Goal: Task Accomplishment & Management: Manage account settings

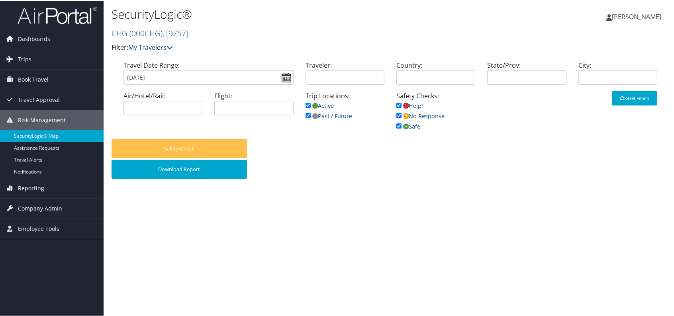
click at [43, 184] on link "Reporting" at bounding box center [52, 188] width 104 height 20
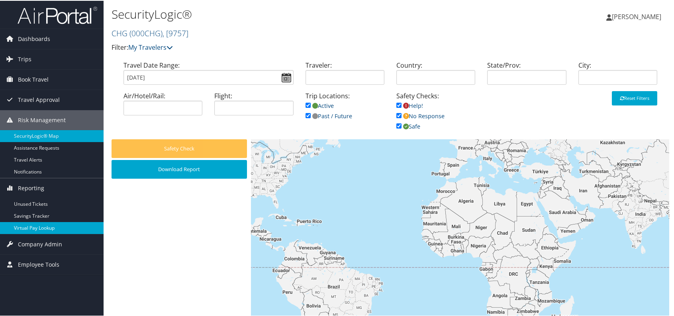
click at [41, 225] on link "Virtual Pay Lookup" at bounding box center [52, 227] width 104 height 12
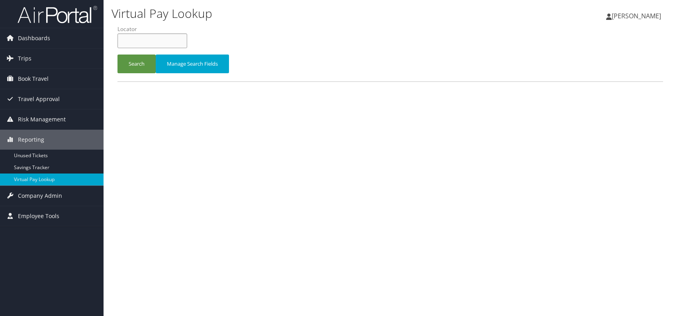
paste input "WHYIKX"
click at [135, 41] on input "WHYIKX" at bounding box center [152, 40] width 70 height 15
type input "WHYIKX"
click at [135, 58] on button "Search" at bounding box center [136, 64] width 38 height 19
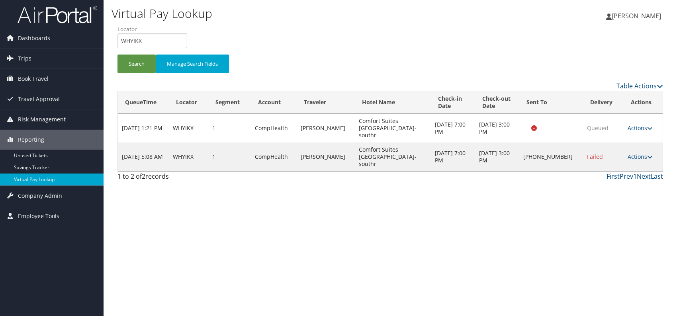
click at [567, 225] on div "Virtual Pay Lookup Romina Kwock Romina Kwock My Settings Travel Agency Contacts…" at bounding box center [390, 158] width 573 height 316
click at [637, 153] on link "Actions" at bounding box center [639, 157] width 25 height 8
click at [625, 172] on link "Logs" at bounding box center [615, 171] width 68 height 14
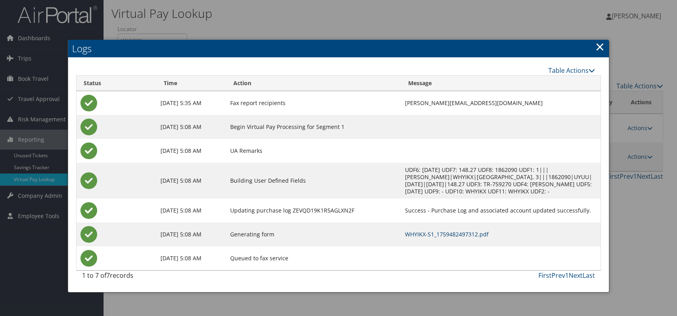
click at [428, 233] on link "WHYIKX-S1_1759482497312.pdf" at bounding box center [447, 235] width 84 height 8
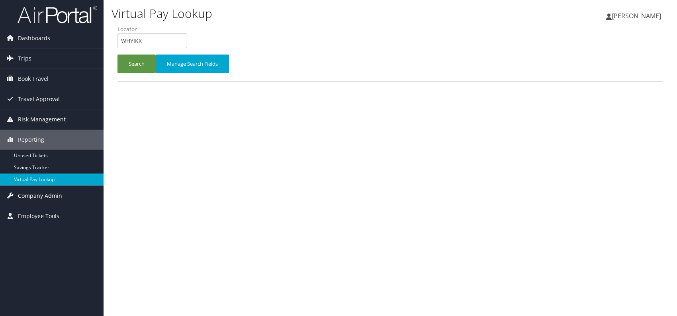
click at [37, 199] on span "Company Admin" at bounding box center [40, 196] width 44 height 20
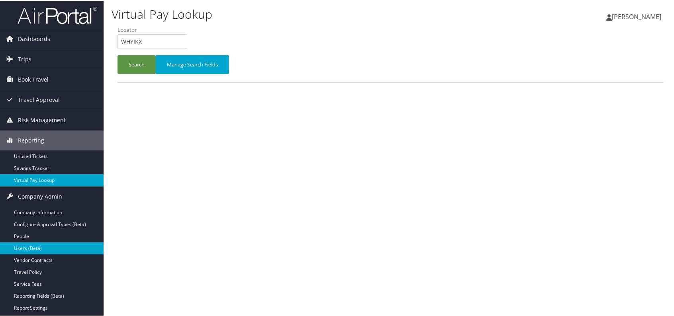
click at [41, 248] on link "Users (Beta)" at bounding box center [52, 248] width 104 height 12
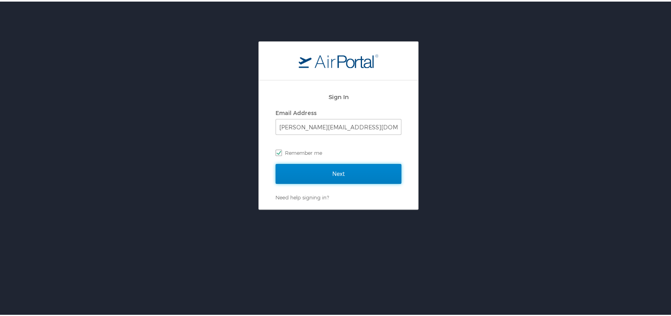
click at [331, 174] on input "Next" at bounding box center [339, 172] width 126 height 20
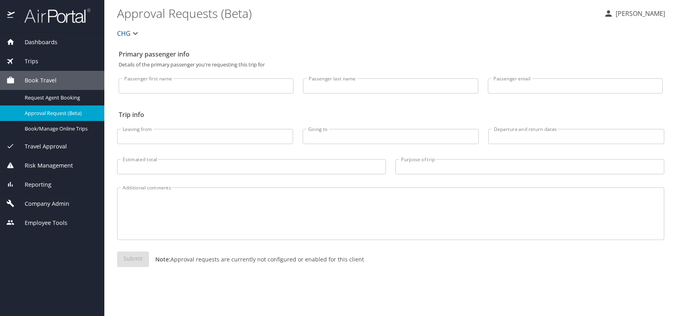
click at [54, 203] on span "Company Admin" at bounding box center [42, 203] width 55 height 9
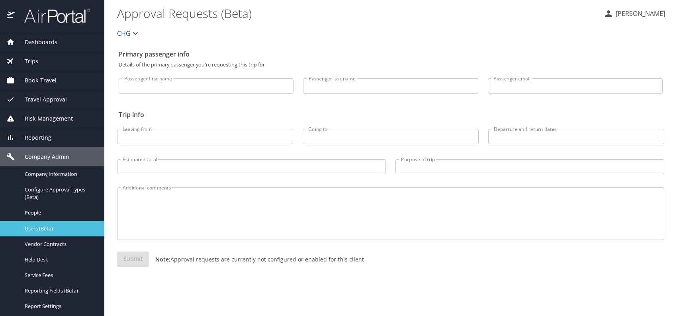
click at [55, 227] on span "Users (Beta)" at bounding box center [60, 229] width 70 height 8
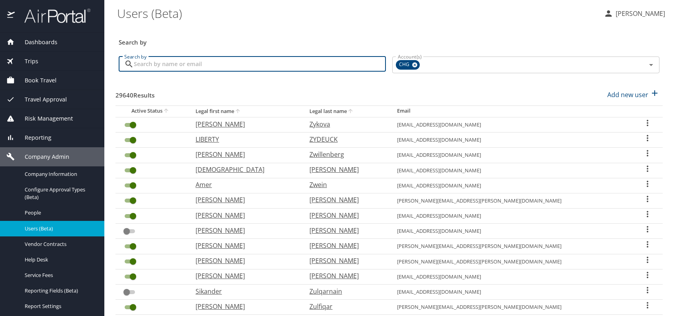
paste input "aspendocs@aol.com"
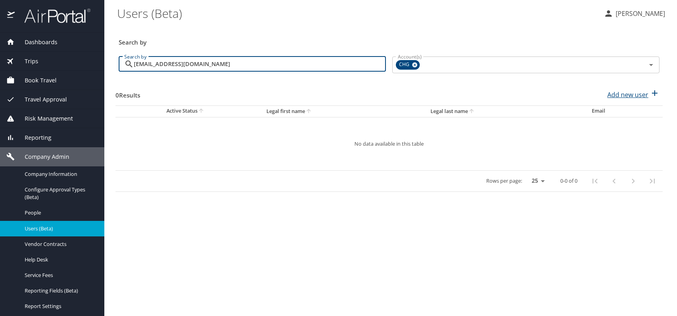
type input "aspendocs@aol.com"
click at [618, 96] on p "Add new user" at bounding box center [627, 95] width 41 height 10
select select "US"
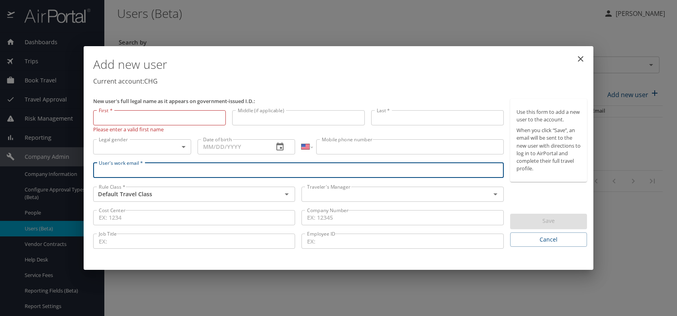
paste input "aspendocs@aol.com"
type input "aspendocs@aol.com"
click at [349, 196] on input "text" at bounding box center [391, 194] width 174 height 10
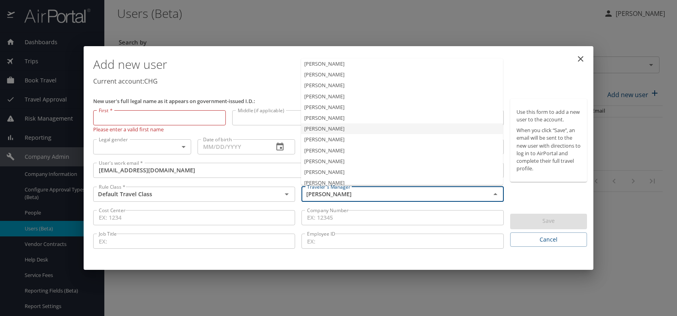
click at [335, 129] on li "Jeffery Bitton" at bounding box center [402, 128] width 202 height 11
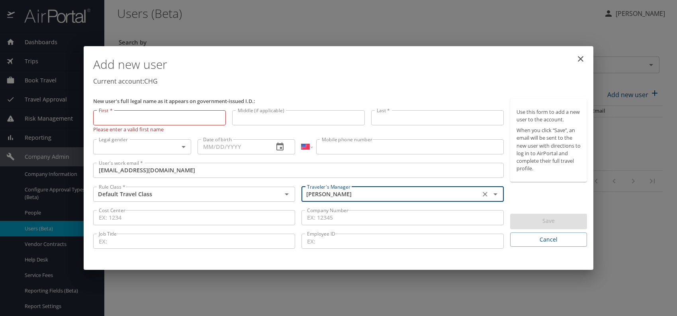
type input "Jeffery Bitton"
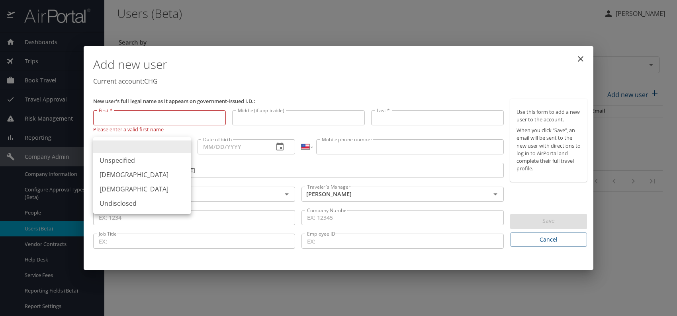
click at [168, 144] on body "Dashboards AirPortal 360™ Manager My Travel Dashboard Trips Airtinerary® Lookup…" at bounding box center [338, 158] width 677 height 316
click at [142, 175] on li "[DEMOGRAPHIC_DATA]" at bounding box center [142, 175] width 98 height 14
type input "[DEMOGRAPHIC_DATA]"
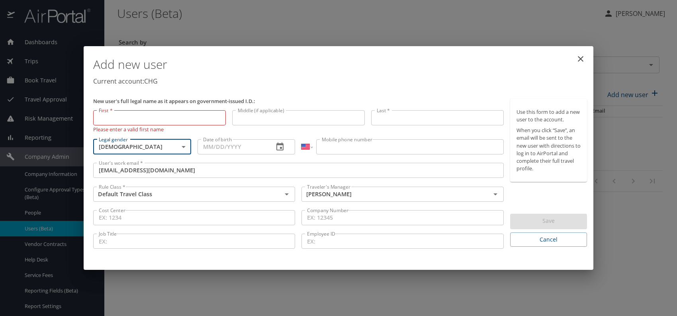
click at [233, 143] on input "Date of birth" at bounding box center [232, 146] width 70 height 15
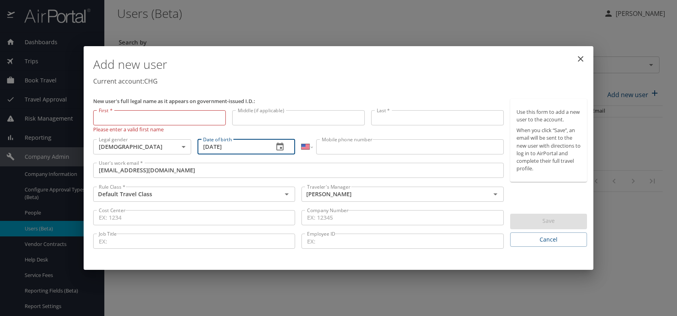
type input "05/22/1950"
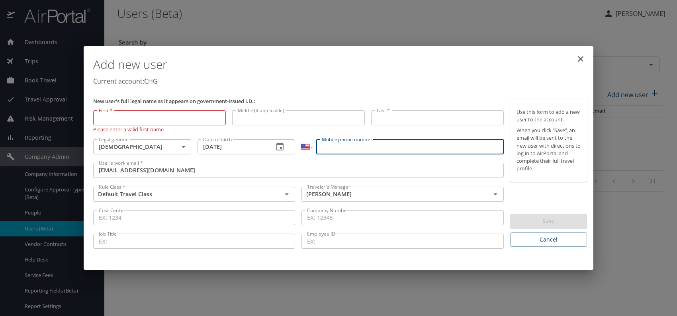
paste input "(970) 948-2228"
type input "(970) 948-2228"
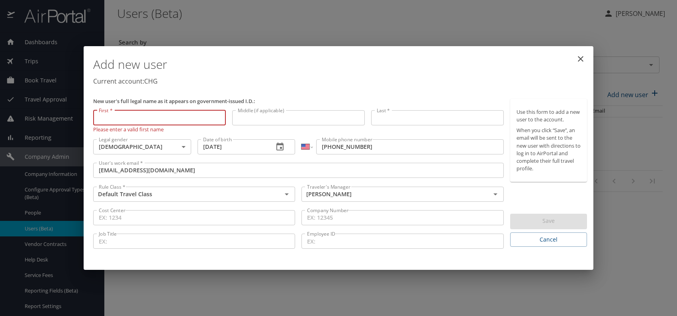
paste input "Dean Bramlet"
drag, startPoint x: 113, startPoint y: 115, endPoint x: 200, endPoint y: 124, distance: 87.3
click at [197, 124] on input "Dean Bramlet" at bounding box center [159, 117] width 133 height 15
type input "Dean"
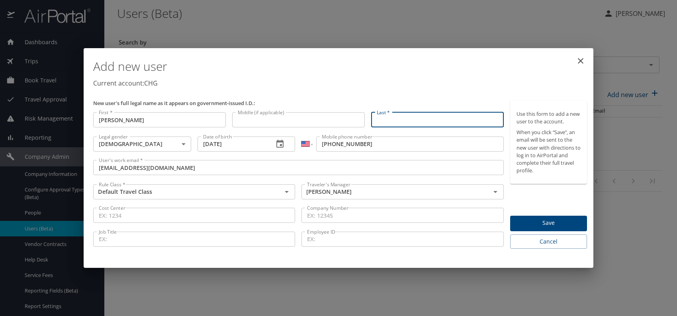
paste input "Dean Bramlet"
click at [393, 119] on input "Dean Bramlet" at bounding box center [437, 119] width 133 height 15
type input "Bramlet"
click at [545, 219] on span "Save" at bounding box center [548, 223] width 64 height 10
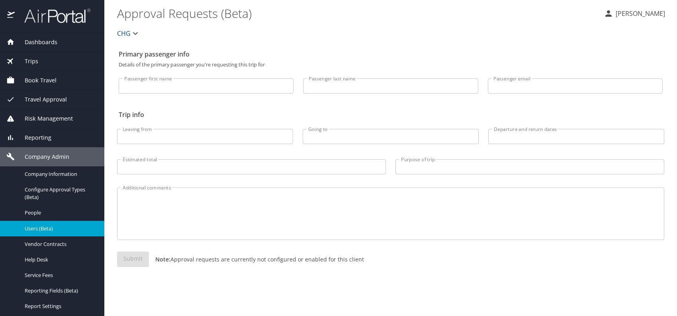
click at [49, 225] on span "Users (Beta)" at bounding box center [60, 229] width 70 height 8
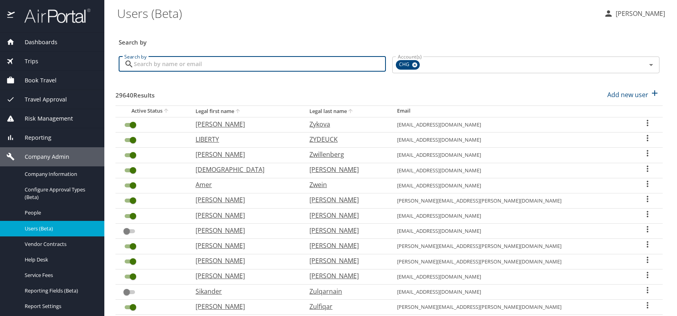
paste input "fkasz99@gmail.com"
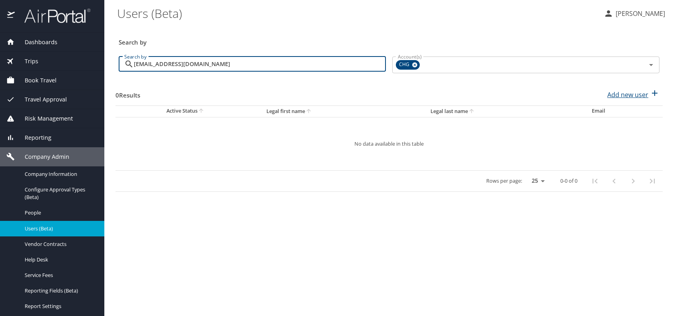
type input "fkasz99@gmail.com"
click at [631, 92] on p "Add new user" at bounding box center [627, 95] width 41 height 10
select select "US"
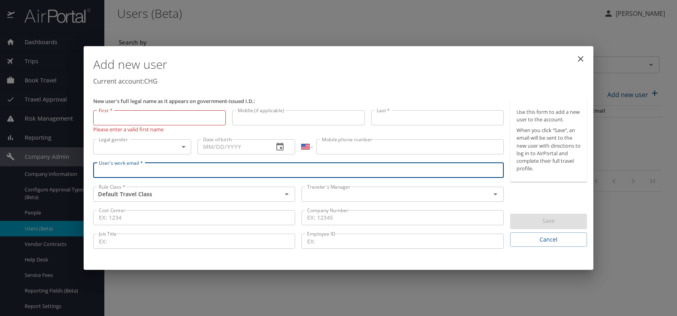
paste input "fkasz99@gmail.com"
type input "fkasz99@gmail.com"
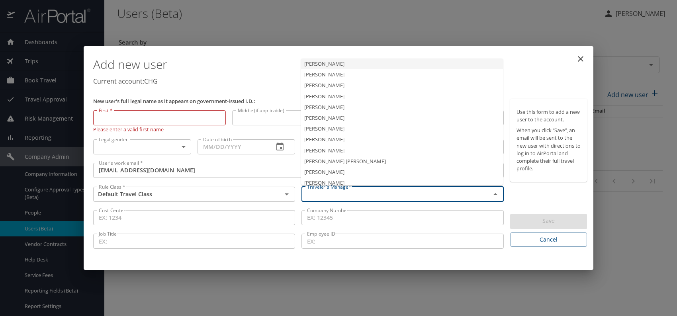
click at [364, 190] on input "text" at bounding box center [391, 194] width 174 height 10
click at [342, 131] on li "Jeffery Bitton" at bounding box center [402, 128] width 202 height 11
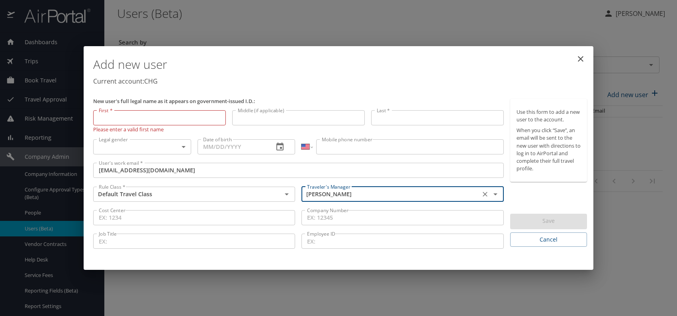
type input "Jeffery Bitton"
click at [179, 145] on body "Dashboards AirPortal 360™ Manager My Travel Dashboard Trips Airtinerary® Lookup…" at bounding box center [338, 158] width 677 height 316
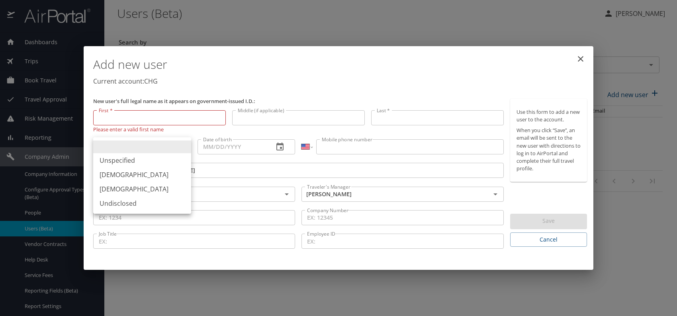
click at [121, 175] on li "[DEMOGRAPHIC_DATA]" at bounding box center [142, 175] width 98 height 14
type input "[DEMOGRAPHIC_DATA]"
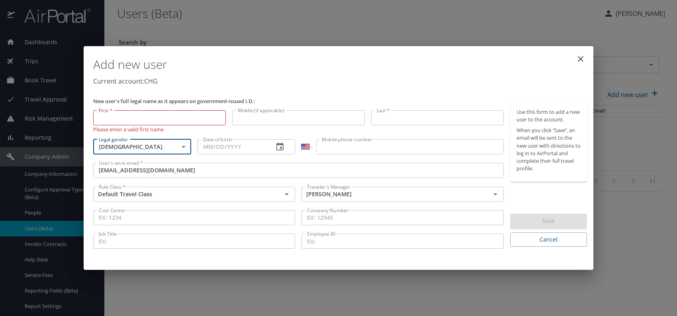
click at [250, 145] on input "Date of birth" at bounding box center [232, 146] width 70 height 15
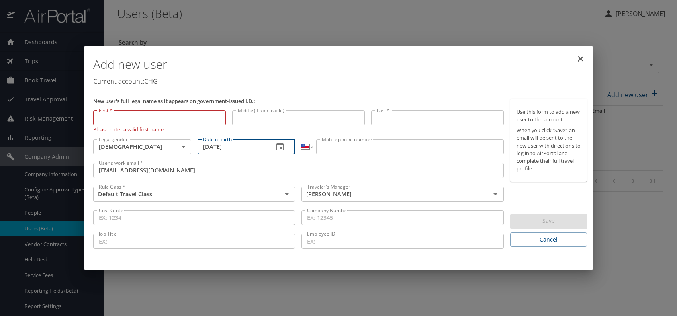
type input "12/30/1963"
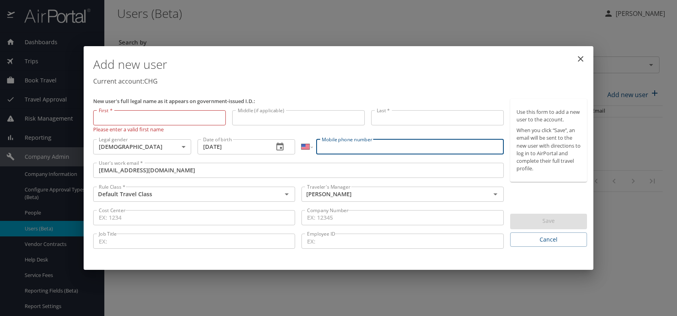
paste input "(321) 537-5726"
type input "(321) 537-5726"
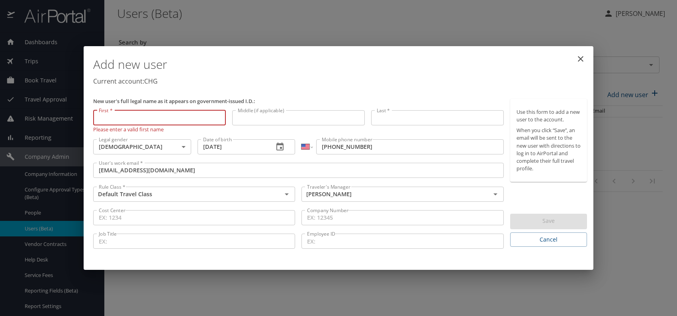
paste input "Francis Kaszuba"
drag, startPoint x: 118, startPoint y: 117, endPoint x: 193, endPoint y: 120, distance: 75.3
click at [193, 118] on input "Francis Kaszuba" at bounding box center [159, 117] width 133 height 15
type input "Francis"
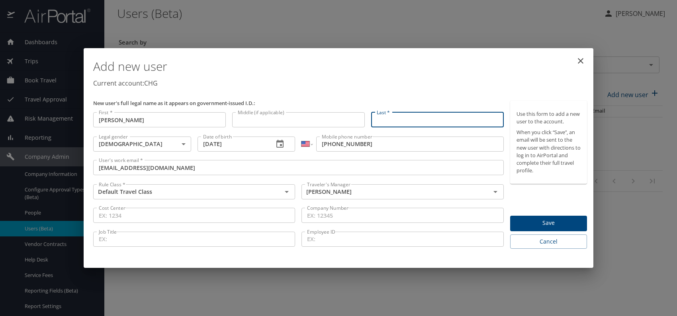
drag, startPoint x: 388, startPoint y: 108, endPoint x: 385, endPoint y: 121, distance: 14.0
paste input "Francis Kaszuba"
click at [399, 117] on input "Francis Kaszuba" at bounding box center [437, 119] width 133 height 15
type input "Kaszuba"
click at [470, 79] on p "Current account: CHG" at bounding box center [340, 83] width 494 height 10
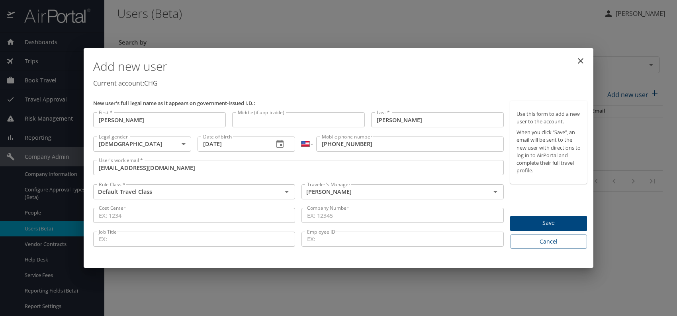
click at [551, 219] on span "Save" at bounding box center [548, 223] width 64 height 10
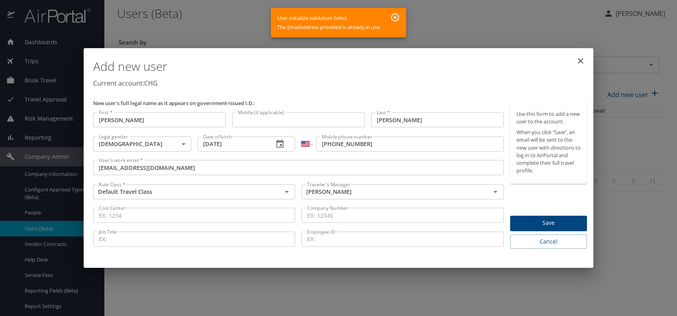
click at [395, 16] on icon "button" at bounding box center [395, 18] width 8 height 8
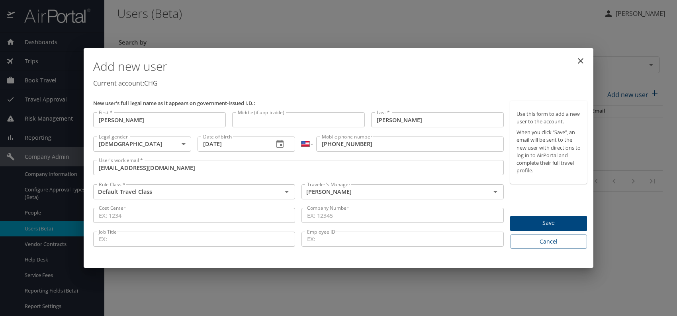
click at [581, 59] on icon "close" at bounding box center [581, 61] width 10 height 10
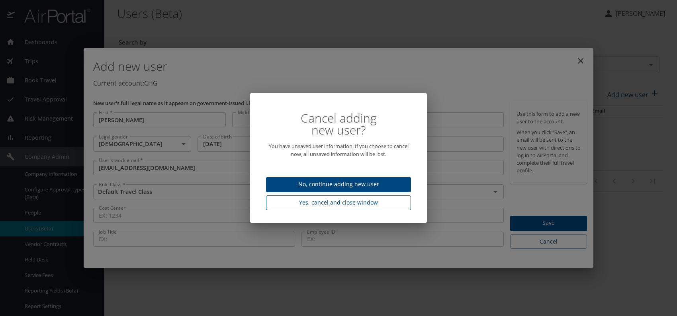
click at [345, 204] on span "Yes, cancel and close window" at bounding box center [338, 203] width 132 height 10
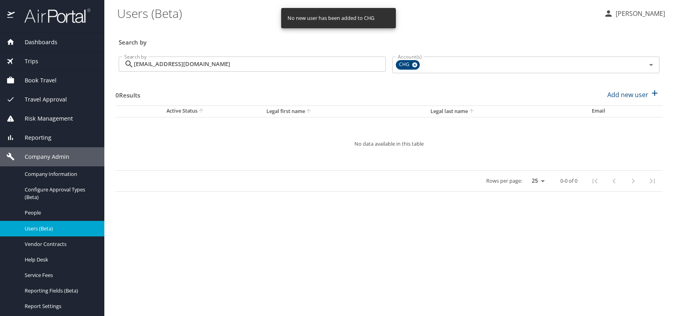
click at [33, 229] on span "Users (Beta)" at bounding box center [60, 229] width 70 height 8
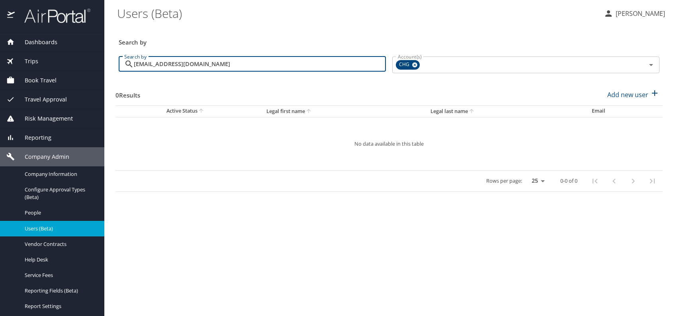
drag, startPoint x: 195, startPoint y: 68, endPoint x: 113, endPoint y: 76, distance: 81.7
click at [108, 69] on main "Users (Beta) Romina Kwock Search by Search by fkasz99@gmail.com Search by Accou…" at bounding box center [390, 158] width 573 height 316
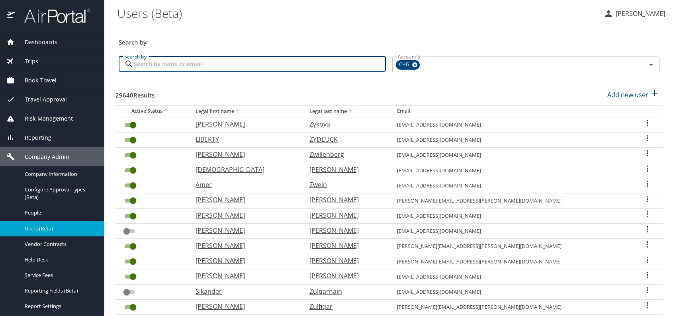
paste input "katwaitman@hotmail.com"
click at [147, 63] on input "katwaitman@hotmail.com" at bounding box center [260, 64] width 252 height 15
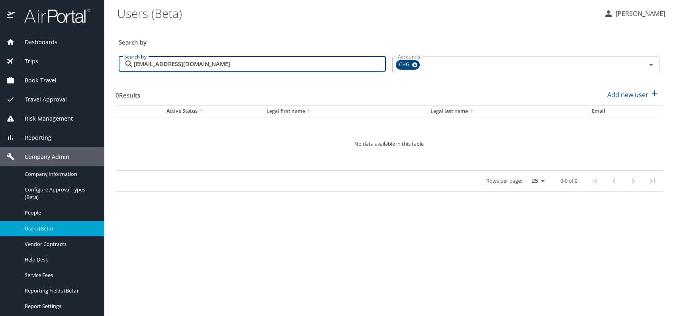
type input "katwaitman@hotmail.com"
click at [286, 32] on div "Search by" at bounding box center [388, 37] width 547 height 26
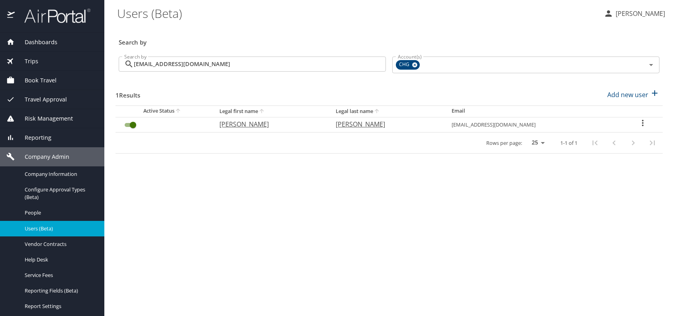
click at [233, 61] on input "katwaitman@hotmail.com" at bounding box center [260, 64] width 252 height 15
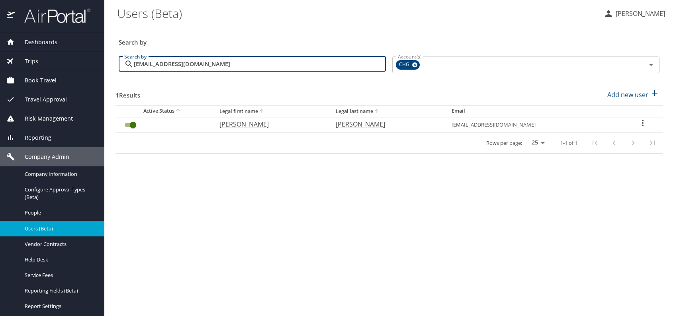
click at [247, 125] on p "Kathryn" at bounding box center [269, 124] width 100 height 10
select select "US"
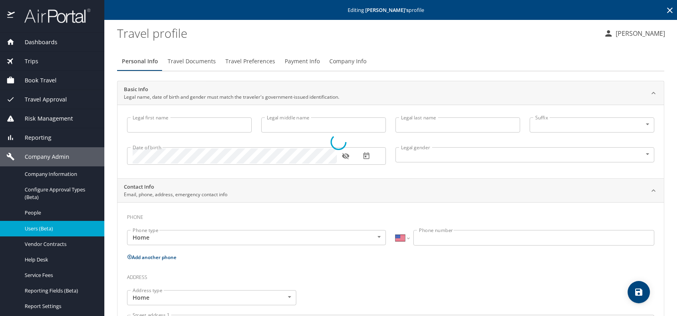
type input "Kathryn"
type input "Waitman"
type input "Undisclosed"
select select "US"
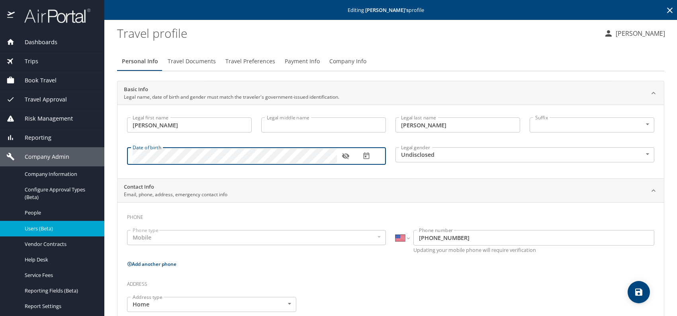
click at [460, 152] on body "Dashboards AirPortal 360™ Manager My Travel Dashboard Trips Airtinerary® Lookup…" at bounding box center [338, 158] width 677 height 316
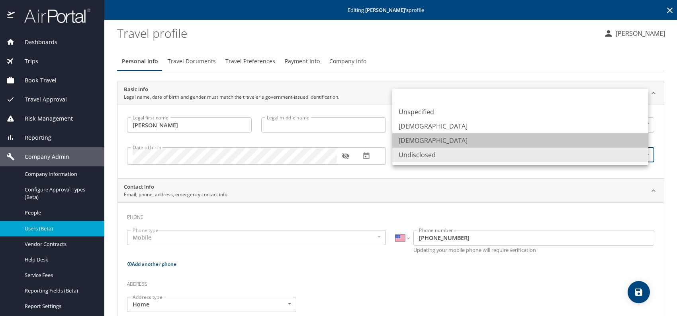
click at [427, 141] on li "Female" at bounding box center [520, 140] width 256 height 14
type input "Female"
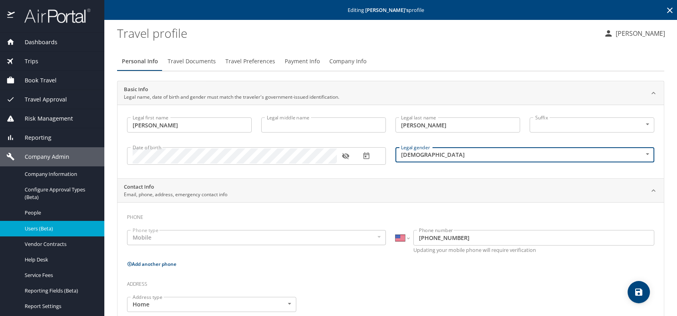
click at [343, 58] on span "Company Info" at bounding box center [347, 62] width 37 height 10
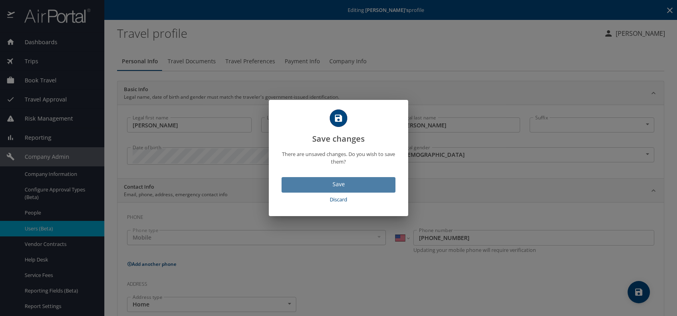
click at [356, 183] on span "Save" at bounding box center [338, 185] width 101 height 10
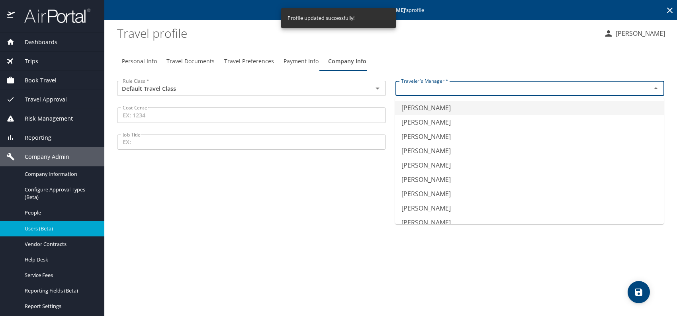
click at [459, 88] on input "text" at bounding box center [518, 88] width 240 height 10
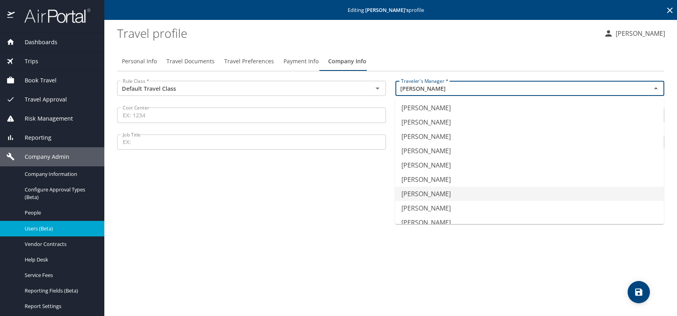
click at [444, 193] on li "Jeffery Bitton" at bounding box center [529, 194] width 269 height 14
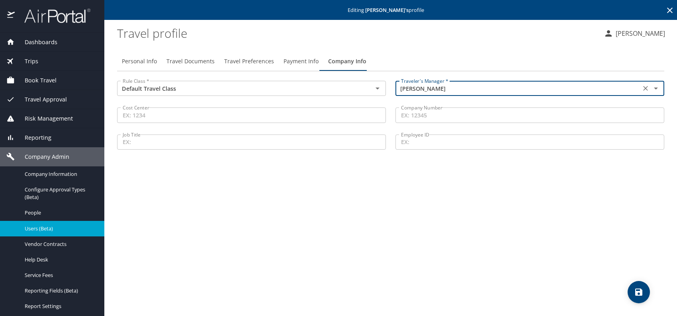
type input "Jeffery Bitton"
click at [190, 58] on span "Travel Documents" at bounding box center [190, 62] width 48 height 10
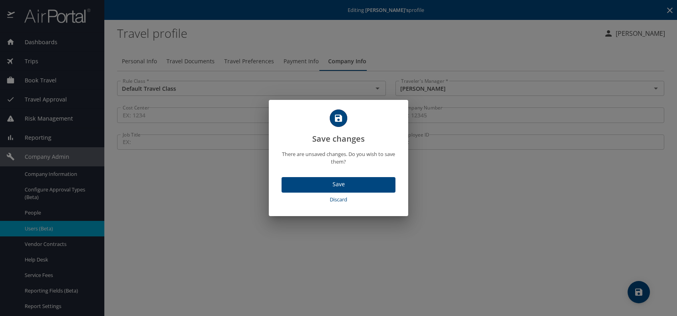
click at [332, 179] on button "Save" at bounding box center [338, 185] width 114 height 16
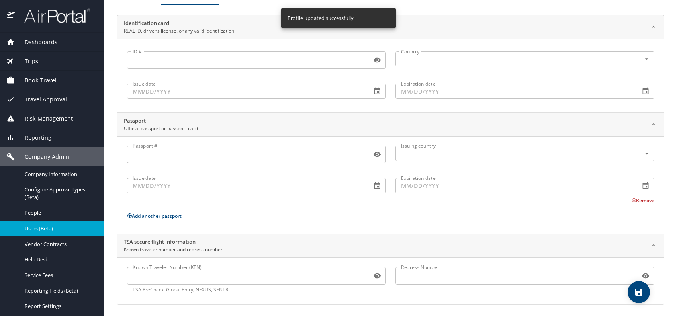
scroll to position [67, 0]
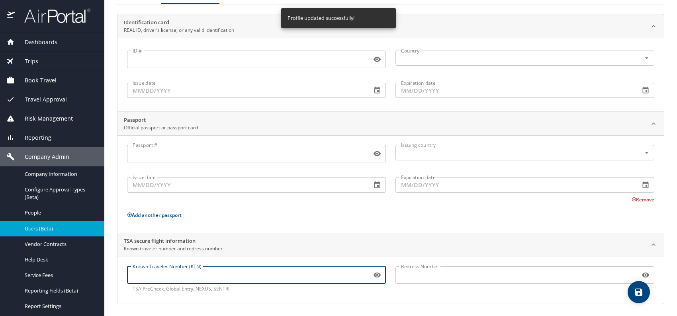
drag, startPoint x: 169, startPoint y: 282, endPoint x: 140, endPoint y: 272, distance: 30.2
click at [139, 272] on input "Known Traveler Number (KTN)" at bounding box center [247, 275] width 241 height 15
paste input "TT111ZK48"
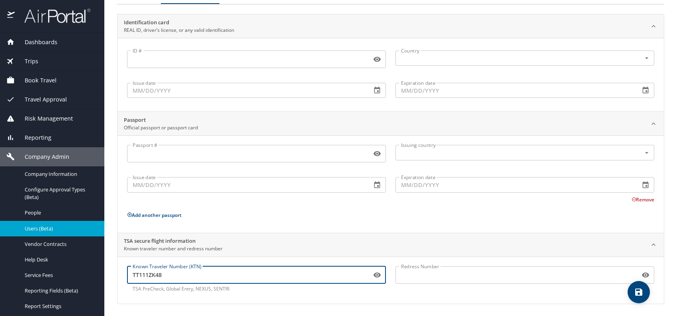
scroll to position [0, 0]
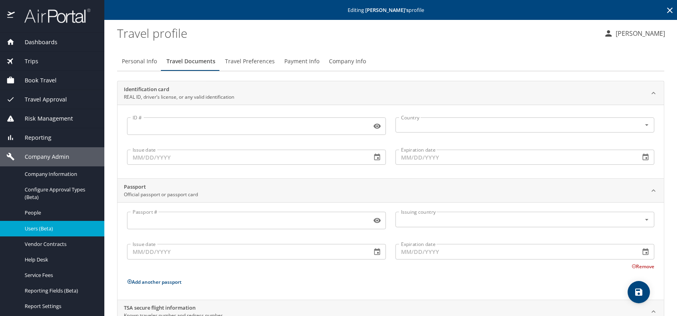
type input "TT111ZK48"
click at [244, 62] on span "Travel Preferences" at bounding box center [250, 62] width 50 height 10
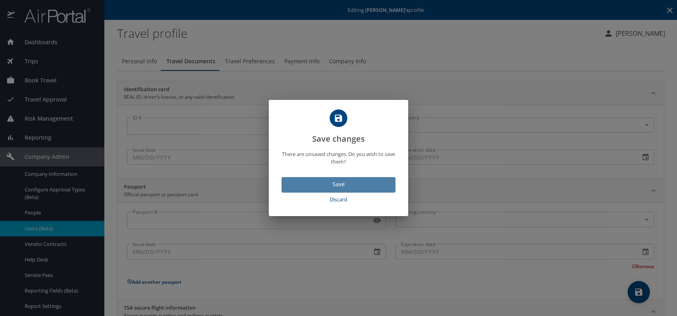
click at [343, 183] on span "Save" at bounding box center [338, 185] width 101 height 10
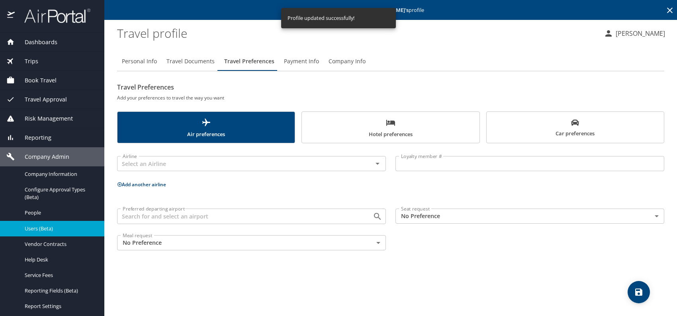
click at [457, 217] on body "Dashboards AirPortal 360™ Manager My Travel Dashboard Trips Airtinerary® Lookup…" at bounding box center [338, 158] width 677 height 316
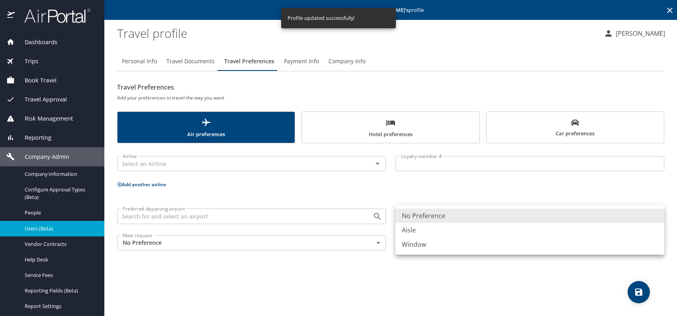
click at [453, 231] on li "Aisle" at bounding box center [529, 230] width 269 height 14
type input "Aisle"
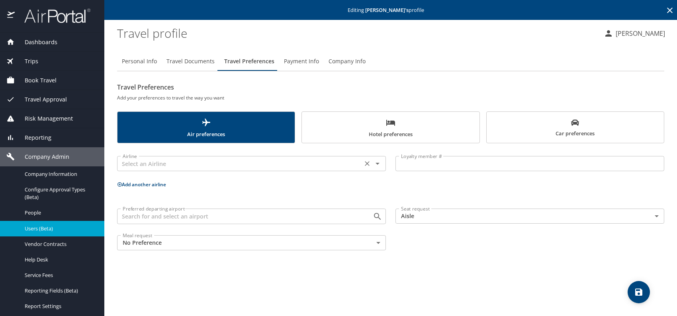
click at [199, 169] on input "text" at bounding box center [239, 163] width 240 height 10
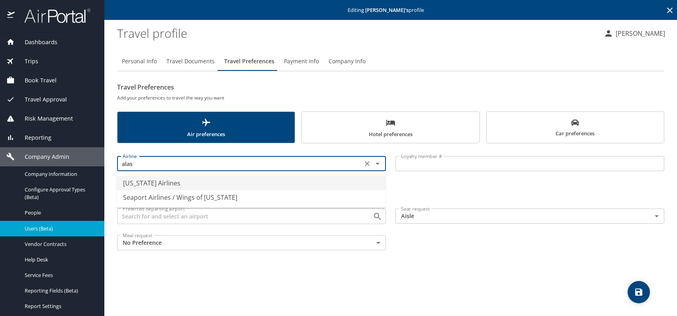
click at [164, 180] on li "Alaska Airlines" at bounding box center [251, 183] width 269 height 14
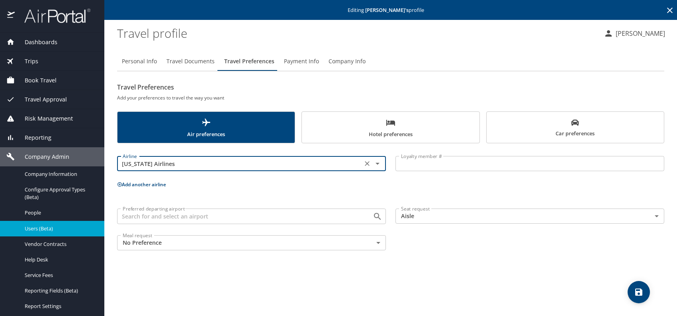
type input "Alaska Airlines"
drag, startPoint x: 418, startPoint y: 164, endPoint x: 432, endPoint y: 160, distance: 15.0
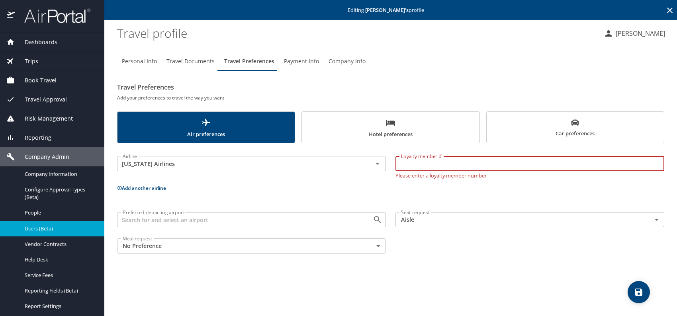
paste input "354139402"
type input "354139402"
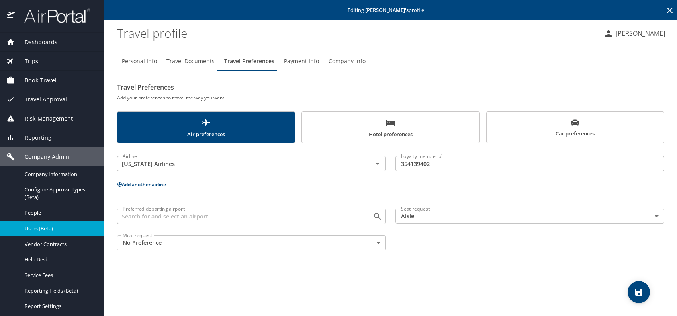
click at [138, 184] on button "Add another airline" at bounding box center [141, 184] width 49 height 7
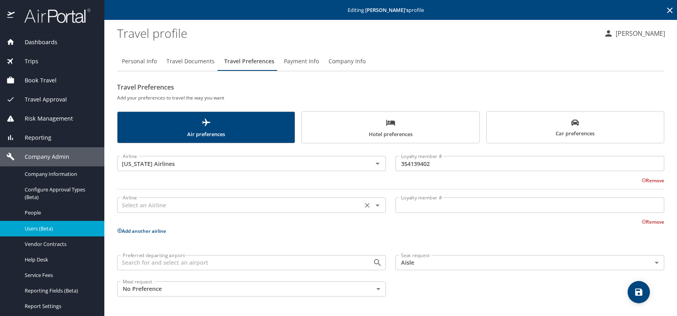
click at [151, 205] on input "text" at bounding box center [239, 205] width 240 height 10
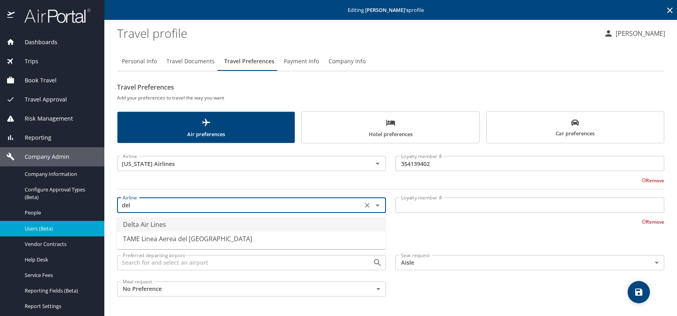
click at [165, 224] on li "Delta Air Lines" at bounding box center [251, 224] width 269 height 14
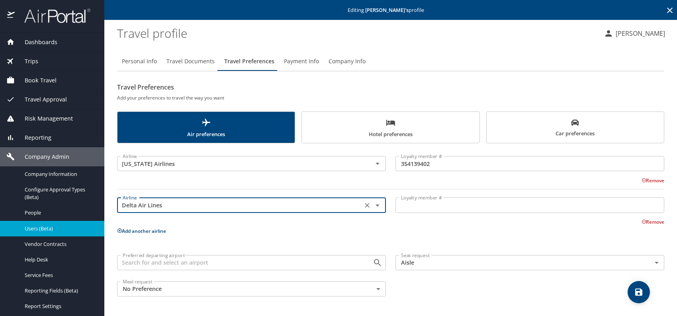
type input "Delta Air Lines"
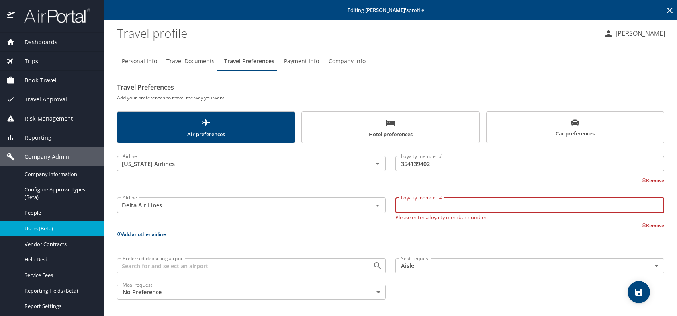
paste input "9163682348"
type input "9163682348"
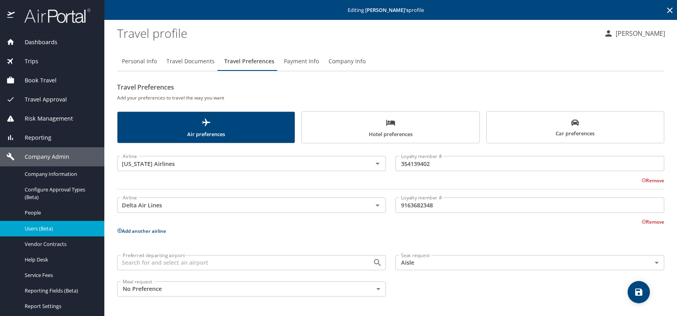
click at [146, 228] on button "Add another airline" at bounding box center [141, 231] width 49 height 7
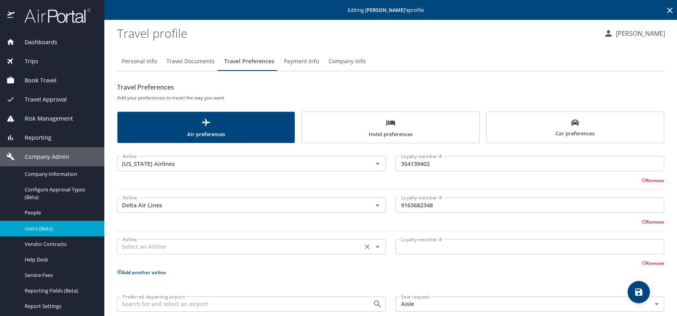
click at [144, 246] on input "text" at bounding box center [239, 247] width 240 height 10
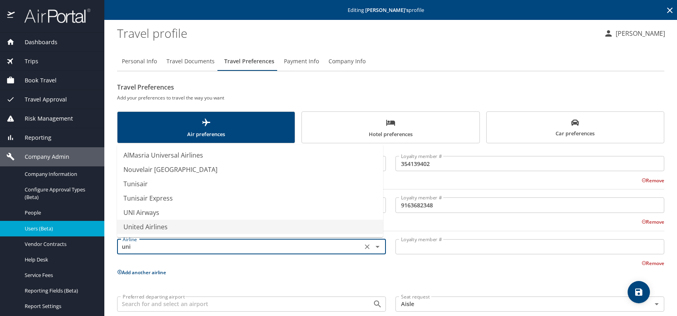
click at [166, 226] on li "United Airlines" at bounding box center [250, 227] width 266 height 14
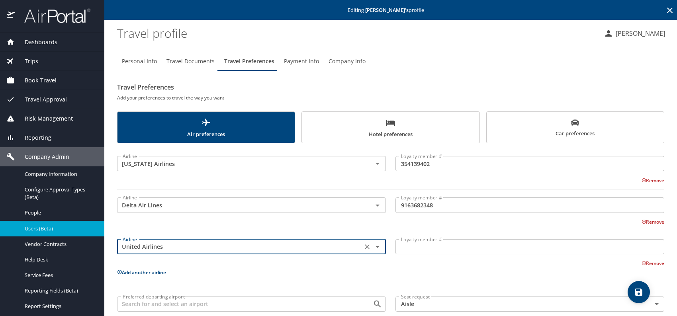
type input "United Airlines"
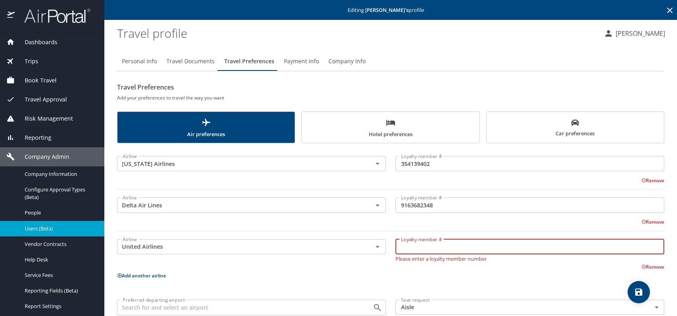
paste input "UPH17598"
type input "UPH17598"
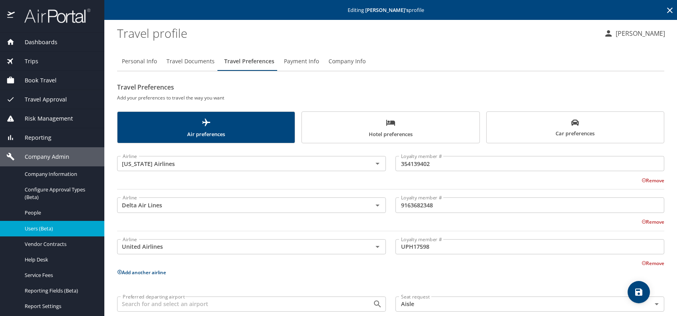
click at [563, 126] on span "Car preferences" at bounding box center [575, 129] width 168 height 20
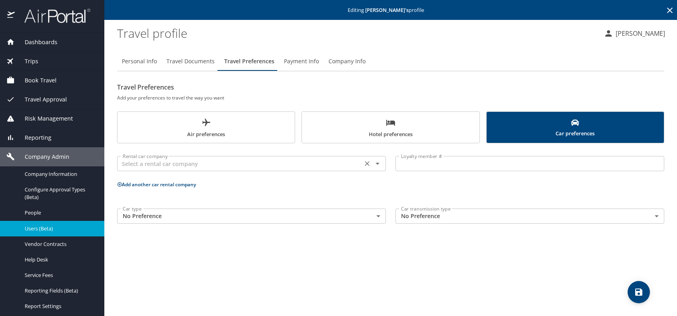
click at [190, 163] on input "text" at bounding box center [239, 163] width 240 height 10
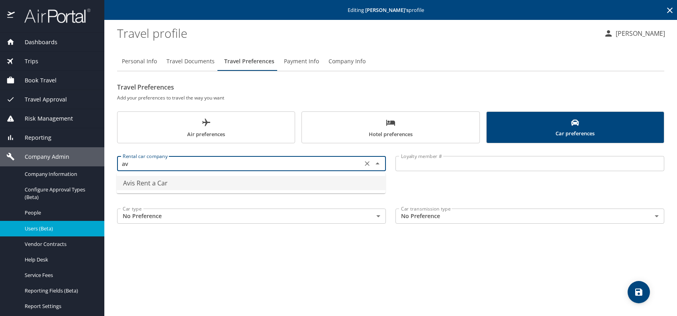
click at [154, 186] on li "Avis Rent a Car" at bounding box center [251, 183] width 269 height 14
type input "Avis Rent a Car"
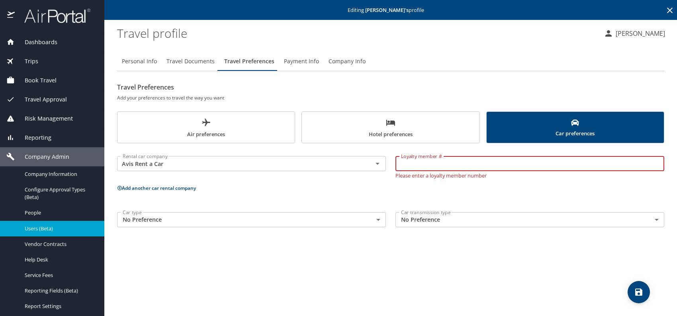
paste input "B6245P"
type input "B6245P"
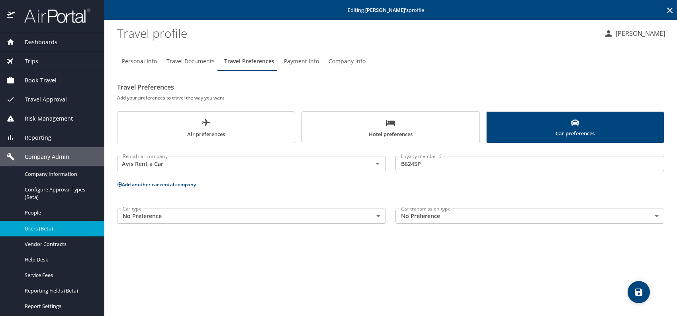
click at [169, 184] on button "Add another car rental company" at bounding box center [156, 184] width 79 height 7
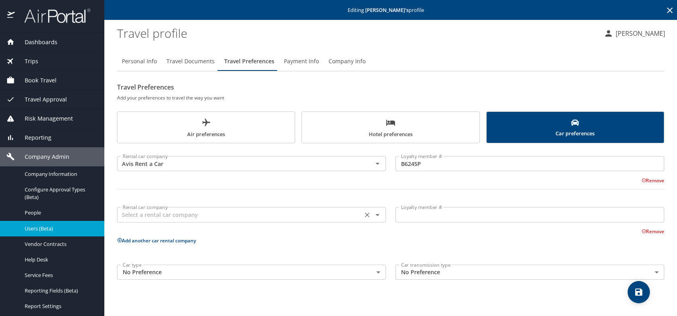
click at [144, 221] on div "Rental car company" at bounding box center [251, 214] width 269 height 15
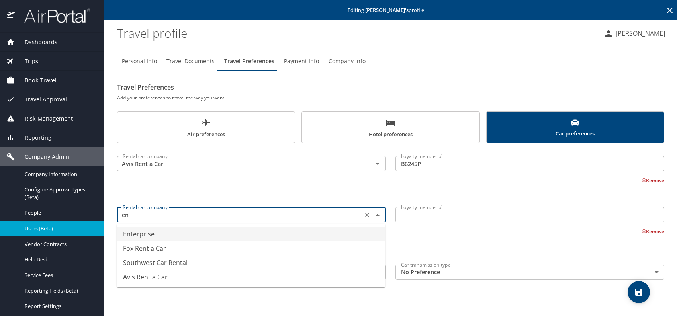
drag, startPoint x: 161, startPoint y: 230, endPoint x: 187, endPoint y: 228, distance: 26.0
click at [162, 229] on li "Enterprise" at bounding box center [251, 234] width 269 height 14
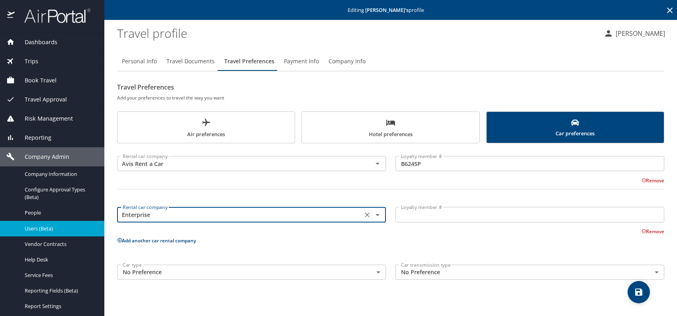
type input "Enterprise"
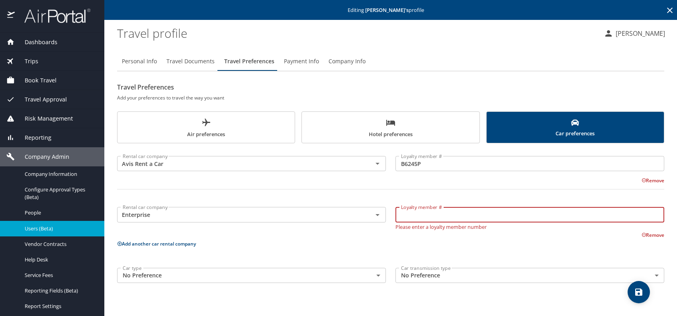
paste input "BJMTMZ2"
type input "BJMTMZ2"
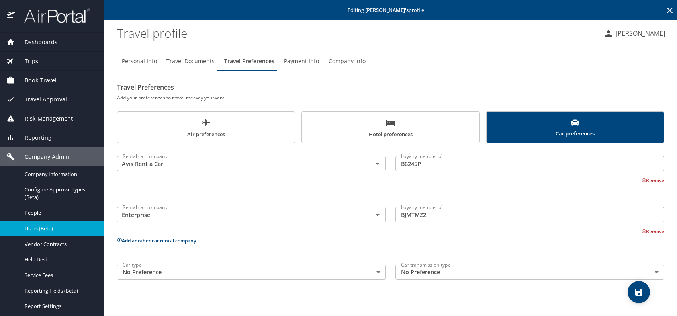
click at [163, 240] on button "Add another car rental company" at bounding box center [156, 240] width 79 height 7
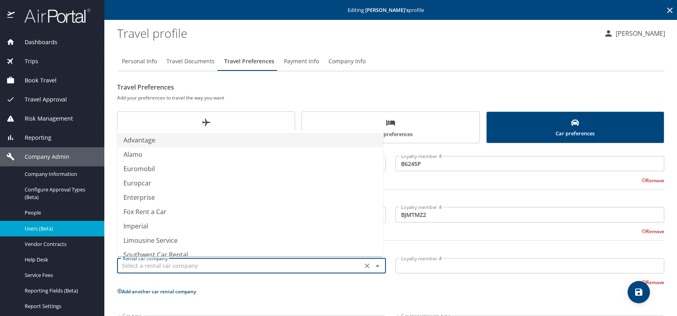
click at [163, 264] on input "text" at bounding box center [239, 266] width 240 height 10
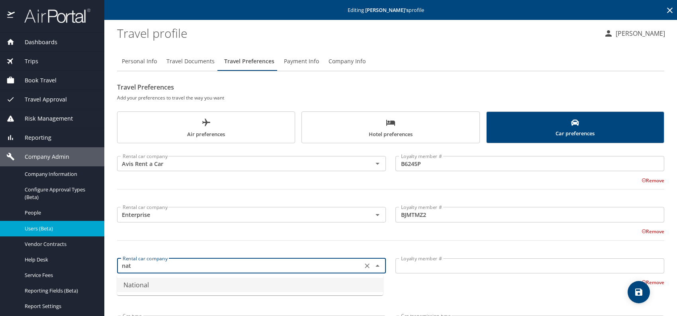
click at [150, 280] on li "National" at bounding box center [250, 285] width 266 height 14
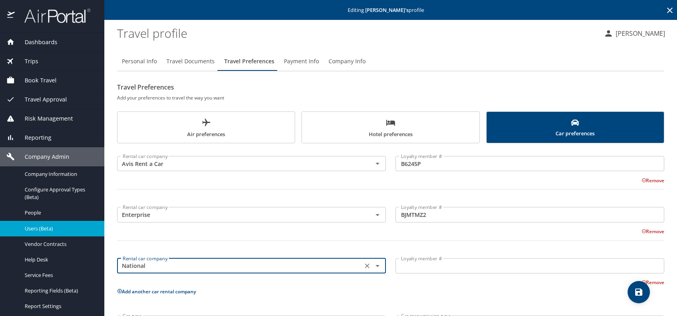
type input "National"
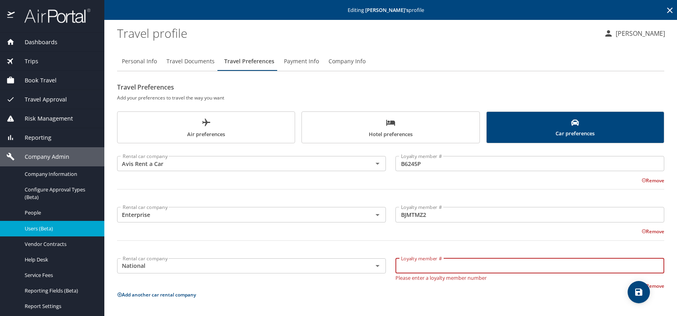
paste input "708410625"
type input "708410625"
click at [345, 126] on span "Hotel preferences" at bounding box center [391, 128] width 168 height 21
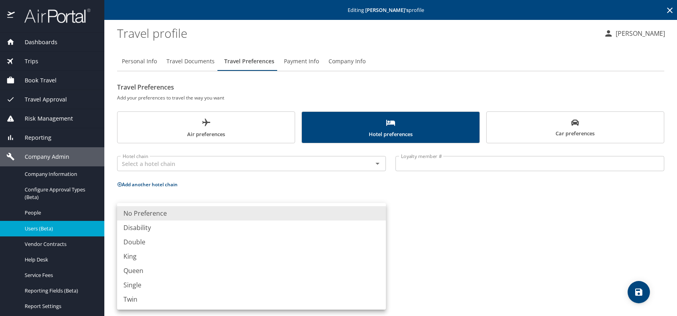
click at [161, 217] on body "Dashboards AirPortal 360™ Manager My Travel Dashboard Trips Airtinerary® Lookup…" at bounding box center [338, 158] width 677 height 316
click at [144, 256] on li "King" at bounding box center [251, 256] width 269 height 14
type input "King"
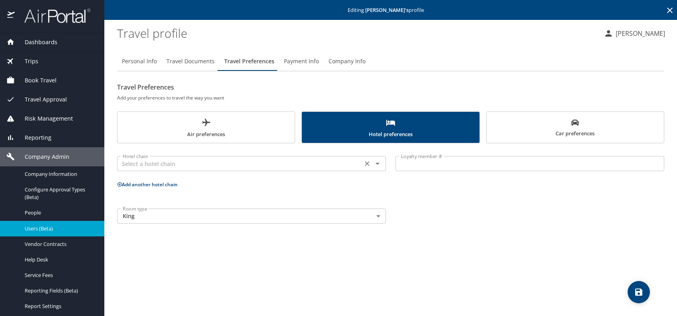
click at [164, 165] on input "text" at bounding box center [239, 163] width 240 height 10
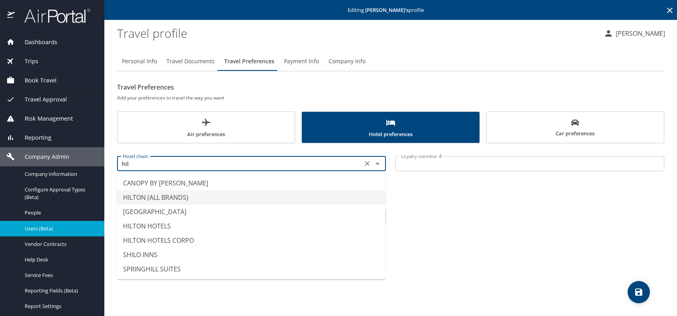
click at [175, 198] on li "HILTON (ALL BRANDS)" at bounding box center [251, 197] width 269 height 14
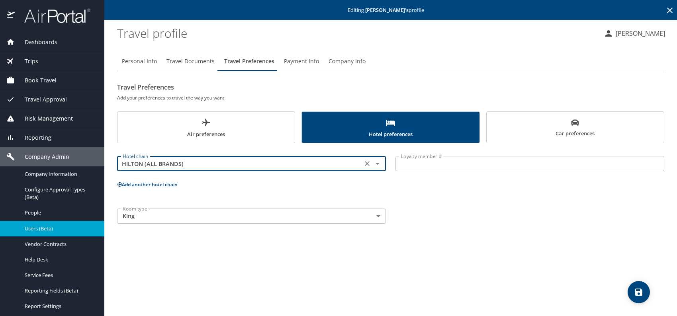
type input "HILTON (ALL BRANDS)"
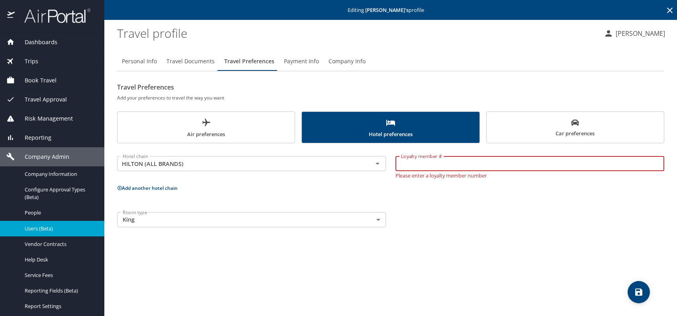
paste input "912642029"
type input "912642029"
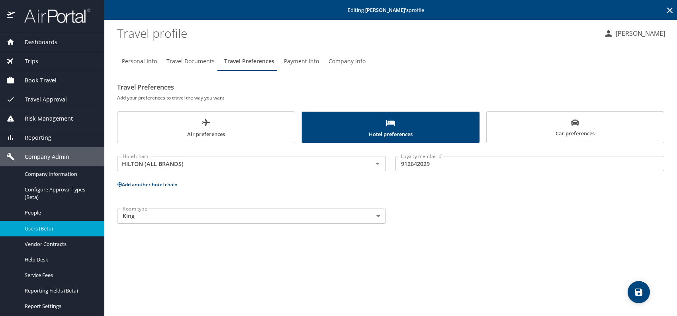
click at [153, 183] on button "Add another hotel chain" at bounding box center [147, 184] width 61 height 7
click at [187, 216] on input "text" at bounding box center [239, 214] width 240 height 10
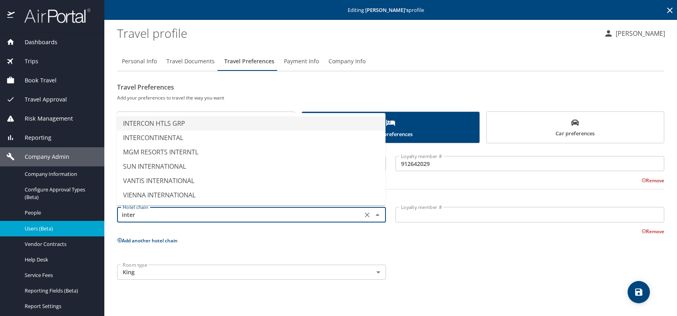
click at [175, 120] on li "INTERCON HTLS GRP" at bounding box center [251, 123] width 269 height 14
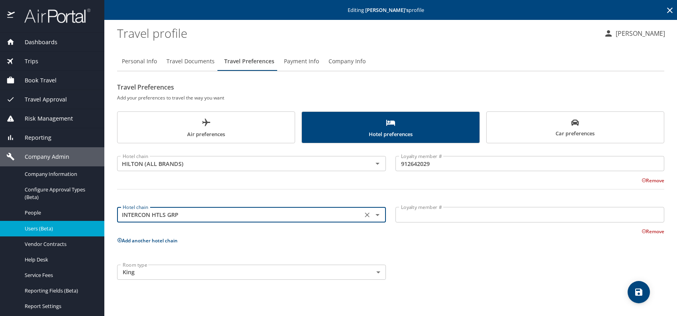
type input "INTERCON HTLS GRP"
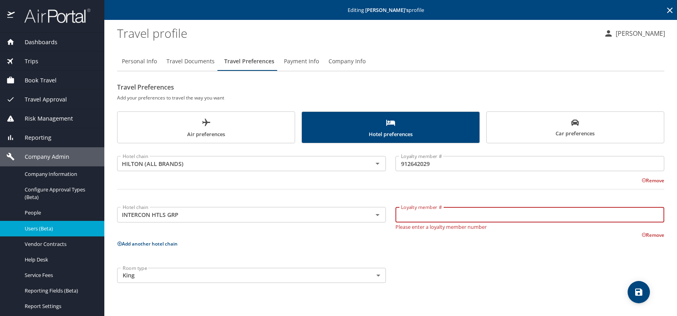
paste input "992319225"
type input "992319225"
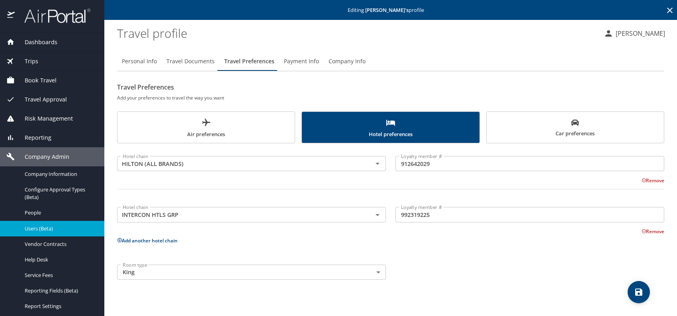
click at [149, 241] on button "Add another hotel chain" at bounding box center [147, 240] width 61 height 7
click at [174, 267] on input "text" at bounding box center [239, 266] width 240 height 10
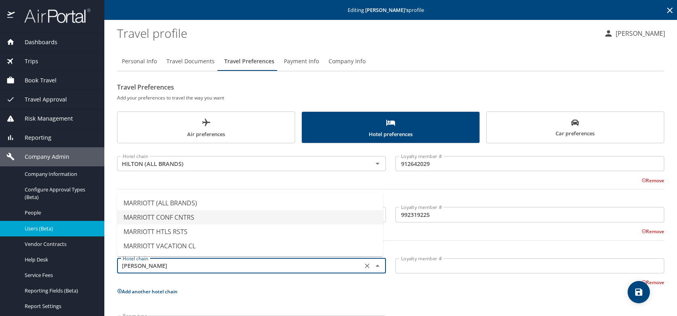
click at [182, 197] on ul "MARRIOTT (ALL BRANDS) MARRIOTT CONF CNTRS MARRIOTT HTLS RSTS MARRIOTT VACATION …" at bounding box center [250, 225] width 266 height 64
click at [199, 200] on li "MARRIOTT (ALL BRANDS)" at bounding box center [250, 203] width 266 height 14
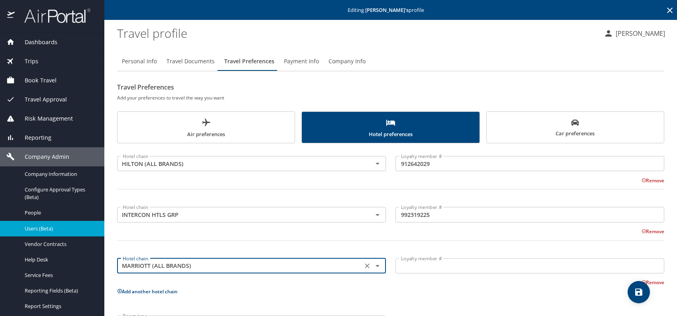
type input "MARRIOTT (ALL BRANDS)"
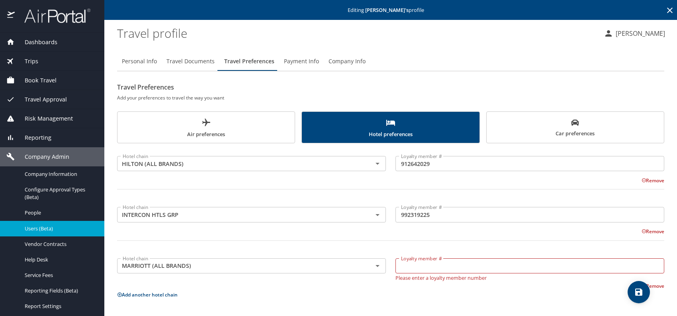
drag, startPoint x: 426, startPoint y: 258, endPoint x: 408, endPoint y: 267, distance: 20.1
click at [405, 270] on input "Loyalty member #" at bounding box center [529, 265] width 269 height 15
paste input "500239777"
type input "500239777"
click at [509, 298] on div "Hotel chain HILTON (ALL BRANDS) Hotel chain Loyalty member # 912642029 Loyalty …" at bounding box center [390, 241] width 547 height 187
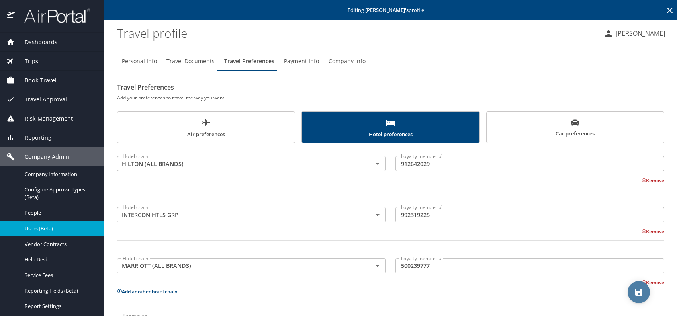
click at [635, 289] on icon "save" at bounding box center [638, 292] width 7 height 7
click at [642, 288] on icon "save" at bounding box center [639, 292] width 10 height 10
click at [46, 228] on div at bounding box center [338, 143] width 677 height 348
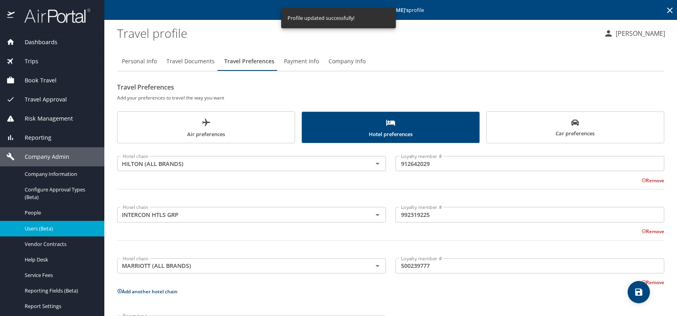
click at [57, 225] on span "Users (Beta)" at bounding box center [60, 229] width 70 height 8
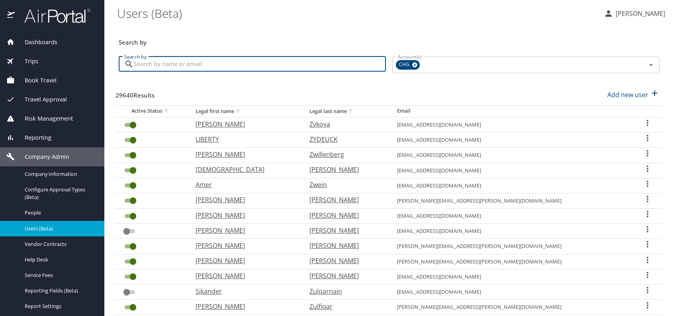
paste input "cuicm05@gmail.com"
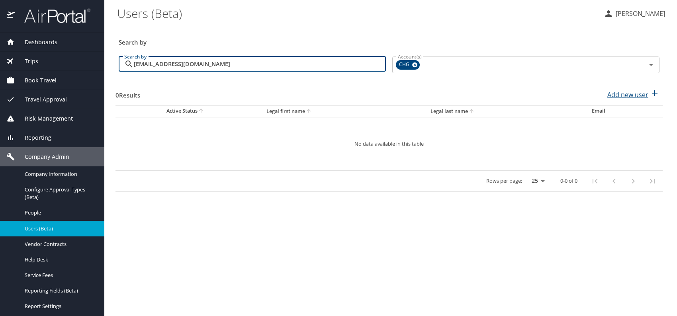
type input "cuicm05@gmail.com"
click at [624, 97] on p "Add new user" at bounding box center [627, 95] width 41 height 10
select select "US"
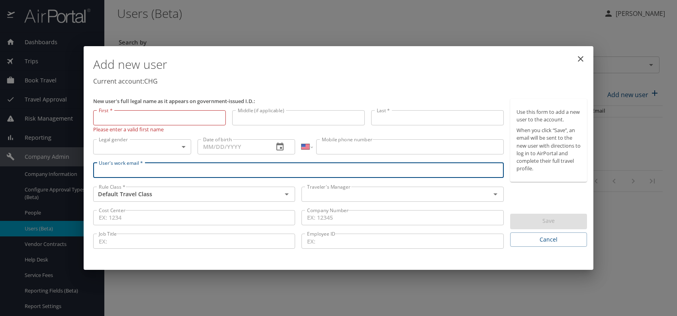
paste input "cuicm05@gmail.com"
type input "cuicm05@gmail.com"
click at [337, 190] on input "text" at bounding box center [391, 194] width 174 height 10
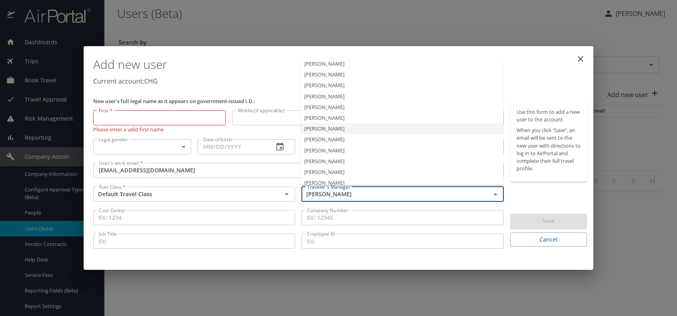
click at [336, 132] on li "Jeffery Bitton" at bounding box center [402, 128] width 202 height 11
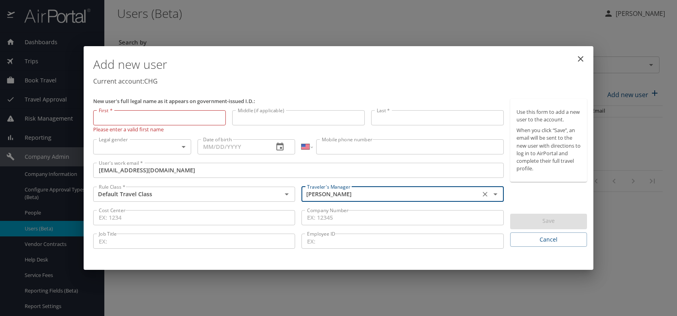
type input "Jeffery Bitton"
click at [163, 147] on body "Dashboards AirPortal 360™ Manager My Travel Dashboard Trips Airtinerary® Lookup…" at bounding box center [338, 158] width 677 height 316
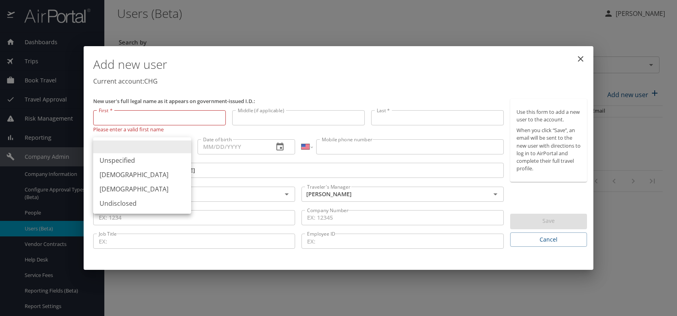
click at [115, 190] on li "Female" at bounding box center [142, 189] width 98 height 14
type input "Female"
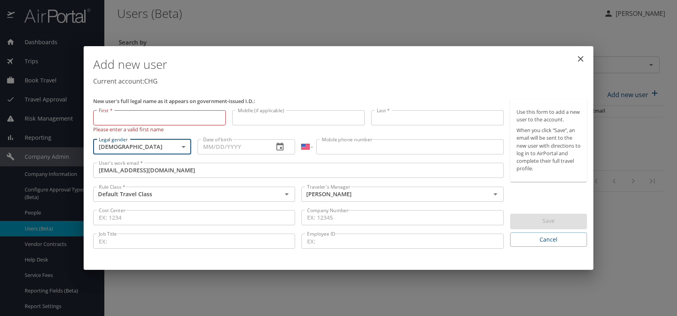
click at [228, 142] on input "Date of birth" at bounding box center [232, 146] width 70 height 15
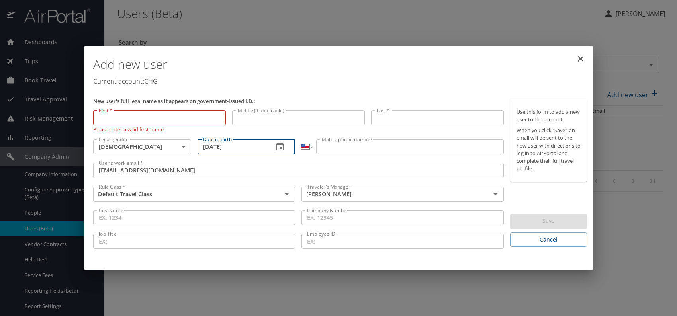
type input "12/08/1978"
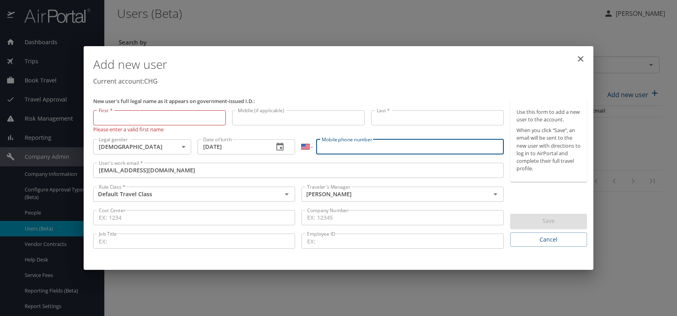
paste input "(318) 344-1889"
type input "(318) 344-1889"
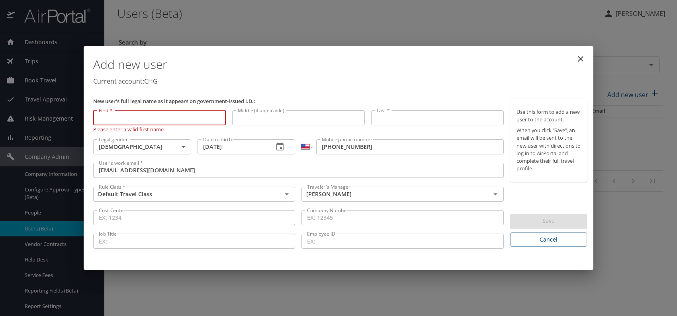
paste input "Chunmei Cui"
click at [113, 118] on input "Chunmei Cui" at bounding box center [159, 117] width 133 height 15
drag, startPoint x: 123, startPoint y: 118, endPoint x: 192, endPoint y: 114, distance: 69.0
click at [192, 114] on input "Chunmei Cui" at bounding box center [159, 117] width 133 height 15
type input "Chunmei"
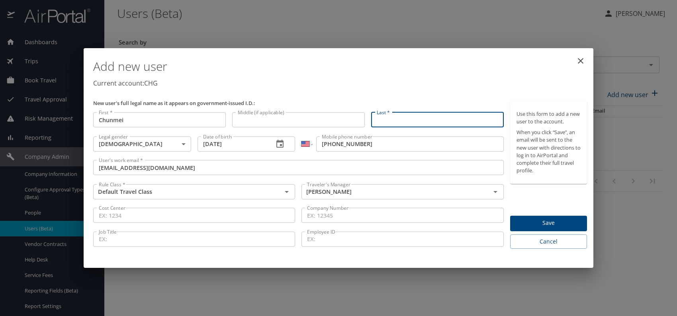
paste input "Chunmei Cui"
click at [416, 119] on input "Chunmei Cui" at bounding box center [437, 119] width 133 height 15
type input "Cui"
click at [429, 91] on div "Add new user Current account: CHG" at bounding box center [340, 74] width 500 height 46
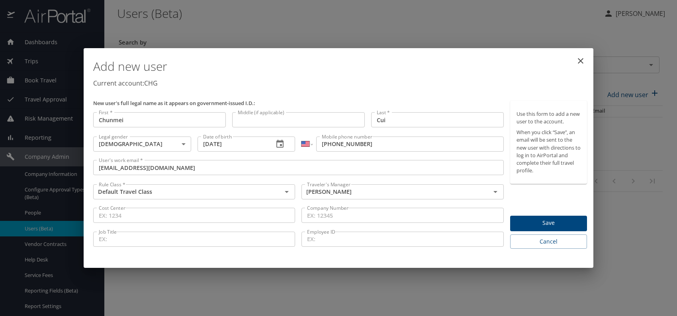
click at [524, 220] on span "Save" at bounding box center [548, 223] width 64 height 10
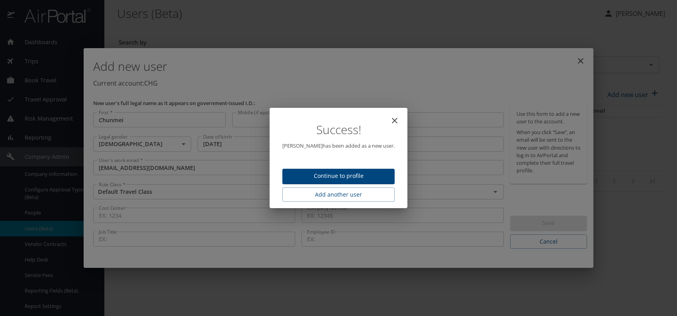
click at [343, 177] on span "Continue to profile" at bounding box center [339, 176] width 100 height 10
select select "US"
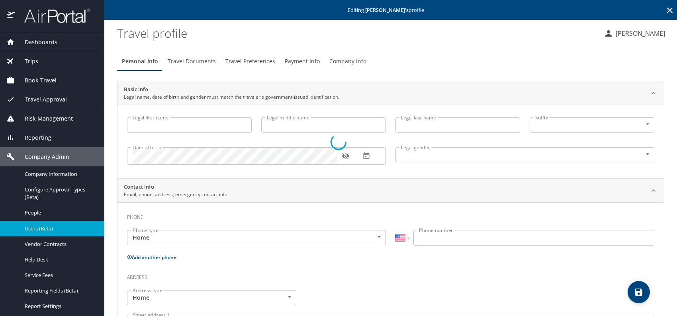
type input "Chunmei"
type input "Cui"
type input "Female"
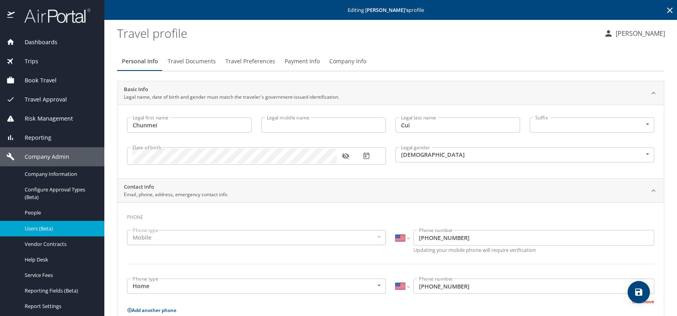
click at [240, 58] on span "Travel Preferences" at bounding box center [250, 62] width 50 height 10
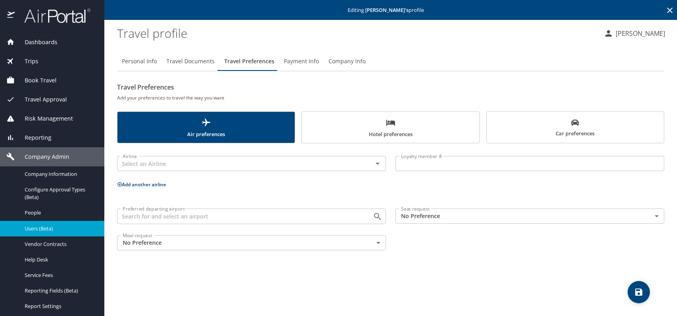
click at [419, 128] on span "Hotel preferences" at bounding box center [391, 128] width 168 height 21
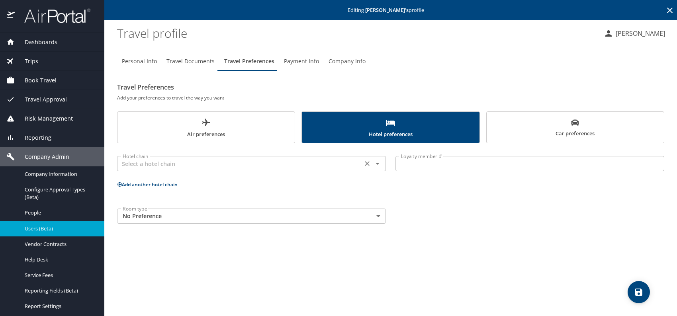
click at [211, 166] on input "text" at bounding box center [239, 163] width 240 height 10
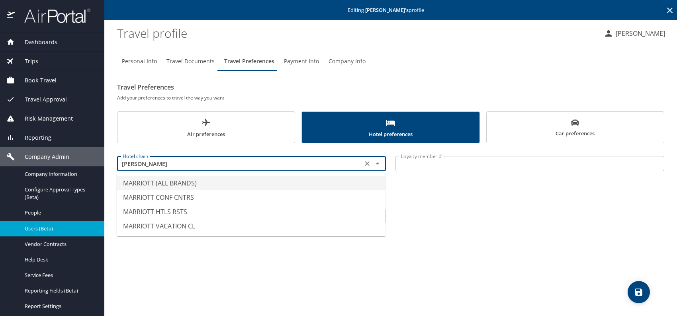
click at [178, 181] on li "MARRIOTT (ALL BRANDS)" at bounding box center [251, 183] width 269 height 14
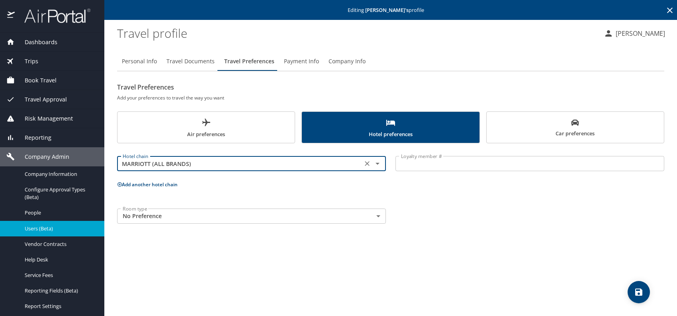
type input "MARRIOTT (ALL BRANDS)"
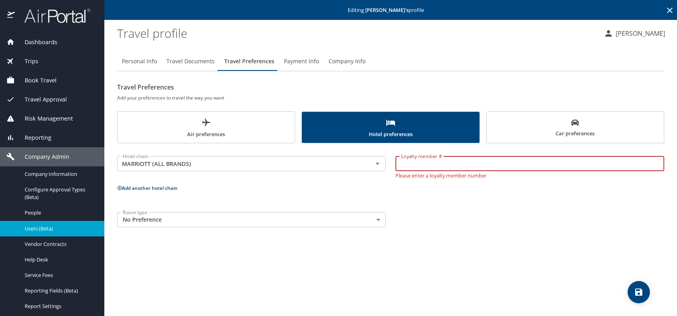
paste input "446119537"
type input "446119537"
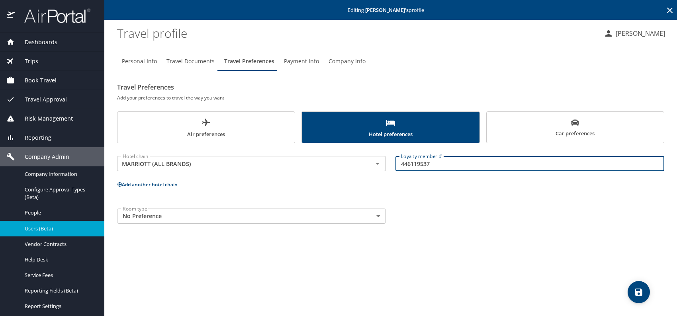
click at [446, 260] on div "Personal Info Travel Documents Travel Preferences Payment Info Company Info Tra…" at bounding box center [390, 180] width 547 height 271
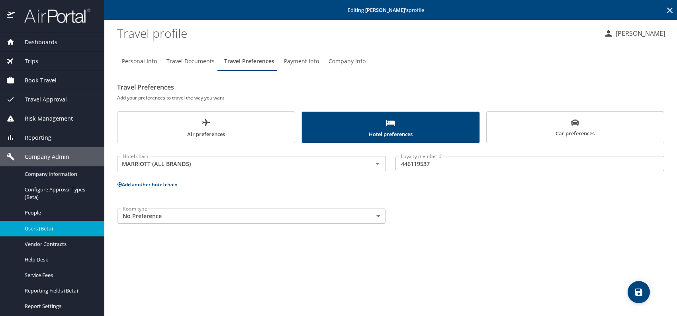
click at [639, 290] on icon "save" at bounding box center [639, 292] width 10 height 10
click at [45, 228] on span "Users (Beta)" at bounding box center [60, 229] width 70 height 8
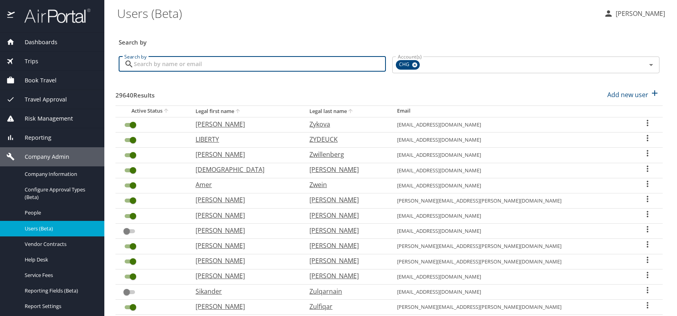
paste input "saimd0404@gmail.com"
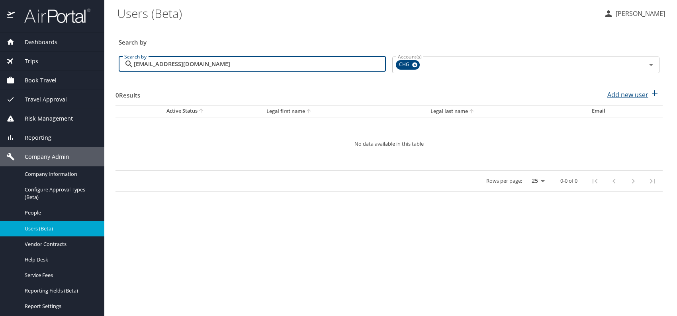
type input "saimd0404@gmail.com"
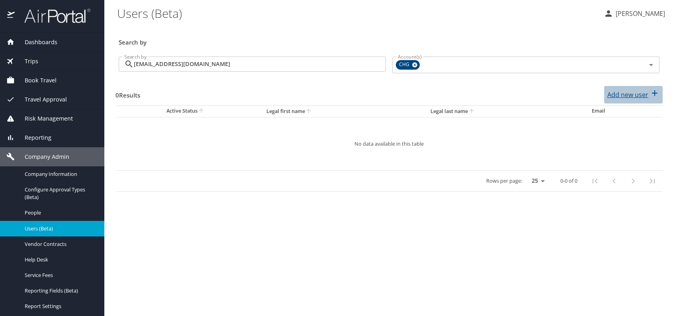
click at [623, 91] on p "Add new user" at bounding box center [627, 95] width 41 height 10
select select "US"
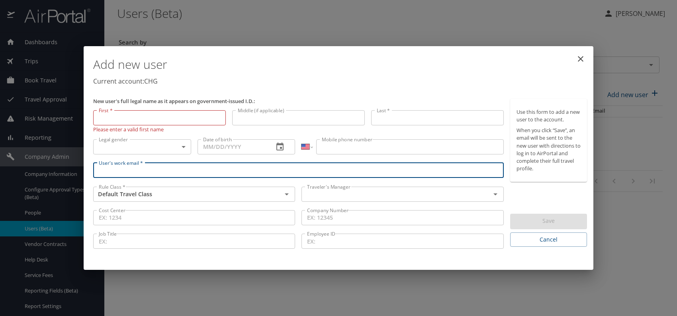
paste input "saimd0404@gmail.com"
type input "saimd0404@gmail.com"
click at [334, 191] on input "text" at bounding box center [391, 194] width 174 height 10
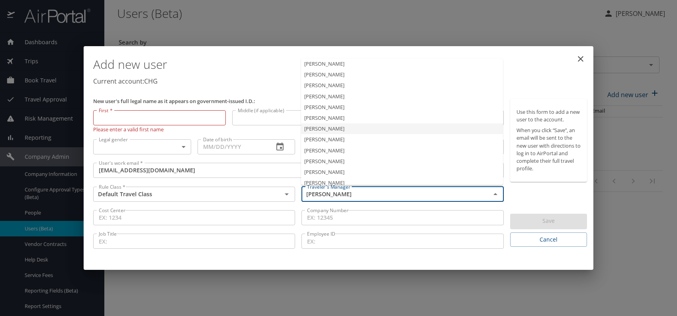
click at [343, 126] on li "Jeffery Bitton" at bounding box center [402, 128] width 202 height 11
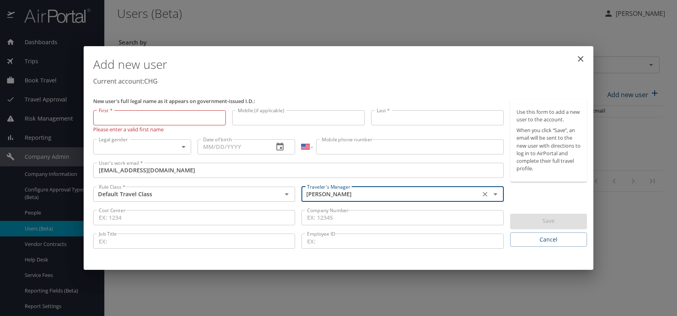
type input "Jeffery Bitton"
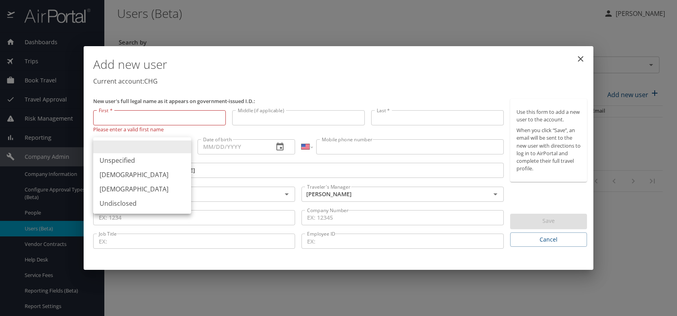
click at [159, 148] on body "Dashboards AirPortal 360™ Manager My Travel Dashboard Trips Airtinerary® Lookup…" at bounding box center [338, 158] width 677 height 316
click at [131, 184] on li "Female" at bounding box center [142, 189] width 98 height 14
type input "Female"
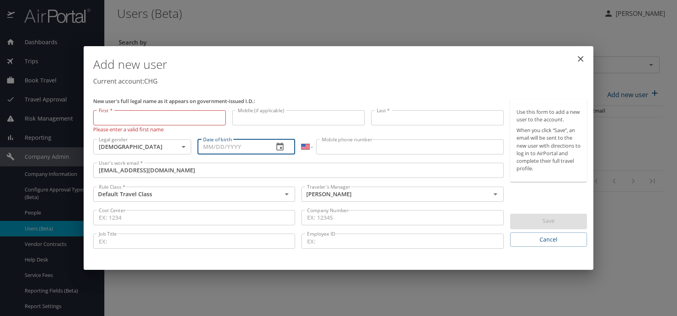
click at [224, 151] on input "Date of birth" at bounding box center [232, 146] width 70 height 15
type input "05/30/1976"
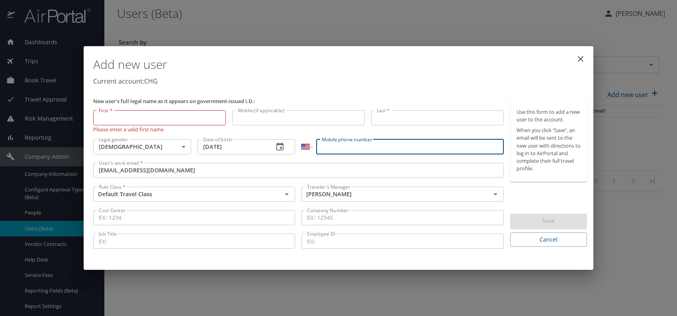
paste input "(718) 288-8203"
type input "(718) 288-8203"
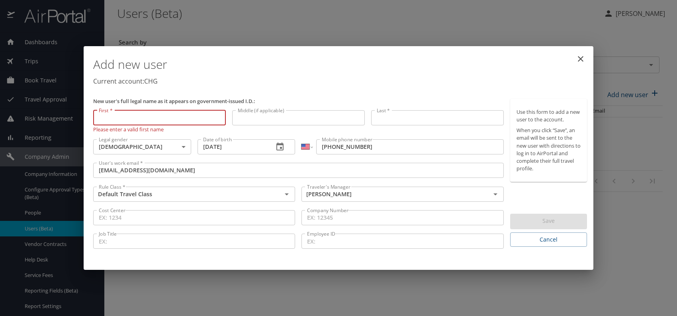
paste input "Suman Ravuri"
drag, startPoint x: 119, startPoint y: 117, endPoint x: 233, endPoint y: 117, distance: 113.9
click at [233, 117] on div "New user's full legal name as it appears on government-issued I.D.: First * Sum…" at bounding box center [298, 175] width 417 height 158
type input "Suman"
click at [404, 118] on input "Last *" at bounding box center [437, 117] width 133 height 15
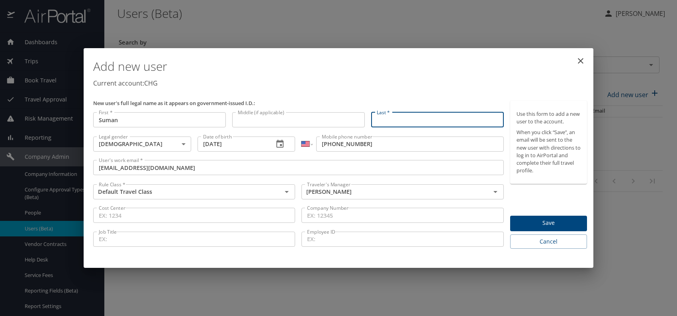
paste input "Suman Ravuri"
click at [398, 120] on input "Suman Ravuri" at bounding box center [437, 119] width 133 height 15
type input "Ravuri"
drag, startPoint x: 422, startPoint y: 78, endPoint x: 470, endPoint y: 153, distance: 89.1
click at [422, 78] on p "Current account: CHG" at bounding box center [340, 83] width 494 height 10
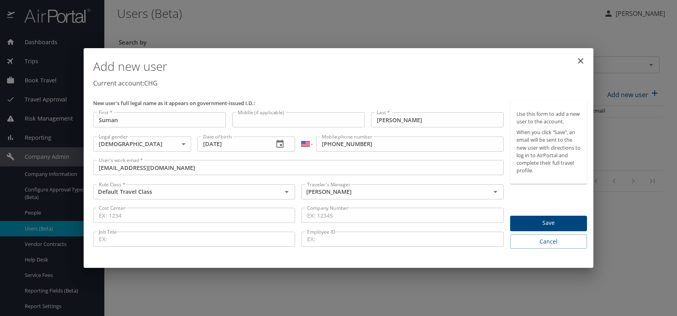
click at [517, 217] on button "Save" at bounding box center [548, 224] width 77 height 16
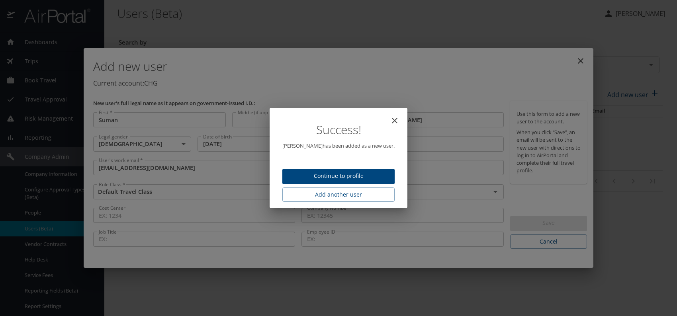
click at [355, 175] on span "Continue to profile" at bounding box center [339, 176] width 100 height 10
select select "US"
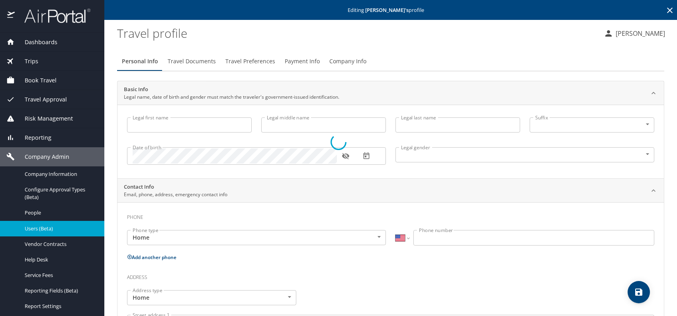
type input "Suman"
type input "Ravuri"
type input "Female"
select select "US"
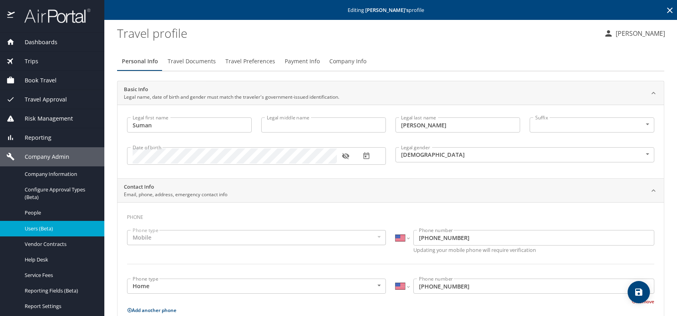
click at [245, 61] on span "Travel Preferences" at bounding box center [250, 62] width 50 height 10
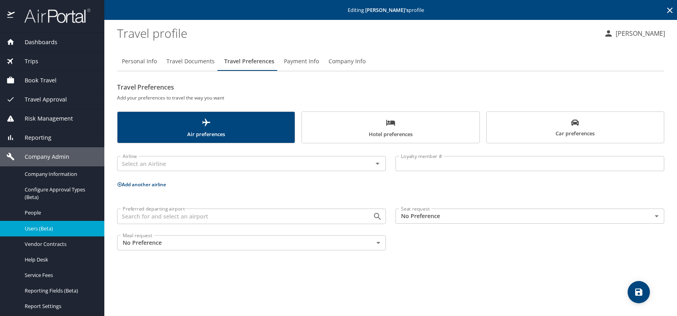
click at [571, 129] on span "Car preferences" at bounding box center [575, 129] width 168 height 20
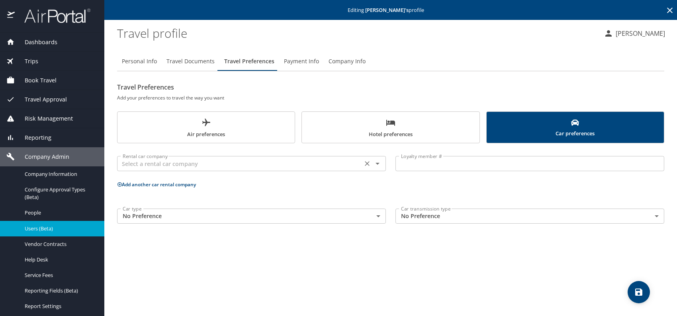
click at [281, 162] on input "text" at bounding box center [239, 163] width 240 height 10
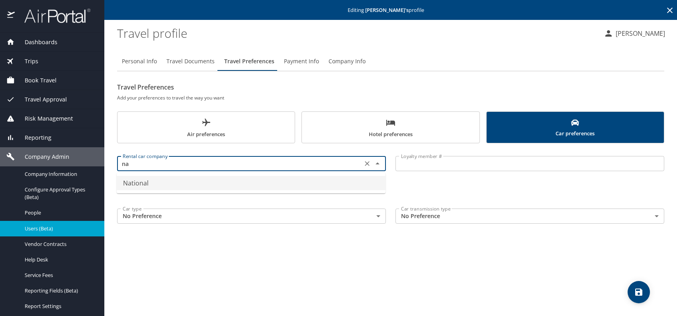
drag, startPoint x: 182, startPoint y: 179, endPoint x: 206, endPoint y: 176, distance: 24.5
click at [182, 180] on li "National" at bounding box center [251, 183] width 269 height 14
type input "National"
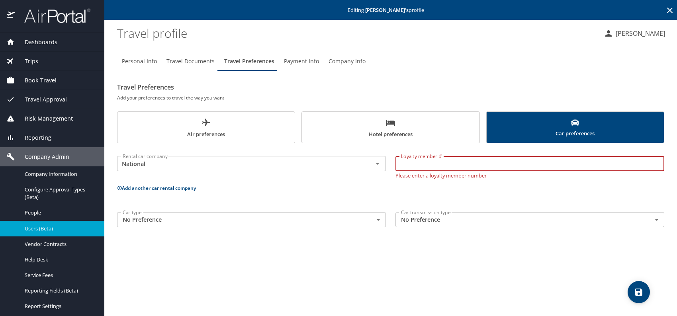
paste input "298024980"
type input "298024980"
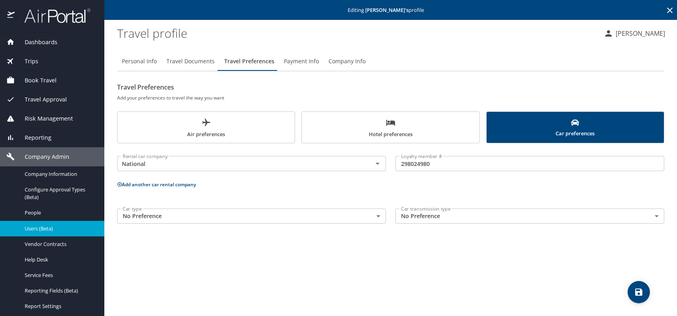
click at [408, 133] on span "Hotel preferences" at bounding box center [391, 128] width 168 height 21
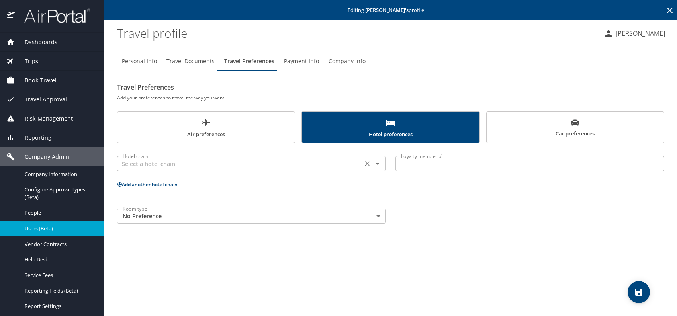
click at [211, 162] on input "text" at bounding box center [239, 163] width 240 height 10
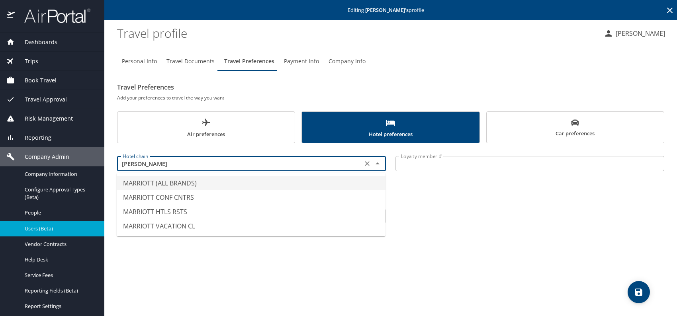
drag, startPoint x: 161, startPoint y: 180, endPoint x: 266, endPoint y: 181, distance: 105.1
click at [162, 180] on li "MARRIOTT (ALL BRANDS)" at bounding box center [251, 183] width 269 height 14
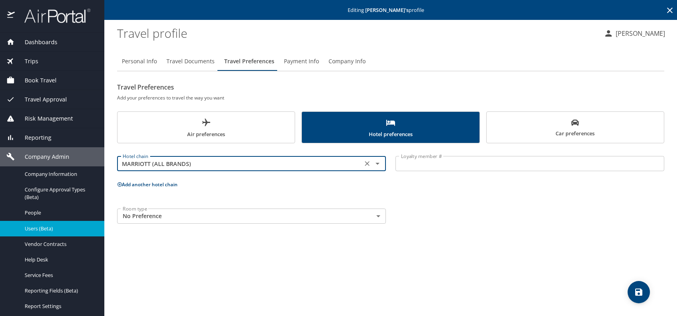
type input "MARRIOTT (ALL BRANDS)"
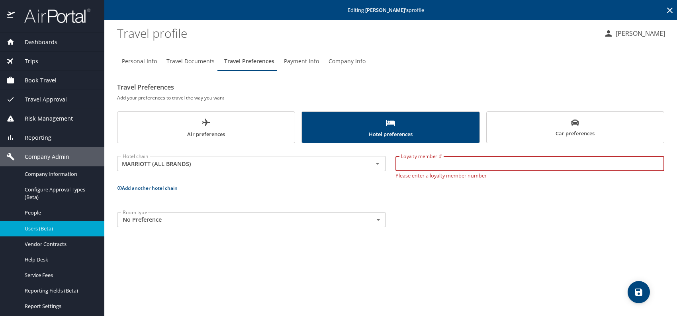
paste input "542289396"
type input "542289396"
click at [492, 233] on div "Personal Info Travel Documents Travel Preferences Payment Info Company Info Tra…" at bounding box center [390, 180] width 547 height 271
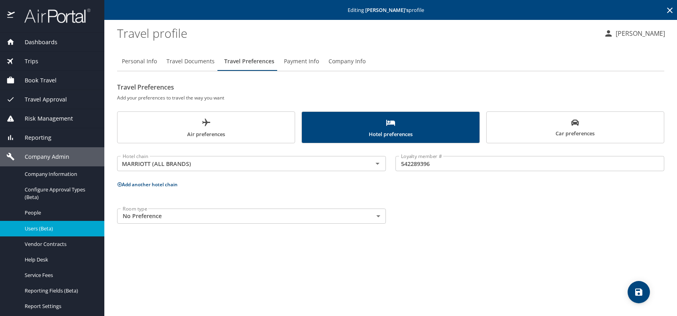
click at [641, 291] on icon "save" at bounding box center [638, 292] width 7 height 7
drag, startPoint x: 430, startPoint y: 260, endPoint x: 645, endPoint y: 263, distance: 215.0
click at [432, 260] on div "Personal Info Travel Documents Travel Preferences Payment Info Company Info Tra…" at bounding box center [390, 180] width 547 height 271
click at [640, 289] on icon "save" at bounding box center [638, 292] width 7 height 7
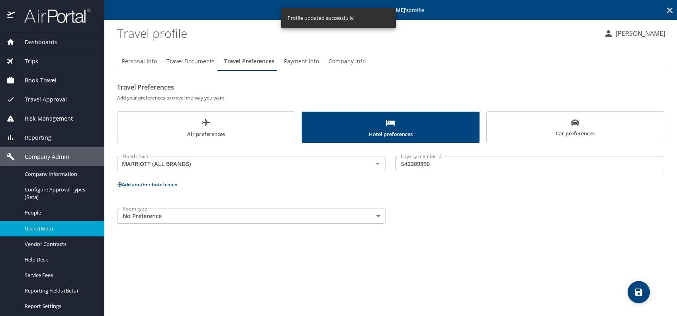
click at [45, 229] on span "Users (Beta)" at bounding box center [60, 229] width 70 height 8
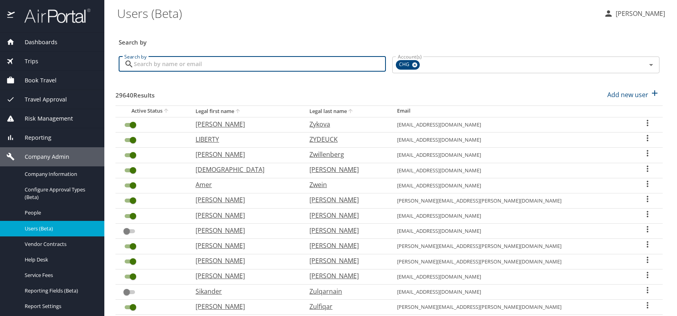
paste input "mesartist@yahoo.com"
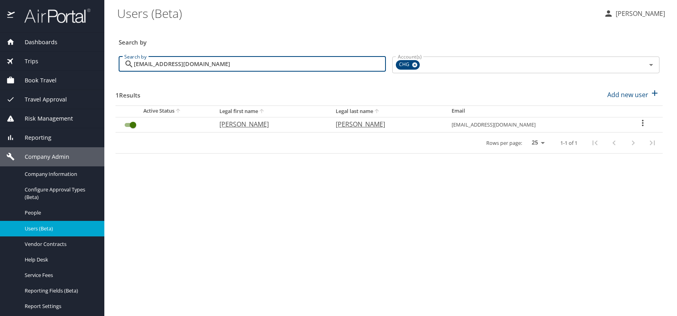
type input "mesartist@yahoo.com"
click at [237, 125] on p "mary" at bounding box center [269, 124] width 100 height 10
select select "US"
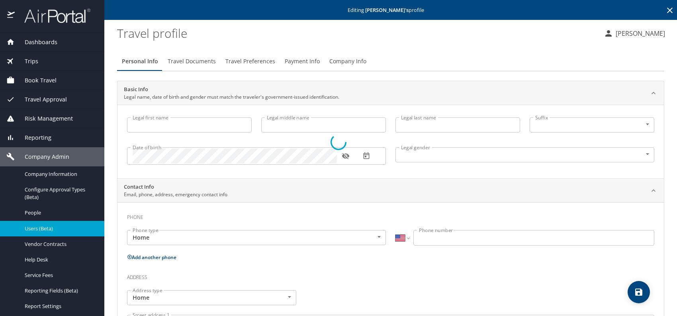
type input "mary"
type input "scheerer"
type input "Female"
select select "US"
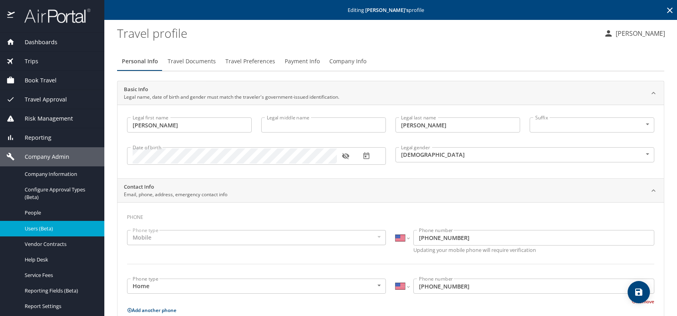
click at [344, 156] on icon "button" at bounding box center [346, 156] width 8 height 8
click at [346, 59] on span "Company Info" at bounding box center [347, 62] width 37 height 10
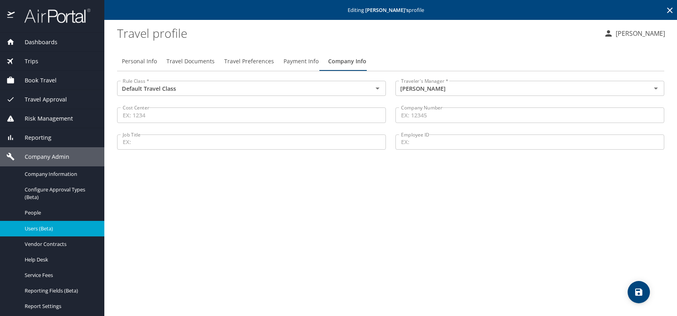
click at [205, 61] on span "Travel Documents" at bounding box center [190, 62] width 48 height 10
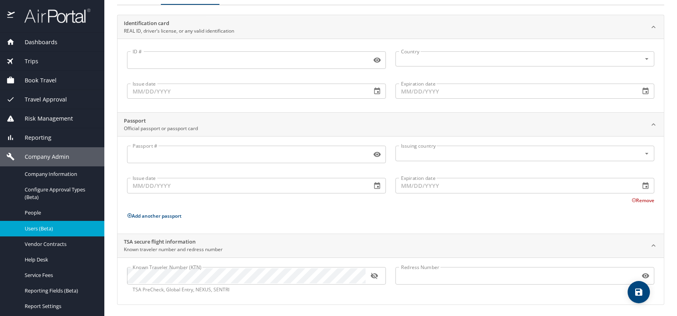
scroll to position [67, 0]
click at [373, 276] on icon "button" at bounding box center [373, 275] width 7 height 6
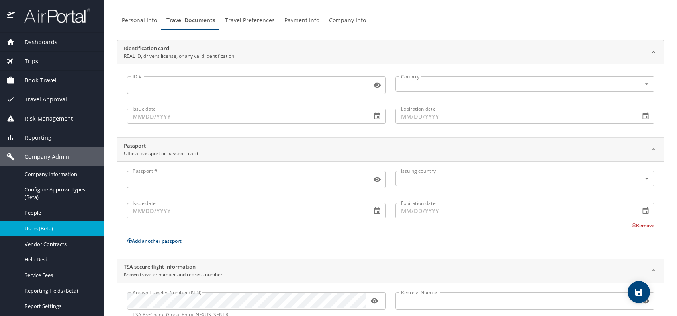
scroll to position [27, 0]
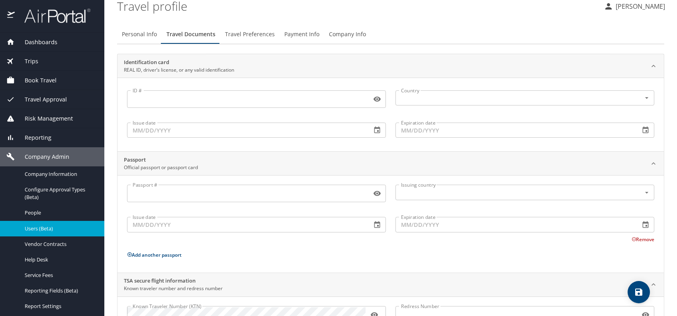
click at [253, 33] on span "Travel Preferences" at bounding box center [250, 34] width 50 height 10
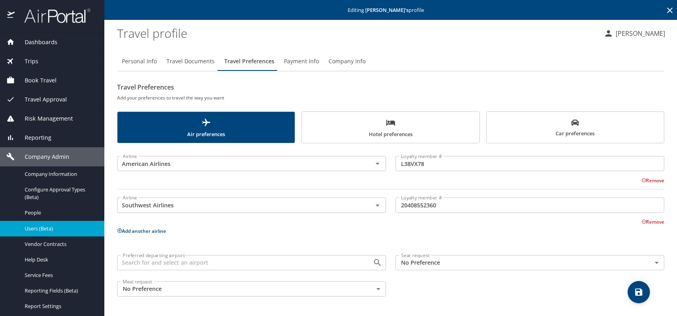
scroll to position [0, 0]
click at [437, 264] on body "Dashboards AirPortal 360™ Manager My Travel Dashboard Trips Airtinerary® Lookup…" at bounding box center [338, 158] width 677 height 316
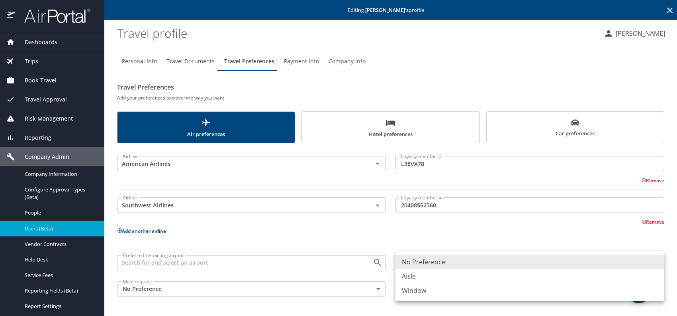
click at [423, 290] on li "Window" at bounding box center [529, 290] width 269 height 14
type input "Window"
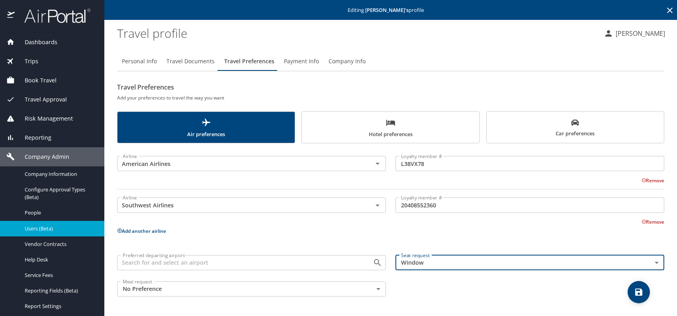
click at [147, 229] on button "Add another airline" at bounding box center [141, 231] width 49 height 7
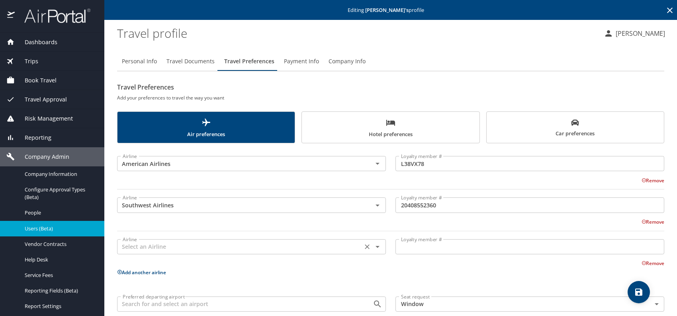
click at [156, 248] on input "text" at bounding box center [239, 247] width 240 height 10
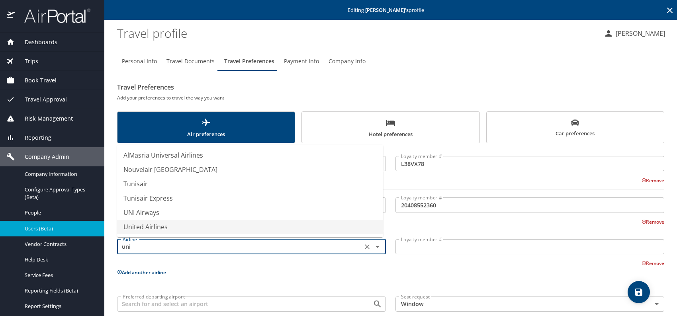
click at [166, 225] on li "United Airlines" at bounding box center [250, 227] width 266 height 14
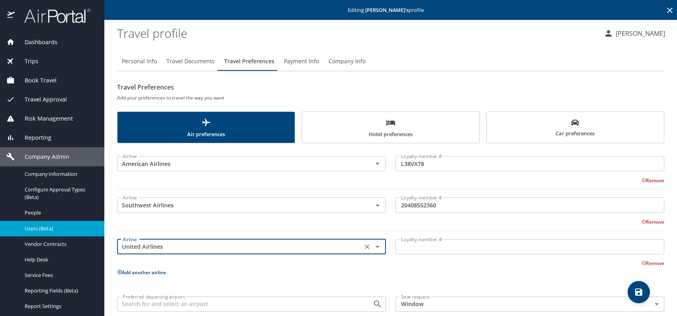
type input "United Airlines"
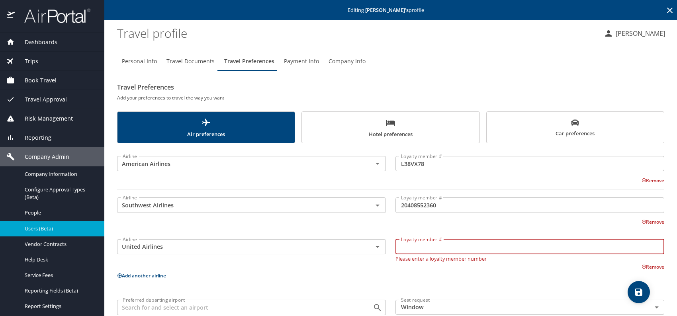
paste input "OQP23824"
type input "OQP23824"
click at [559, 123] on span "Car preferences" at bounding box center [575, 129] width 168 height 20
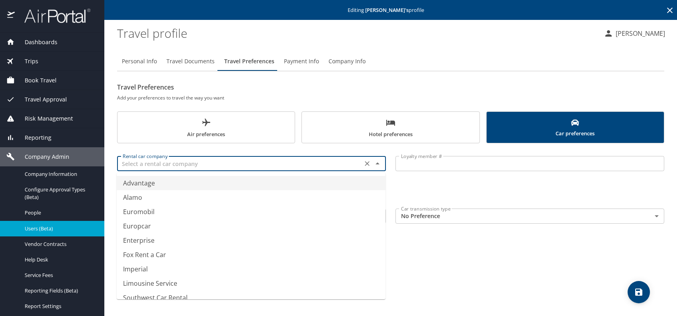
click at [217, 161] on input "text" at bounding box center [239, 163] width 240 height 10
click at [147, 184] on li "Avis Rent a Car" at bounding box center [251, 183] width 269 height 14
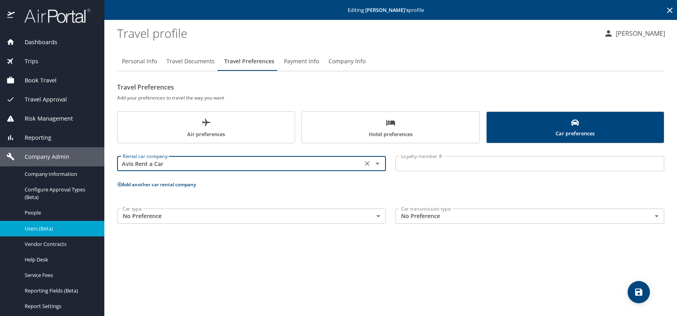
type input "Avis Rent a Car"
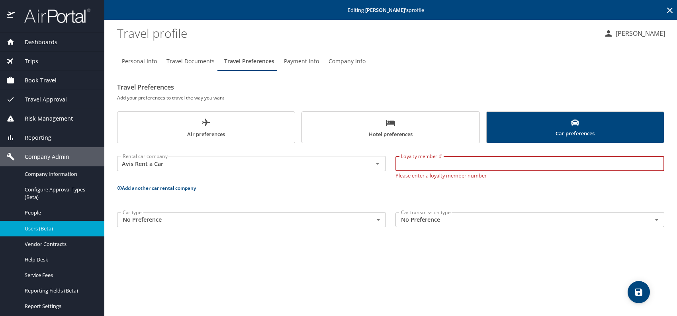
paste input "0YU521"
type input "0YU521"
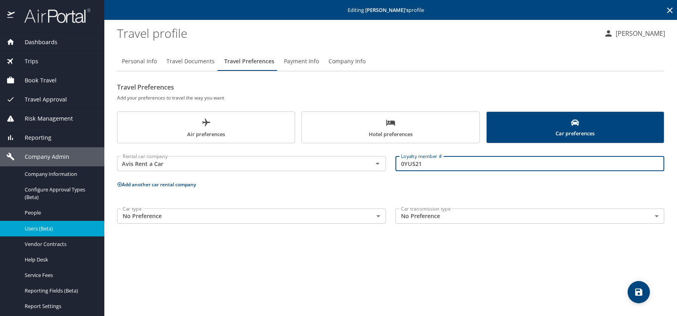
click at [374, 121] on span "Hotel preferences" at bounding box center [391, 128] width 168 height 21
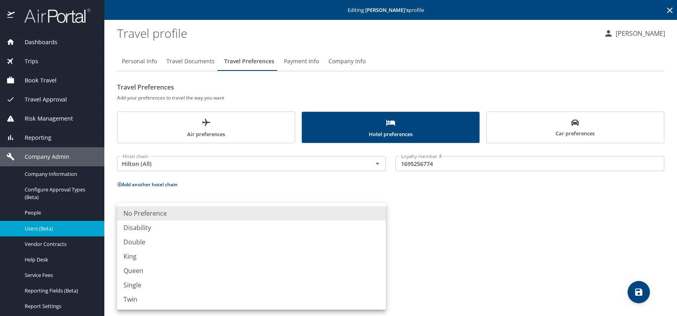
click at [174, 218] on body "Dashboards AirPortal 360™ Manager My Travel Dashboard Trips Airtinerary® Lookup…" at bounding box center [338, 158] width 677 height 316
click at [155, 256] on li "King" at bounding box center [251, 256] width 269 height 14
type input "King"
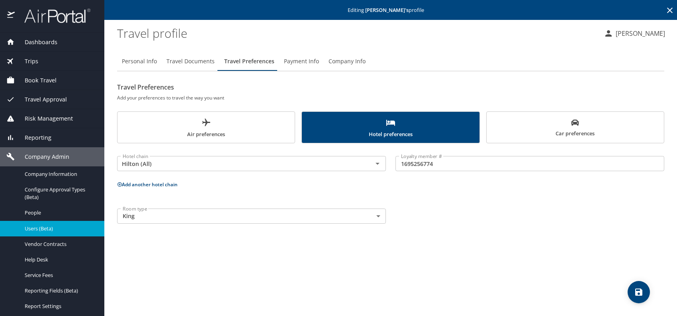
click at [461, 237] on div "Personal Info Travel Documents Travel Preferences Payment Info Company Info Tra…" at bounding box center [390, 180] width 547 height 271
click at [635, 288] on icon "save" at bounding box center [639, 292] width 10 height 10
click at [638, 291] on icon "save" at bounding box center [638, 292] width 7 height 7
click at [627, 291] on span "save" at bounding box center [638, 292] width 22 height 10
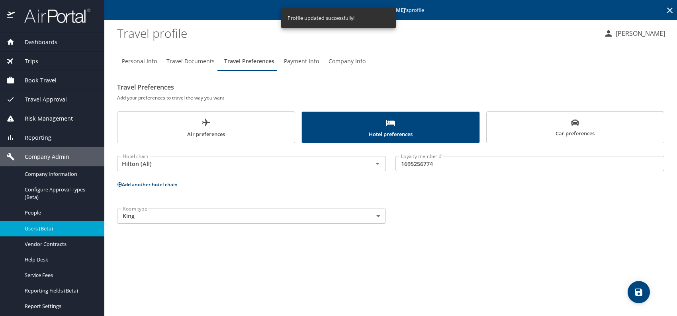
click at [43, 227] on span "Users (Beta)" at bounding box center [60, 229] width 70 height 8
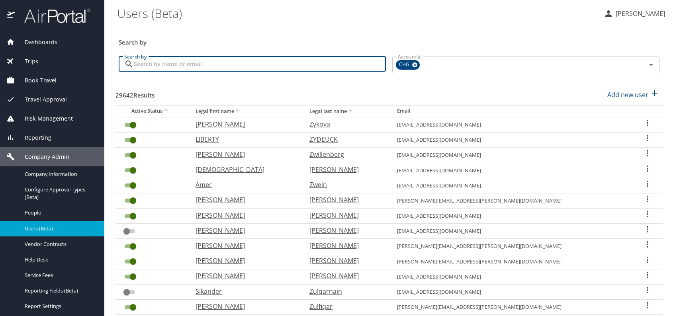
paste input "mesartist@yahoo.com"
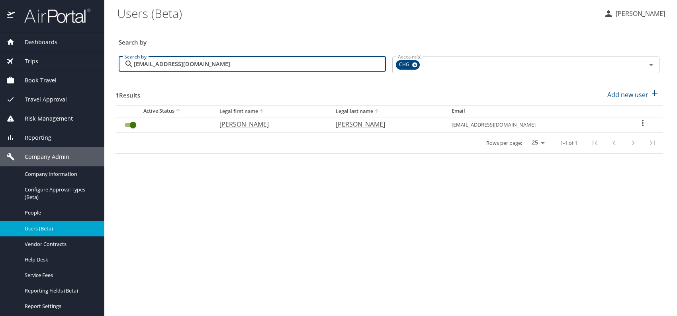
type input "mesartist@yahoo.com"
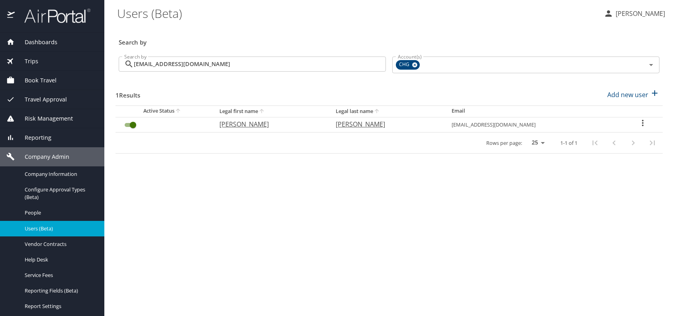
click at [242, 124] on p "mary" at bounding box center [269, 124] width 100 height 10
select select "US"
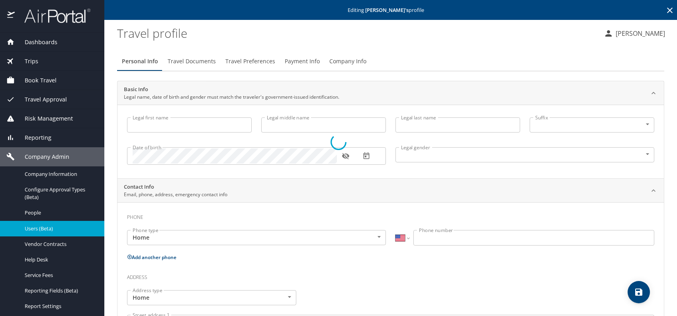
type input "mary"
type input "scheerer"
type input "Female"
select select "US"
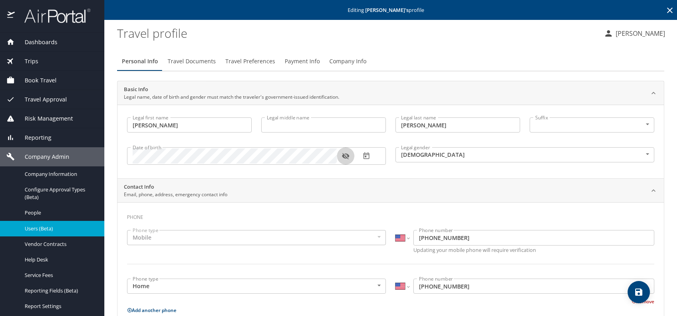
click at [342, 158] on icon "button" at bounding box center [346, 156] width 8 height 8
click at [51, 227] on span "Users (Beta)" at bounding box center [60, 229] width 70 height 8
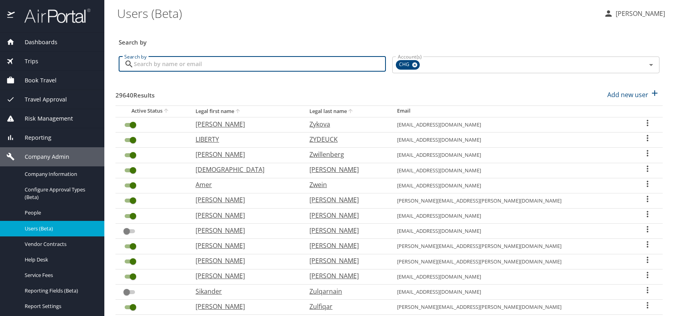
paste input "tjjais@gmail.com"
click at [147, 63] on input "tjjais@gmail.com" at bounding box center [260, 64] width 252 height 15
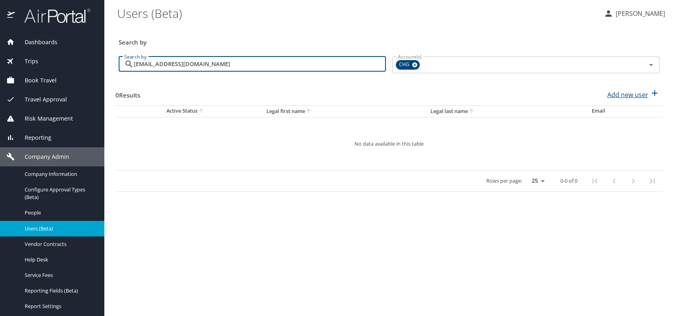
type input "tjjais@gmail.com"
click at [632, 92] on p "Add new user" at bounding box center [627, 95] width 41 height 10
select select "US"
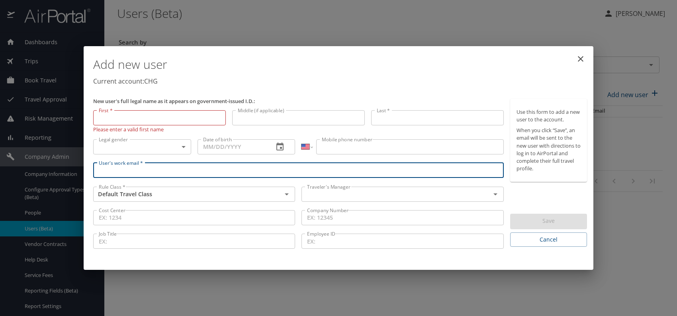
paste input "tjjais@gmail.com"
click at [112, 171] on input "tjjais@gmail.com" at bounding box center [298, 170] width 410 height 15
type input "tjjais@gmail.com"
click at [343, 197] on input "text" at bounding box center [391, 194] width 174 height 10
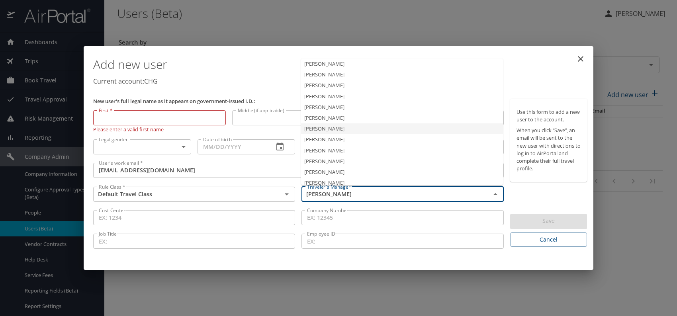
click at [330, 129] on li "Jeffery Bitton" at bounding box center [402, 128] width 202 height 11
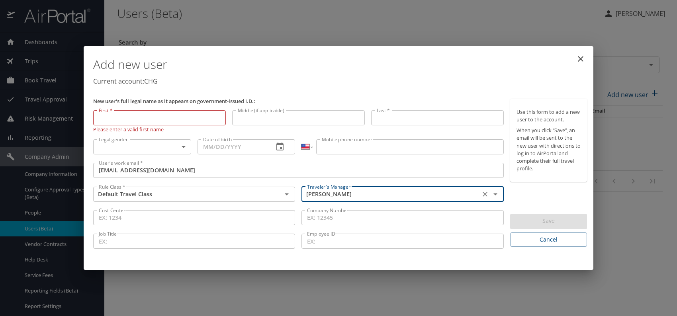
type input "Jeffery Bitton"
click at [174, 148] on body "Dashboards AirPortal 360™ Manager My Travel Dashboard Trips Airtinerary® Lookup…" at bounding box center [338, 158] width 677 height 316
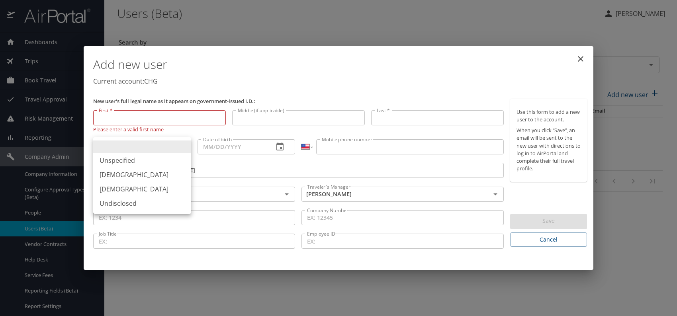
click at [121, 178] on li "[DEMOGRAPHIC_DATA]" at bounding box center [142, 175] width 98 height 14
type input "[DEMOGRAPHIC_DATA]"
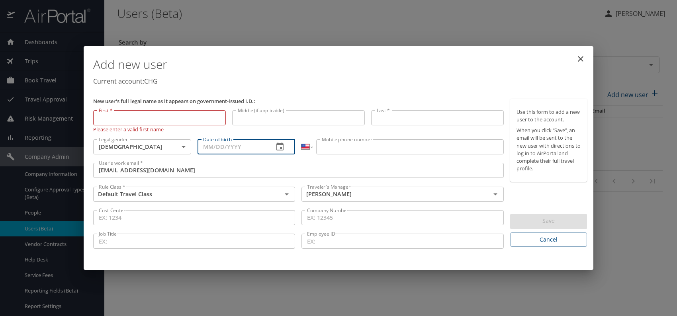
click at [214, 147] on input "Date of birth" at bounding box center [232, 146] width 70 height 15
type input "11/14/1992"
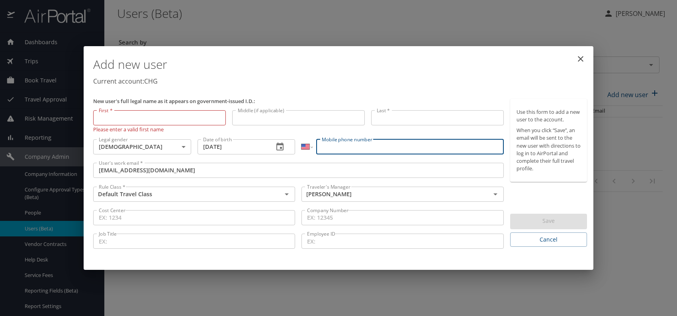
paste input "(502) 298-6717"
type input "(502) 298-6717"
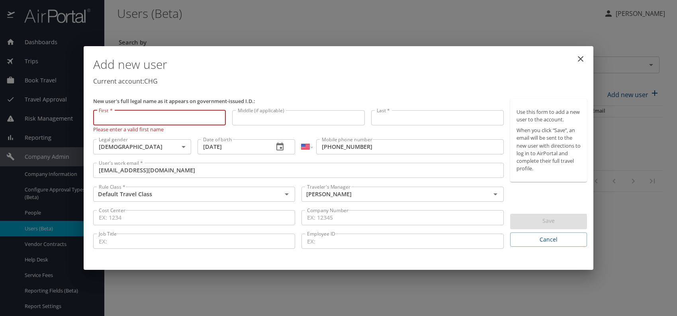
paste input "Jaison John"
drag, startPoint x: 115, startPoint y: 118, endPoint x: 168, endPoint y: 116, distance: 53.4
click at [168, 116] on input "Jaison John" at bounding box center [159, 117] width 133 height 15
type input "Jaison"
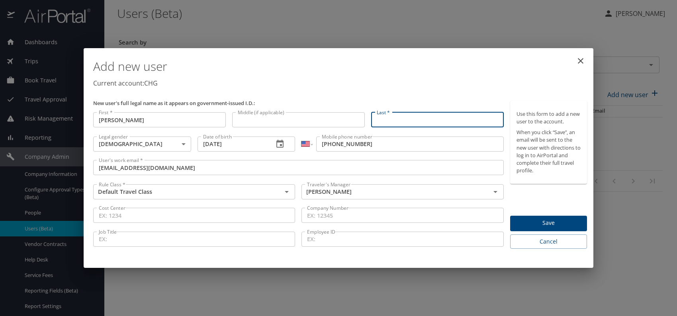
paste input "Jaison John"
click at [395, 120] on input "Jaison John" at bounding box center [437, 119] width 133 height 15
type input "John"
click at [441, 81] on p "Current account: CHG" at bounding box center [340, 83] width 494 height 10
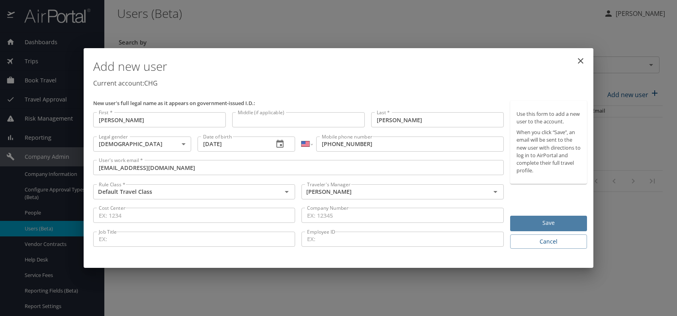
click at [531, 226] on span "Save" at bounding box center [548, 223] width 64 height 10
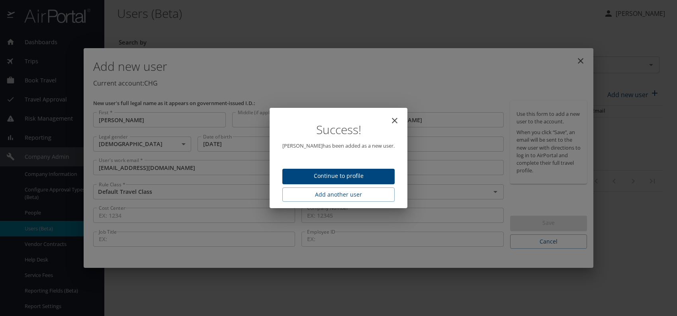
click at [374, 177] on span "Continue to profile" at bounding box center [339, 176] width 100 height 10
select select "US"
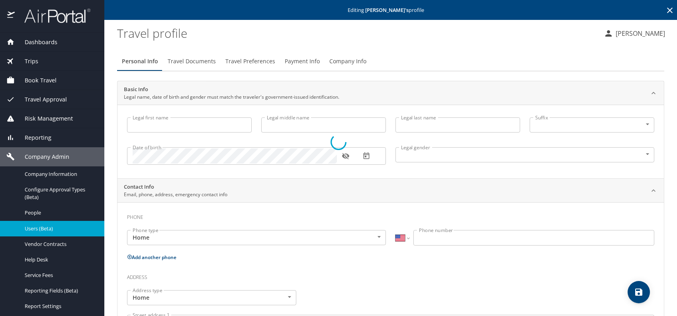
type input "Jaison"
type input "John"
type input "[DEMOGRAPHIC_DATA]"
select select "US"
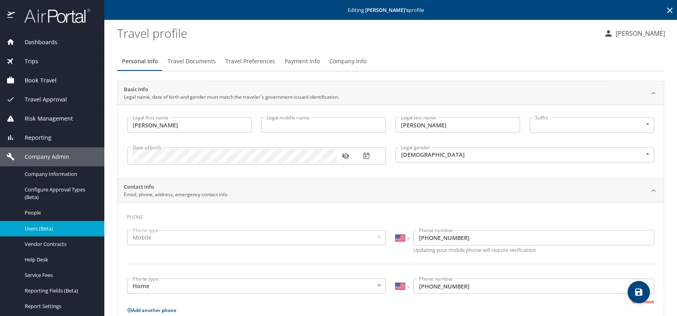
click at [636, 291] on icon "save" at bounding box center [638, 292] width 7 height 7
select select "US"
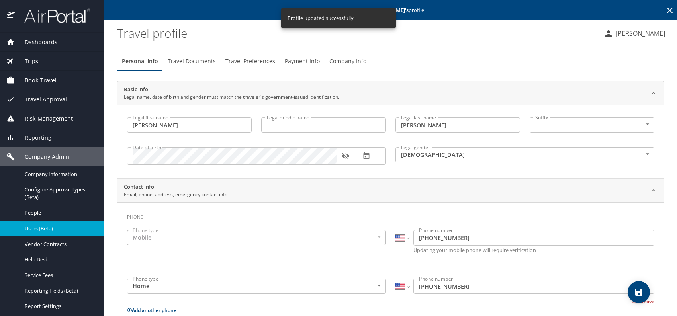
select select "US"
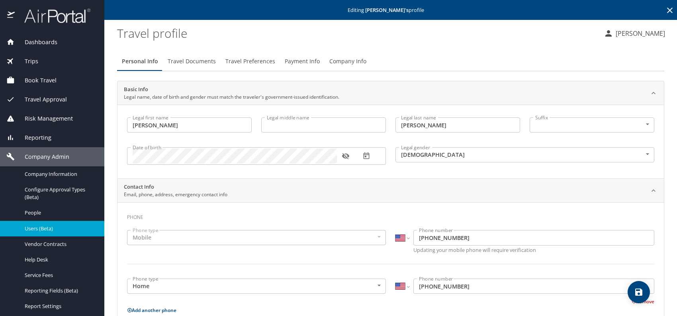
click at [59, 227] on span "Users (Beta)" at bounding box center [60, 229] width 70 height 8
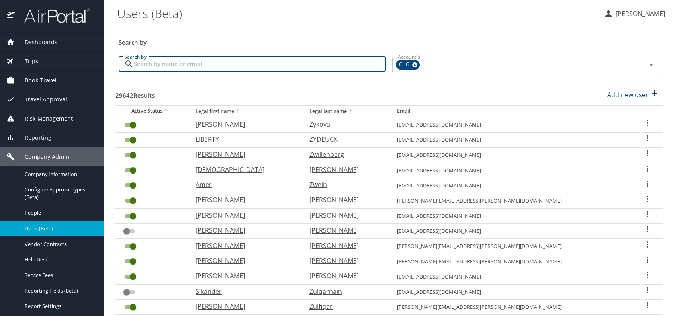
paste input "mavicpaz@yahoo.com"
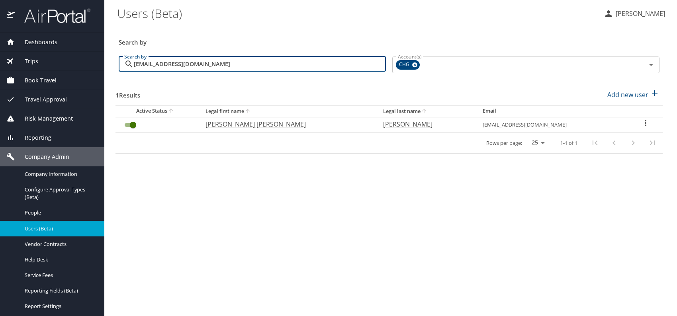
type input "mavicpaz@yahoo.com"
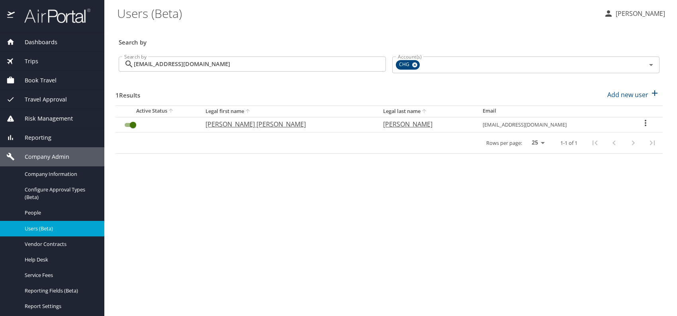
click at [257, 123] on p "MARIA VICTORIA" at bounding box center [285, 124] width 161 height 10
select select "US"
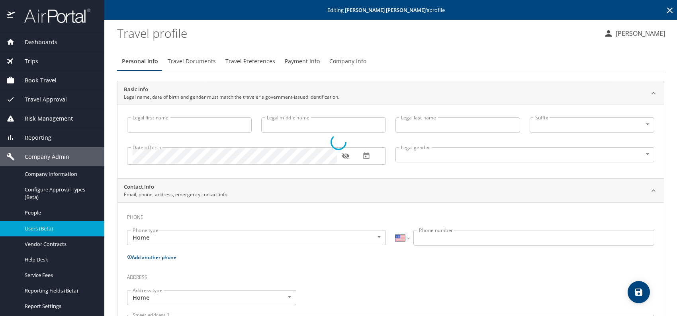
type input "MARIA VICTORIA"
type input "PAZ Greenfield"
type input "Female"
select select "US"
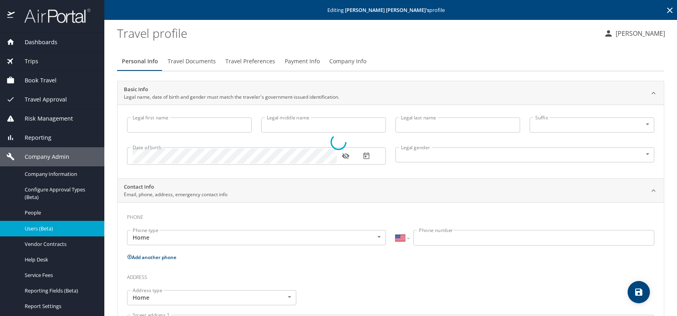
select select "US"
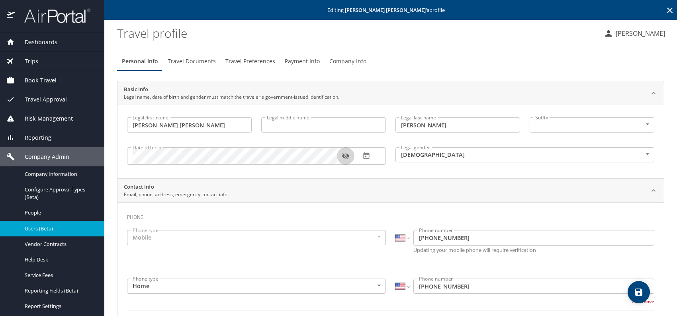
click at [343, 157] on icon "button" at bounding box center [345, 156] width 7 height 6
click at [342, 57] on span "Company Info" at bounding box center [347, 62] width 37 height 10
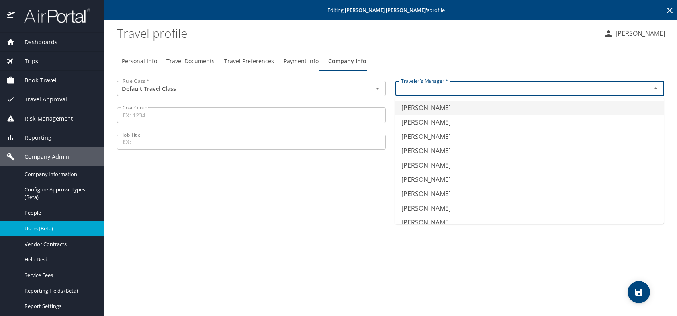
click at [464, 83] on input "text" at bounding box center [518, 88] width 240 height 10
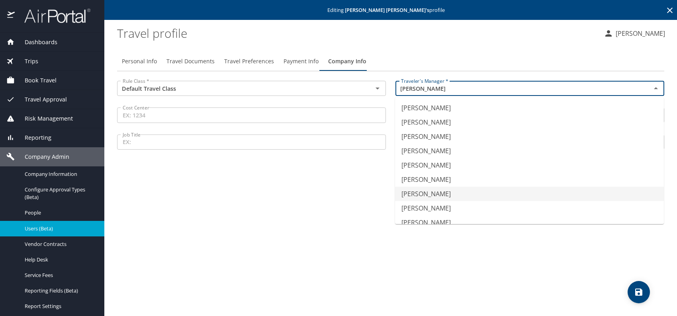
click at [429, 190] on li "Jeffery Bitton" at bounding box center [529, 194] width 269 height 14
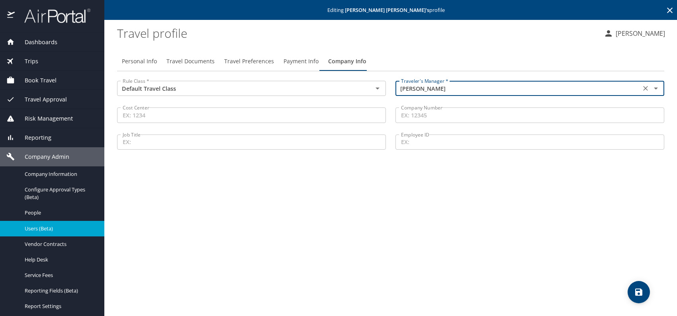
type input "Jeffery Bitton"
click at [190, 61] on span "Travel Documents" at bounding box center [190, 62] width 48 height 10
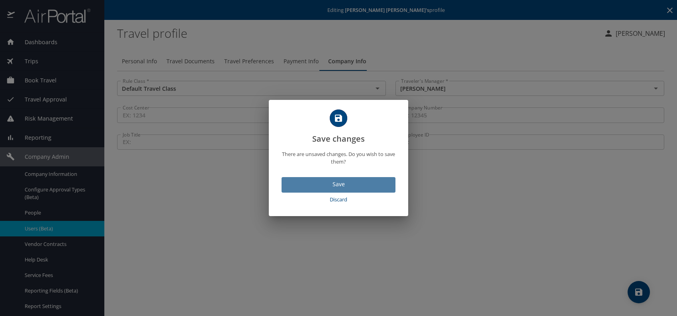
click at [332, 187] on span "Save" at bounding box center [338, 185] width 101 height 10
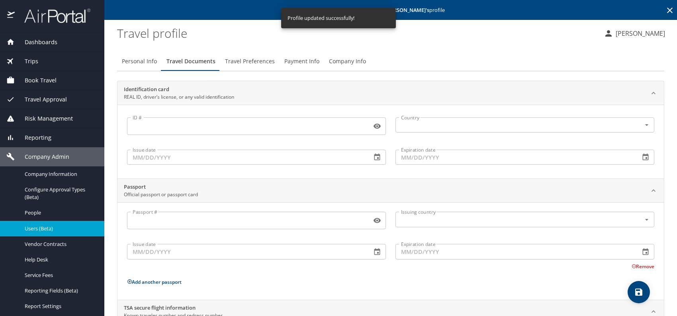
click at [248, 63] on span "Travel Preferences" at bounding box center [250, 62] width 50 height 10
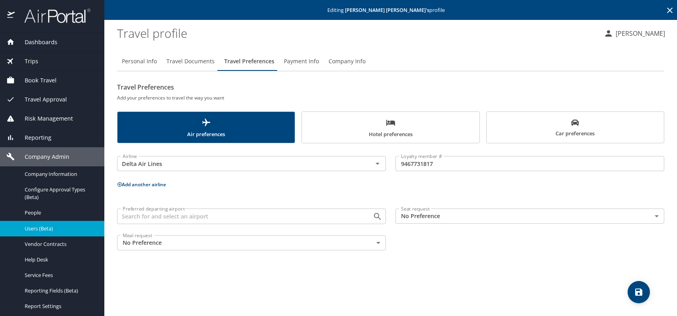
click at [366, 120] on span "Hotel preferences" at bounding box center [391, 128] width 168 height 21
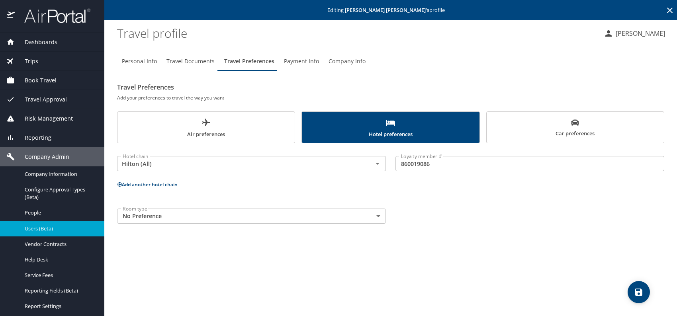
drag, startPoint x: 485, startPoint y: 217, endPoint x: 561, endPoint y: 248, distance: 81.4
click at [485, 217] on div "Room type No Preference NotApplicable Room type" at bounding box center [390, 216] width 557 height 25
click at [640, 290] on icon "save" at bounding box center [638, 292] width 7 height 7
click at [642, 293] on icon "save" at bounding box center [639, 292] width 10 height 10
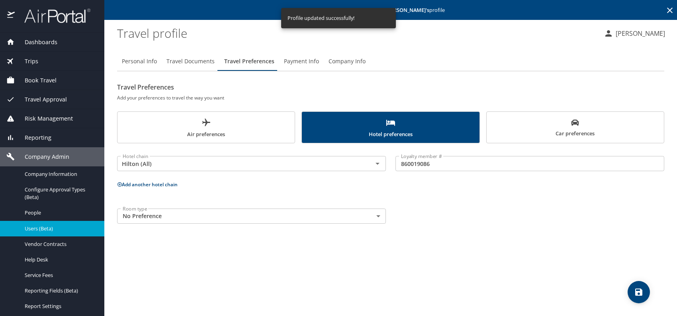
click at [49, 228] on span "Users (Beta)" at bounding box center [60, 229] width 70 height 8
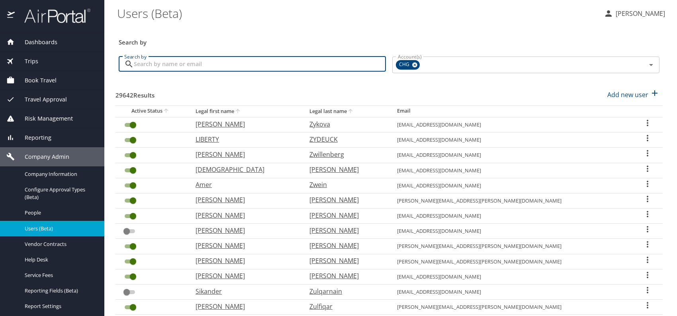
paste input "yakobiramy@gmail.com"
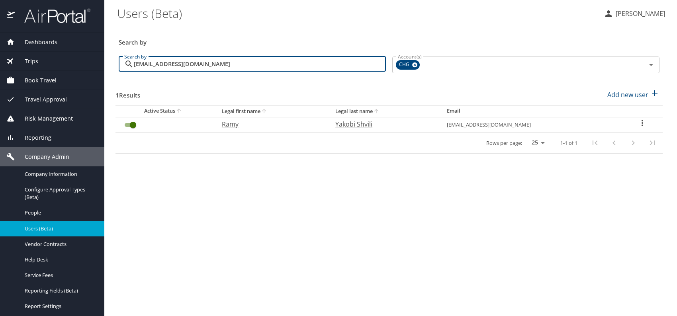
type input "yakobiramy@gmail.com"
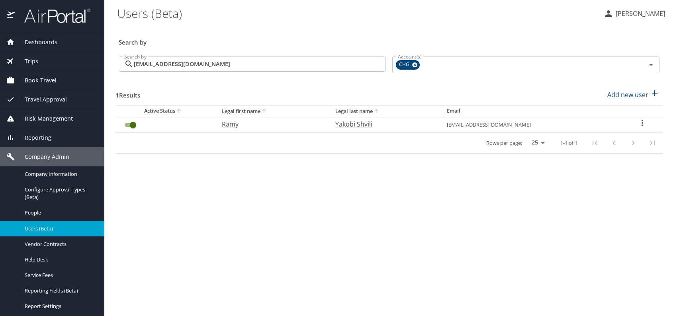
click at [241, 124] on p "Ramy" at bounding box center [271, 124] width 98 height 10
select select "US"
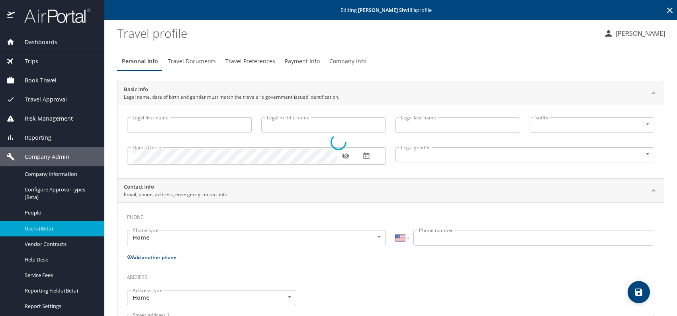
type input "Ramy"
type input "Yakobi Shvili"
type input "[DEMOGRAPHIC_DATA]"
select select "US"
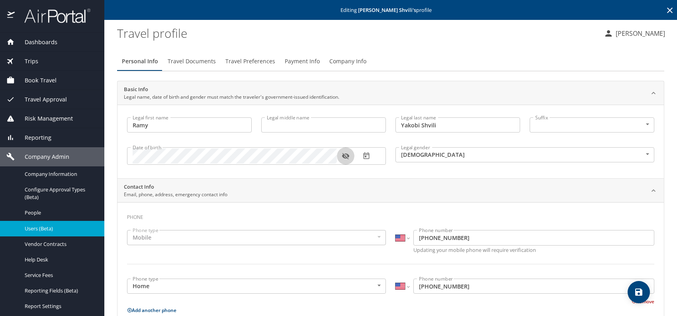
click at [343, 155] on icon "button" at bounding box center [345, 156] width 7 height 6
click at [350, 59] on span "Company Info" at bounding box center [347, 62] width 37 height 10
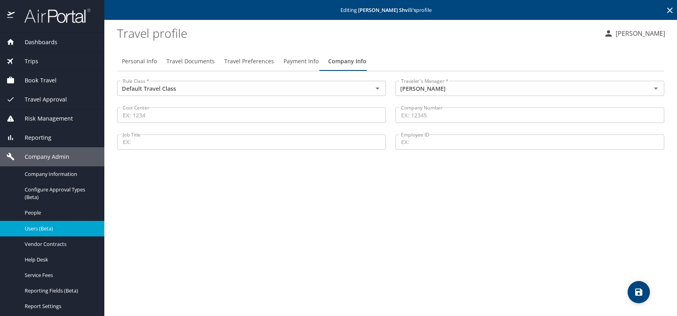
click at [525, 196] on div "Personal Info Travel Documents Travel Preferences Payment Info Company Info Rul…" at bounding box center [390, 180] width 547 height 271
click at [637, 293] on icon "save" at bounding box center [639, 292] width 10 height 10
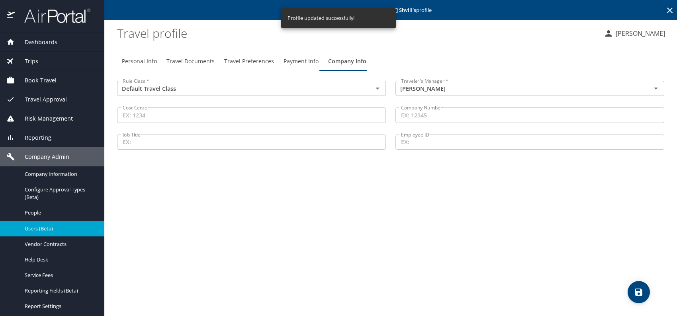
click at [47, 226] on span "Users (Beta)" at bounding box center [60, 229] width 70 height 8
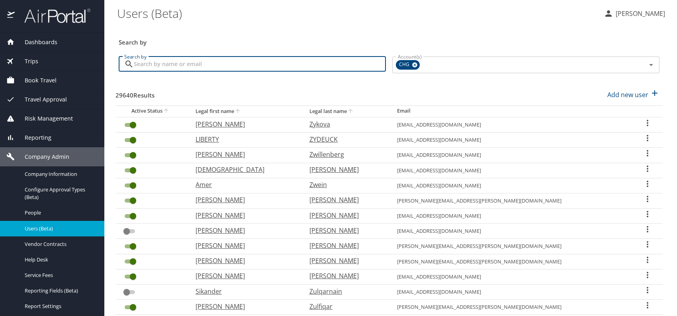
paste input "jstepdo@gmail.com"
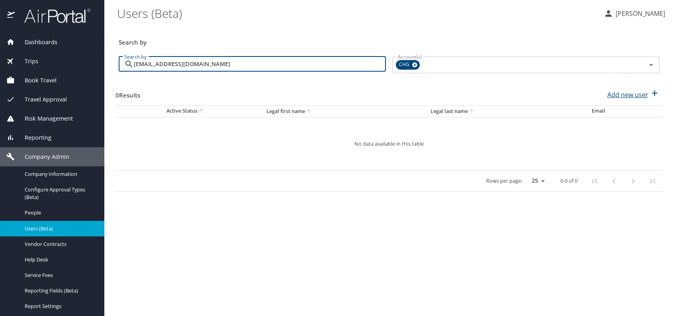
type input "jstepdo@gmail.com"
click at [627, 91] on p "Add new user" at bounding box center [627, 95] width 41 height 10
select select "US"
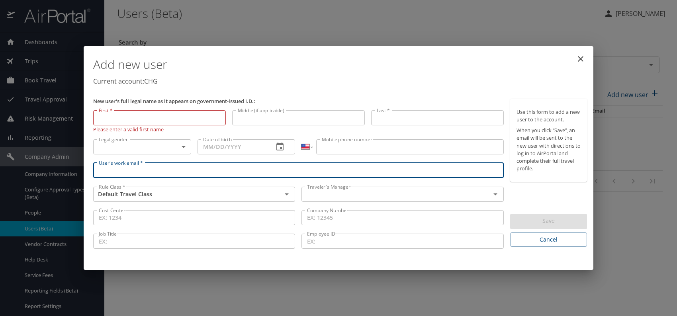
paste input "jstepdo@gmail.com"
type input "jstepdo@gmail.com"
click at [325, 192] on input "text" at bounding box center [391, 194] width 174 height 10
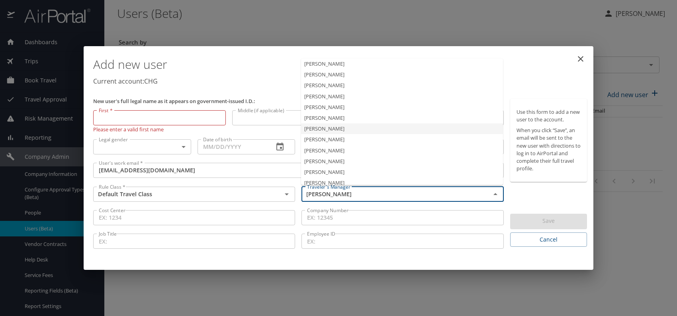
click at [344, 128] on li "Jeffery Bitton" at bounding box center [402, 128] width 202 height 11
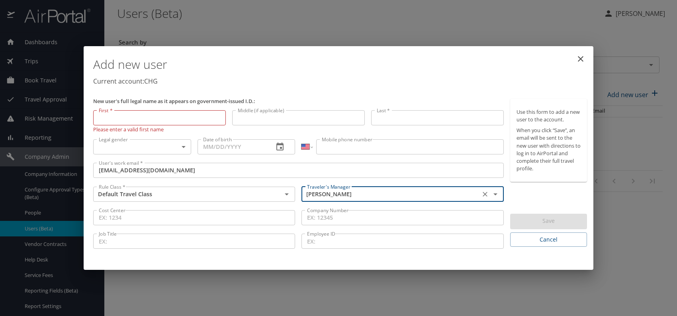
type input "Jeffery Bitton"
click at [178, 147] on body "Dashboards AirPortal 360™ Manager My Travel Dashboard Trips Airtinerary® Lookup…" at bounding box center [338, 158] width 677 height 316
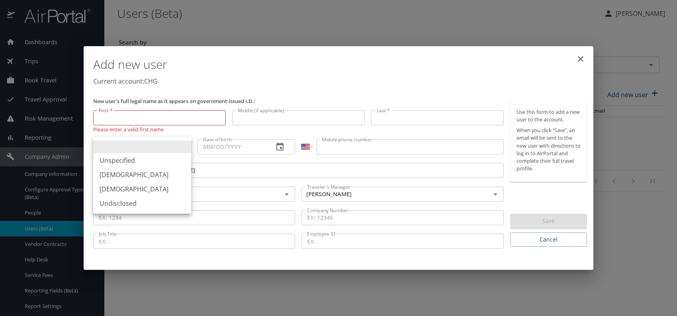
click at [130, 186] on li "Female" at bounding box center [142, 189] width 98 height 14
type input "Female"
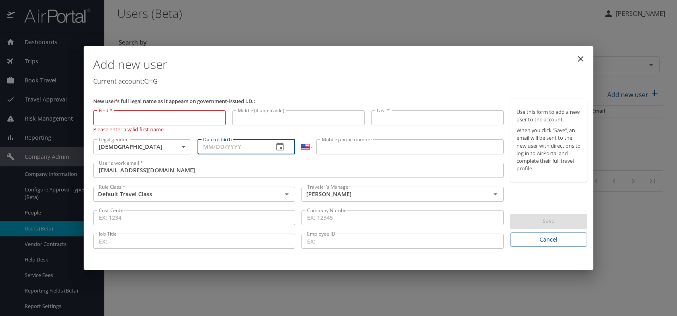
click at [202, 152] on input "Date of birth" at bounding box center [232, 146] width 70 height 15
type input "12/06/1988"
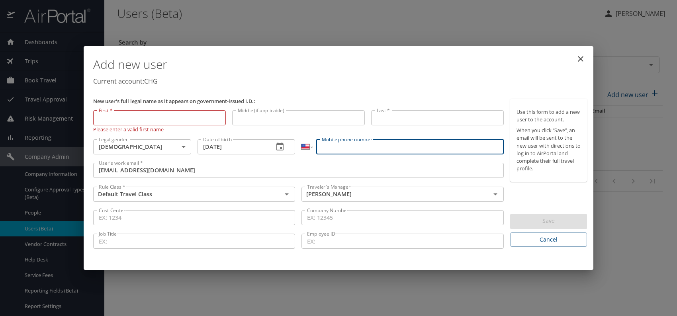
paste input "(325) 513-8371"
type input "(325) 513-8371"
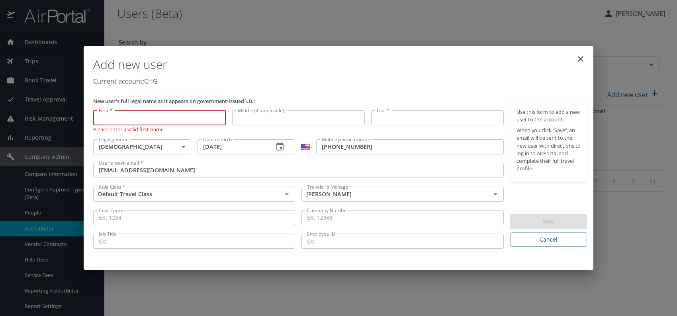
paste input "Jacqueline Stephenson"
drag, startPoint x: 126, startPoint y: 118, endPoint x: 180, endPoint y: 119, distance: 54.6
click at [180, 117] on input "Jacqueline Stephenson" at bounding box center [159, 117] width 133 height 15
type input "Jacqueline"
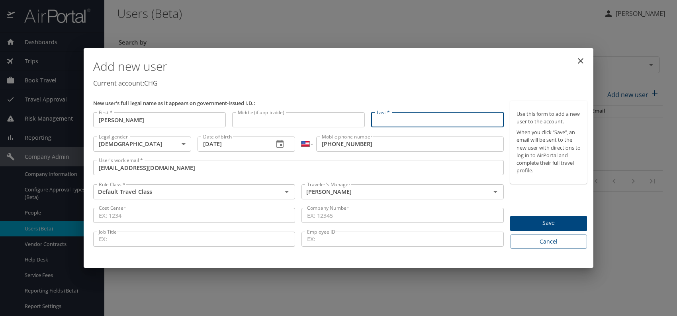
paste input "Jacqueline Stephenson"
click at [407, 118] on input "Jacqueline Stephenson" at bounding box center [437, 119] width 133 height 15
type input "Stephenson"
drag, startPoint x: 416, startPoint y: 83, endPoint x: 497, endPoint y: 177, distance: 123.4
click at [417, 83] on p "Current account: CHG" at bounding box center [340, 83] width 494 height 10
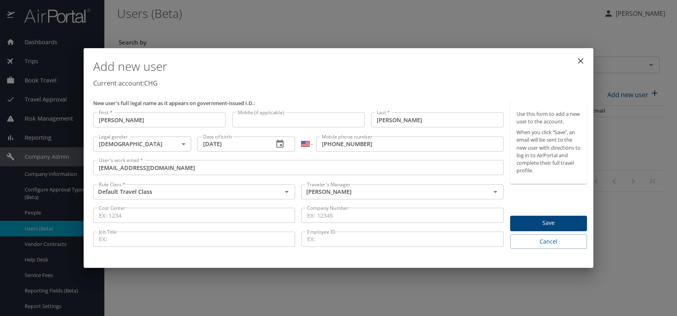
click at [539, 223] on span "Save" at bounding box center [548, 223] width 64 height 10
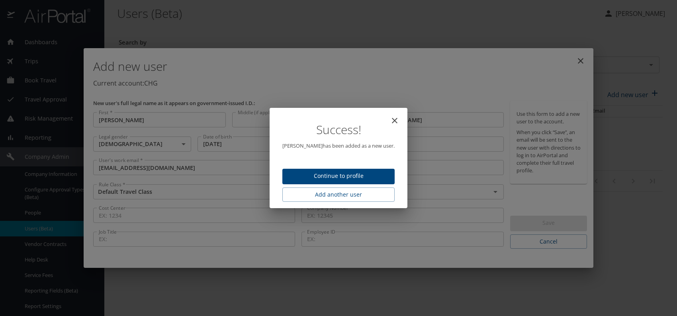
click at [332, 175] on span "Continue to profile" at bounding box center [339, 176] width 100 height 10
select select "US"
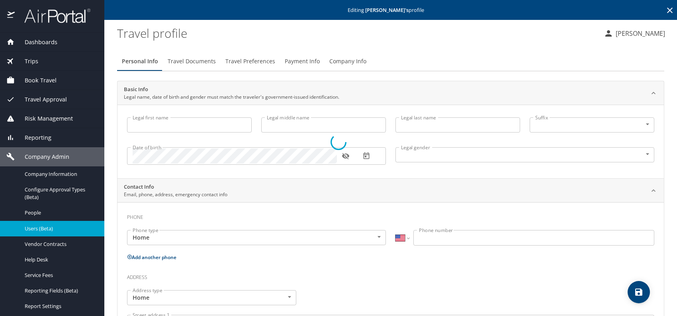
type input "Jacqueline"
type input "Stephenson"
type input "Female"
select select "US"
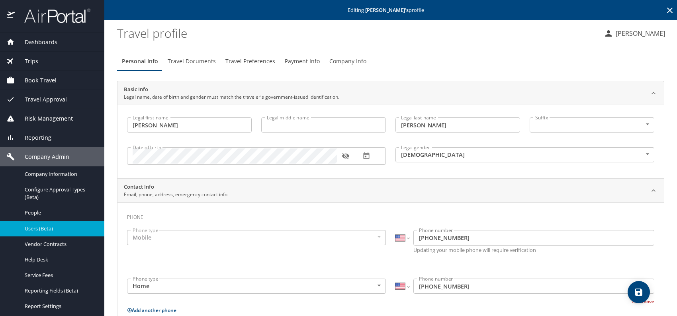
click at [190, 58] on span "Travel Documents" at bounding box center [192, 62] width 48 height 10
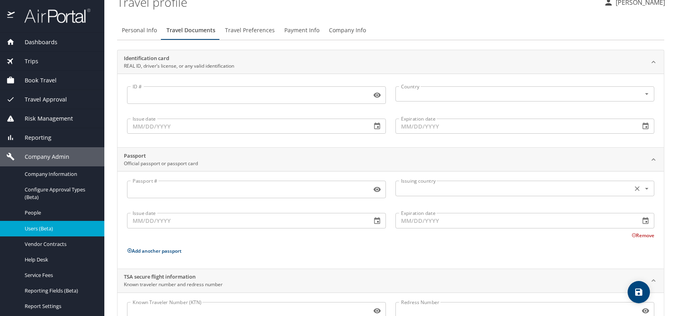
scroll to position [67, 0]
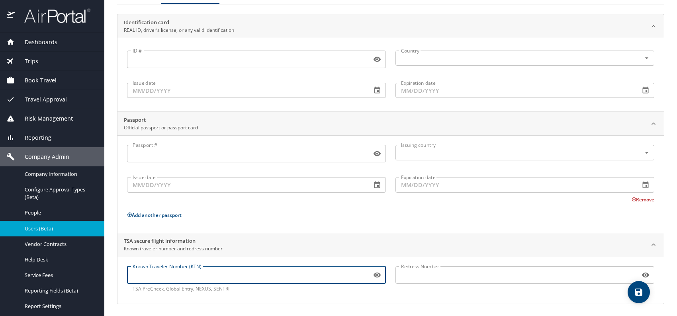
paste input "157586957"
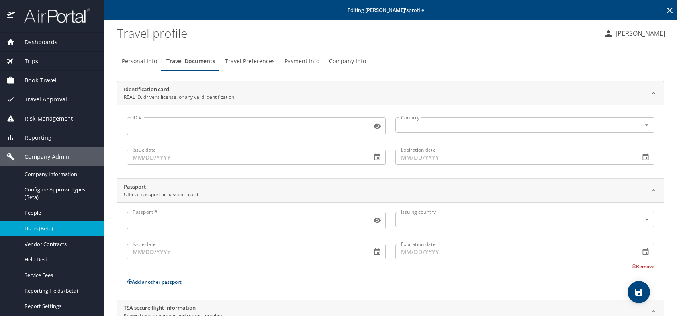
scroll to position [0, 0]
type input "157586957"
click at [253, 59] on span "Travel Preferences" at bounding box center [250, 62] width 50 height 10
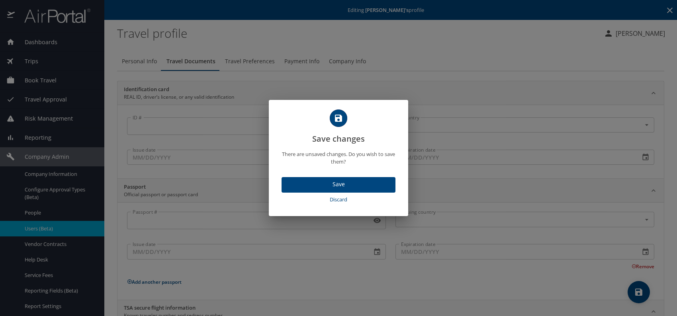
click at [326, 183] on span "Save" at bounding box center [338, 185] width 101 height 10
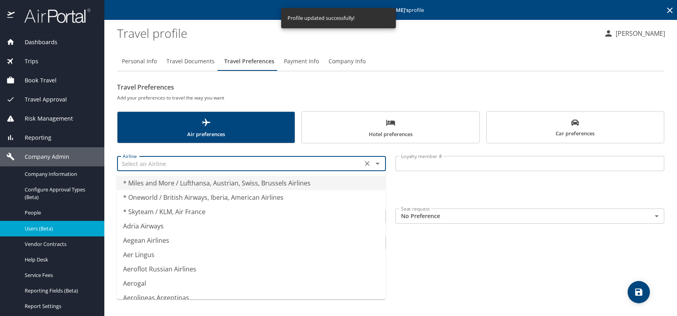
click at [173, 165] on input "text" at bounding box center [239, 163] width 240 height 10
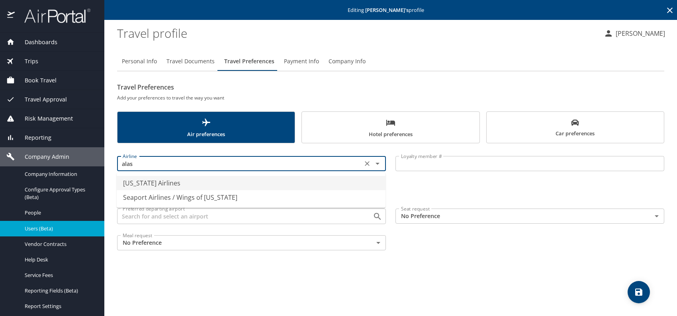
click at [133, 179] on li "Alaska Airlines" at bounding box center [251, 183] width 269 height 14
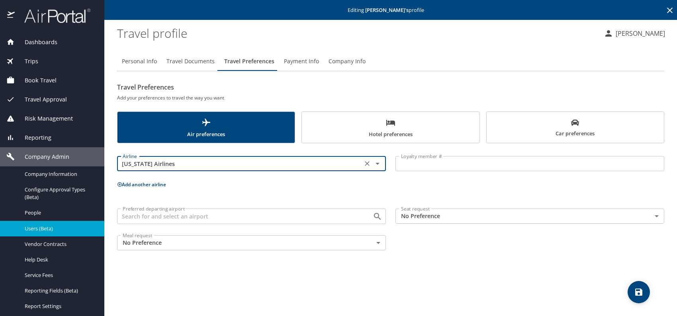
type input "Alaska Airlines"
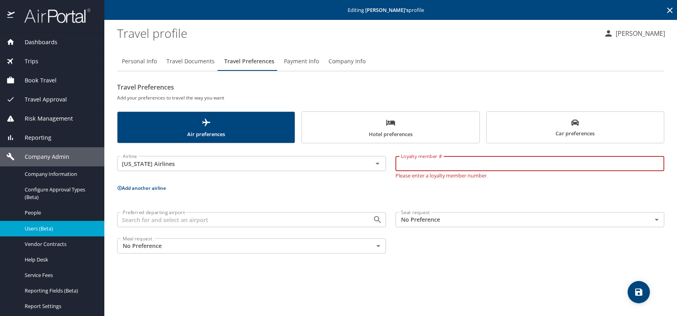
paste input "345623600"
type input "345623600"
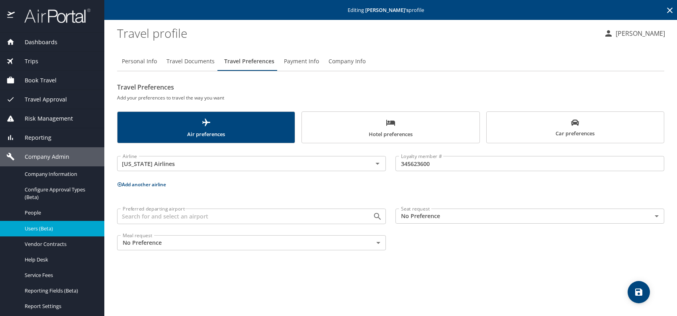
click at [152, 183] on button "Add another airline" at bounding box center [141, 184] width 49 height 7
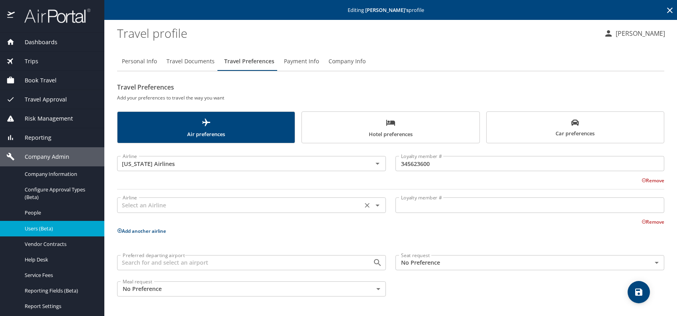
click at [143, 205] on input "text" at bounding box center [239, 205] width 240 height 10
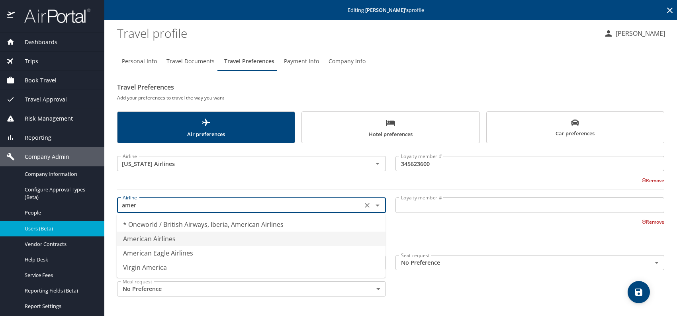
click at [164, 234] on li "American Airlines" at bounding box center [251, 239] width 269 height 14
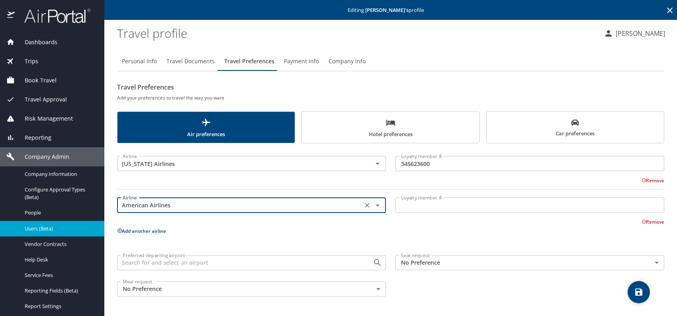
type input "American Airlines"
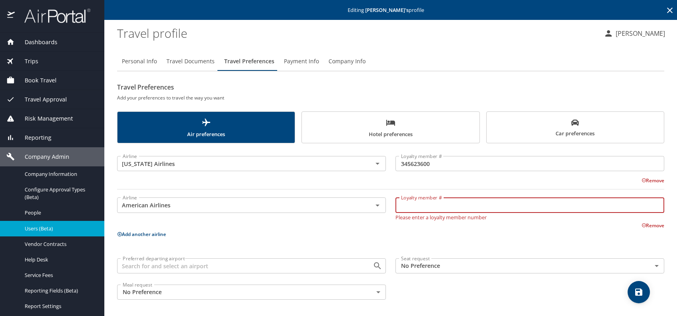
paste input "654EWA8"
type input "654EWA8"
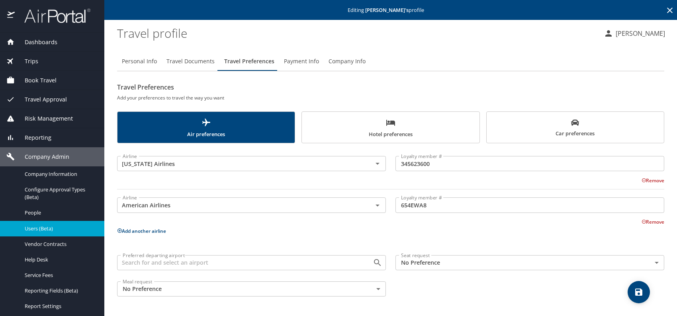
click at [133, 230] on button "Add another airline" at bounding box center [141, 231] width 49 height 7
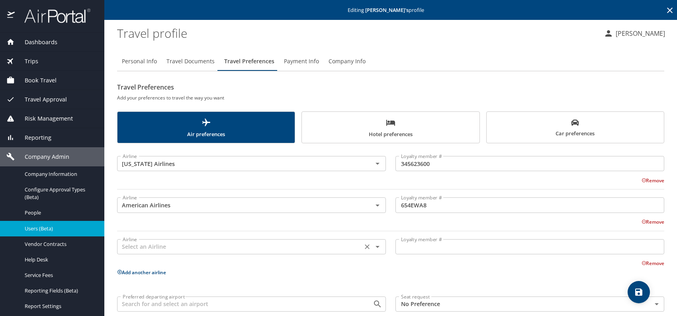
click at [143, 242] on input "text" at bounding box center [239, 247] width 240 height 10
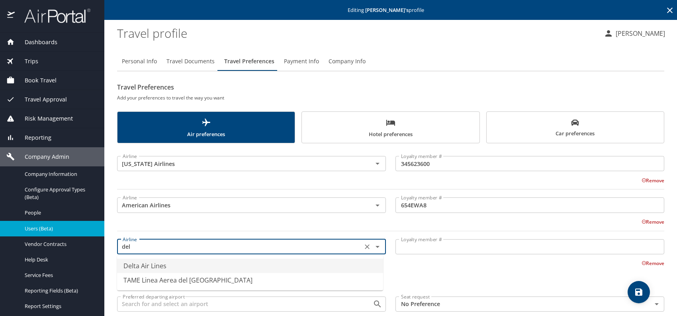
click at [148, 265] on li "Delta Air Lines" at bounding box center [250, 266] width 266 height 14
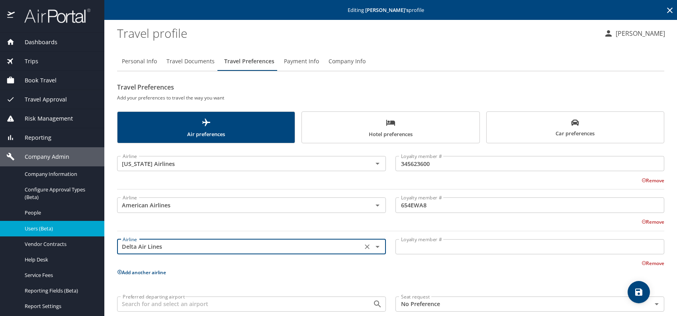
type input "Delta Air Lines"
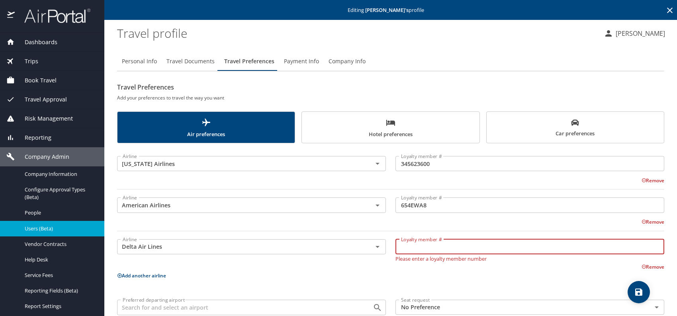
paste input "9434283082"
type input "9434283082"
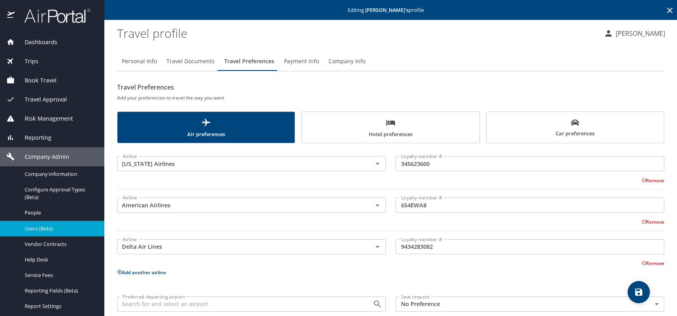
click at [144, 268] on p "Add another airline" at bounding box center [390, 273] width 547 height 10
click at [138, 281] on div "Airline Alaska Airlines Airline Loyalty member # 345623600 Loyalty member # Rem…" at bounding box center [390, 245] width 547 height 194
click at [142, 273] on button "Add another airline" at bounding box center [141, 272] width 49 height 7
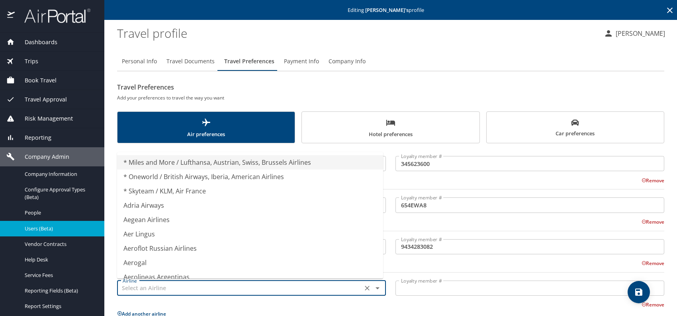
click at [148, 285] on input "text" at bounding box center [239, 288] width 240 height 10
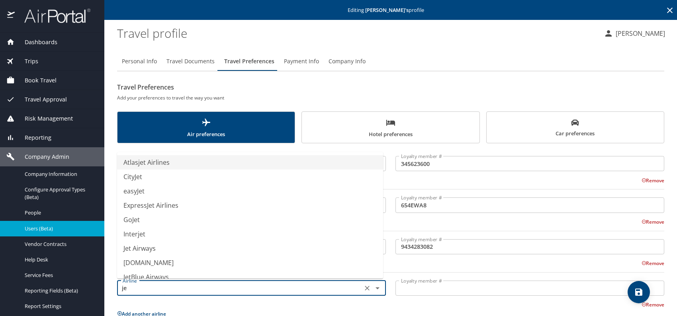
drag, startPoint x: 160, startPoint y: 276, endPoint x: 176, endPoint y: 275, distance: 15.5
click at [162, 276] on li "JetBlue Airways" at bounding box center [250, 277] width 266 height 14
type input "JetBlue Airways"
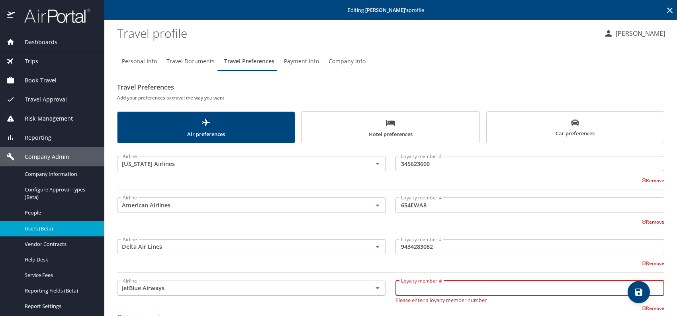
paste input "3413039162"
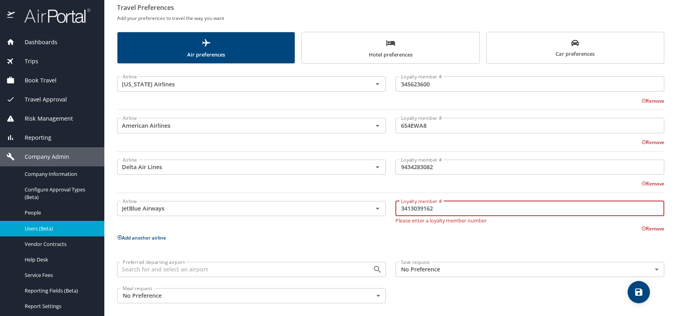
scroll to position [83, 0]
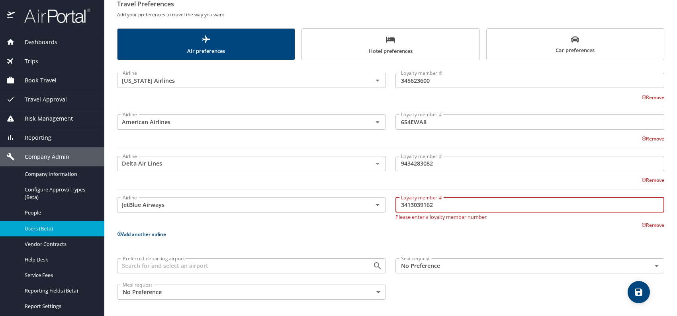
type input "3413039162"
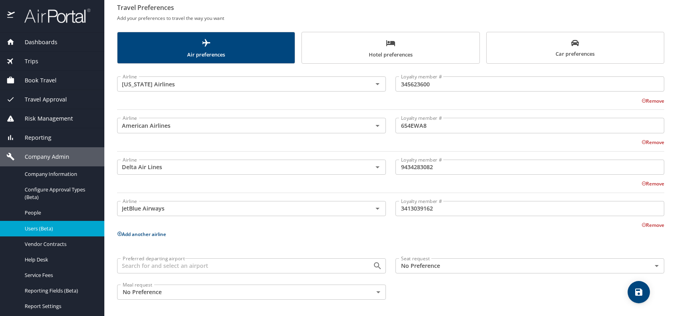
click at [136, 235] on button "Add another airline" at bounding box center [141, 234] width 49 height 7
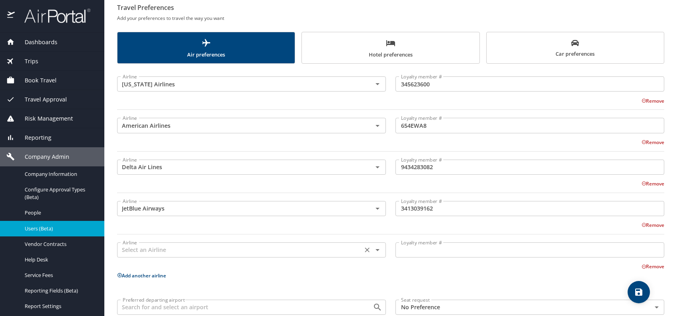
click at [132, 253] on input "text" at bounding box center [239, 250] width 240 height 10
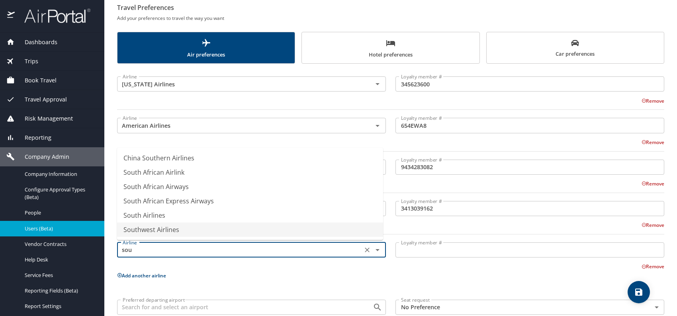
click at [174, 235] on li "Southwest Airlines" at bounding box center [250, 230] width 266 height 14
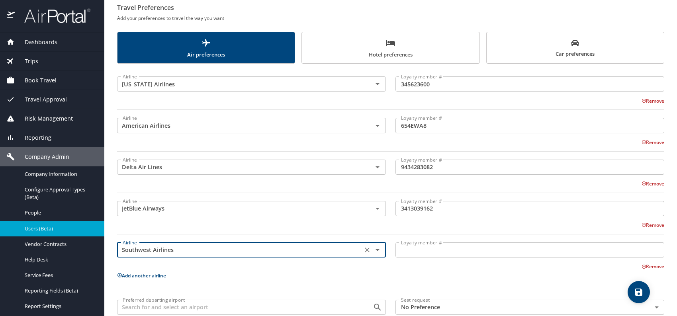
type input "Southwest Airlines"
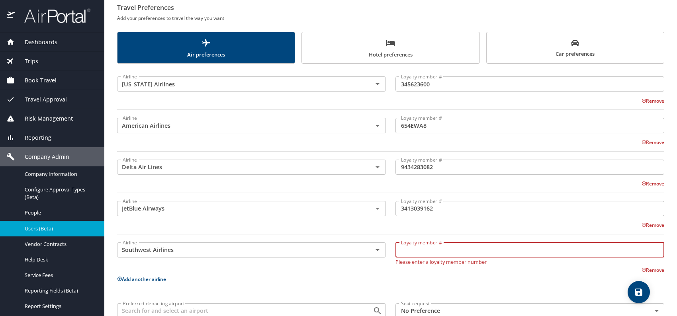
paste input "22541493380"
type input "22541493380"
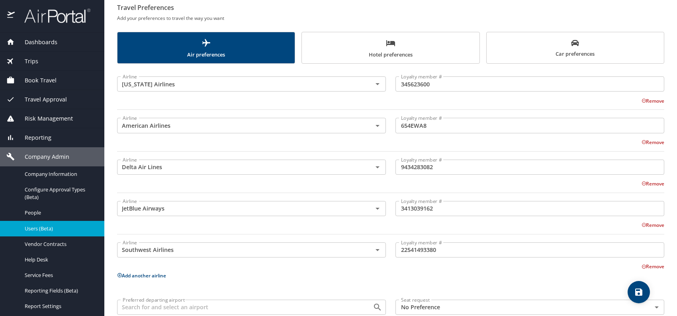
click at [133, 274] on button "Add another airline" at bounding box center [141, 275] width 49 height 7
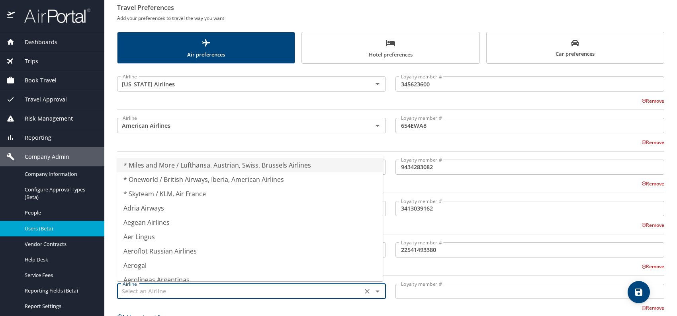
click at [135, 289] on input "text" at bounding box center [239, 291] width 240 height 10
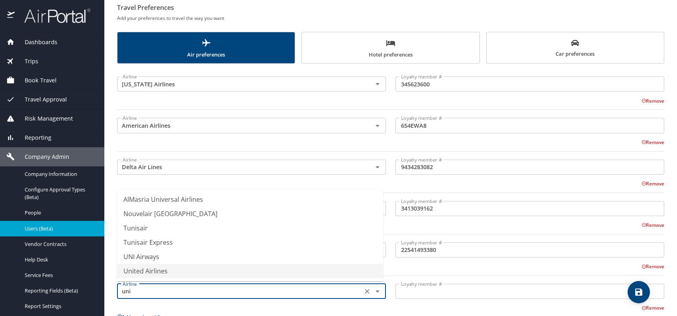
drag, startPoint x: 163, startPoint y: 269, endPoint x: 302, endPoint y: 274, distance: 139.1
click at [163, 269] on li "United Airlines" at bounding box center [250, 271] width 266 height 14
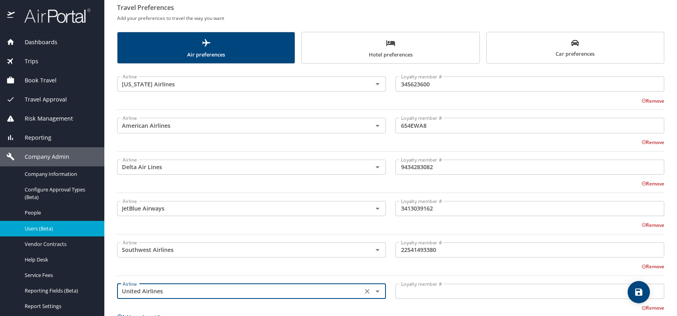
type input "United Airlines"
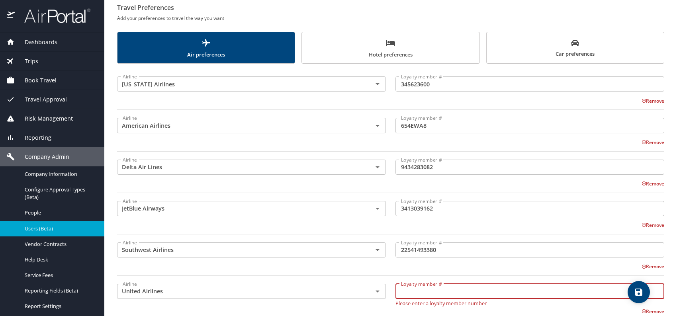
paste input "PA167606"
type input "PA167606"
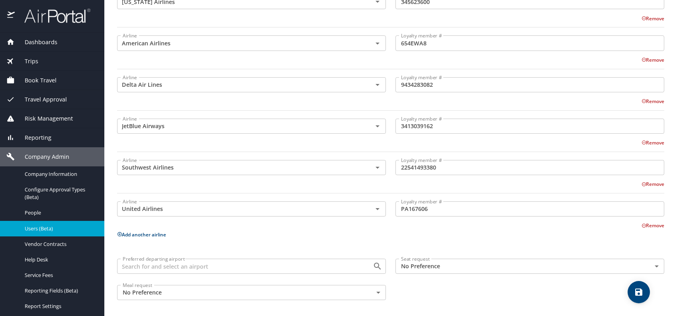
scroll to position [163, 0]
click at [154, 264] on input "Preferred departing airport" at bounding box center [239, 265] width 240 height 10
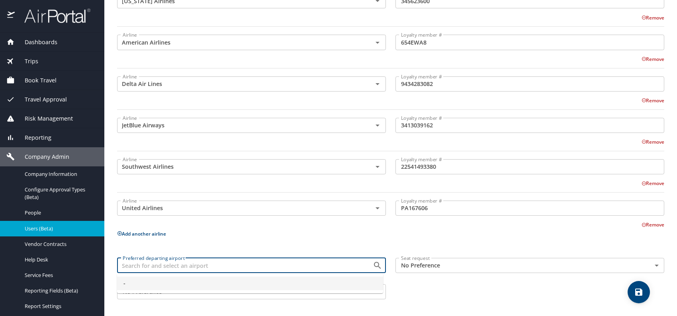
type input "-"
click at [148, 232] on button "Add another airline" at bounding box center [141, 234] width 49 height 7
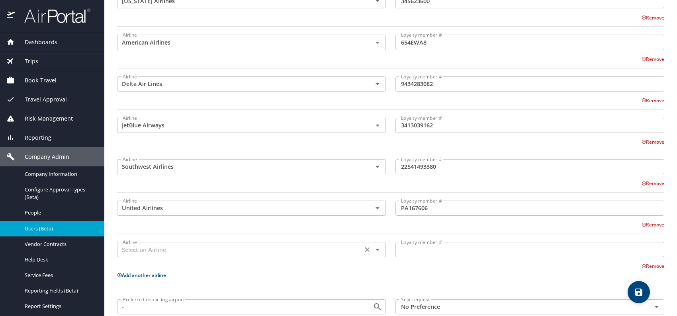
click at [138, 250] on input "text" at bounding box center [239, 249] width 240 height 10
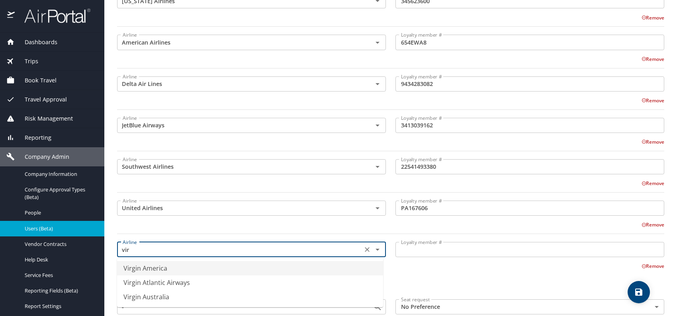
click at [174, 267] on li "Virgin America" at bounding box center [250, 268] width 266 height 14
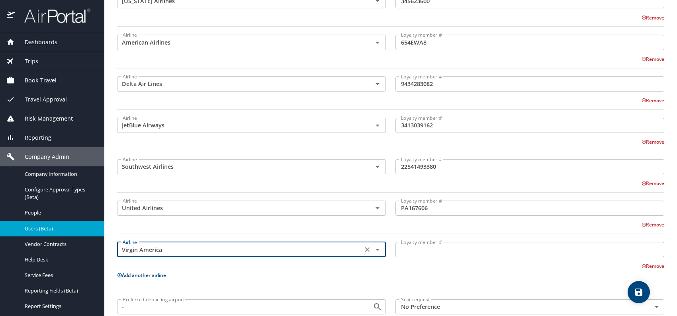
type input "Virgin America"
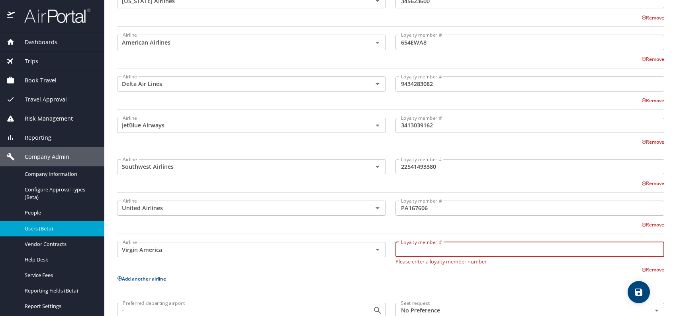
paste input "1112925993"
type input "1112925993"
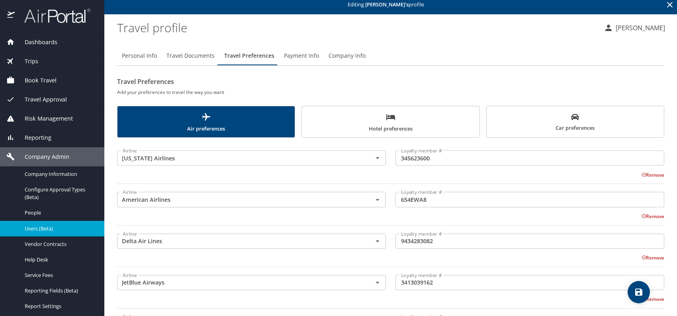
scroll to position [5, 0]
click at [571, 121] on icon "scrollable force tabs example" at bounding box center [575, 117] width 8 height 8
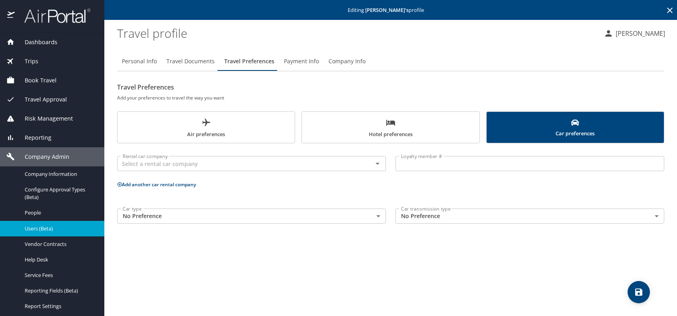
scroll to position [0, 0]
click at [220, 162] on input "text" at bounding box center [239, 163] width 240 height 10
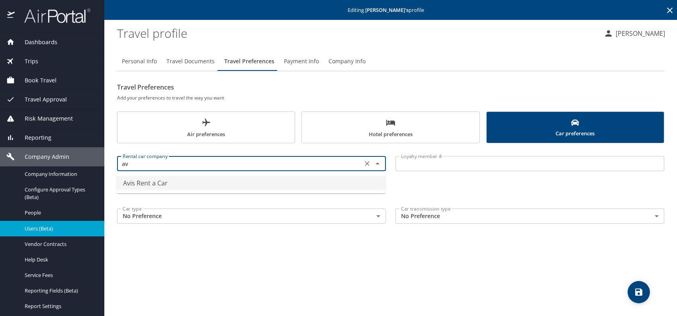
click at [164, 182] on li "Avis Rent a Car" at bounding box center [251, 183] width 269 height 14
type input "Avis Rent a Car"
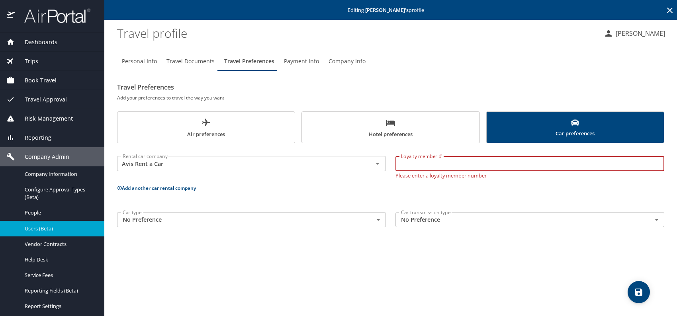
paste input "2UL152"
type input "2UL152"
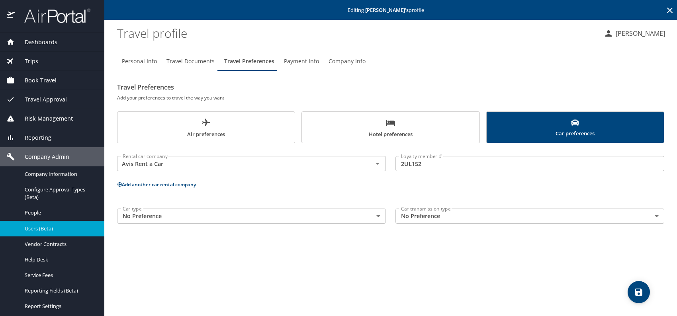
click at [180, 186] on button "Add another car rental company" at bounding box center [156, 184] width 79 height 7
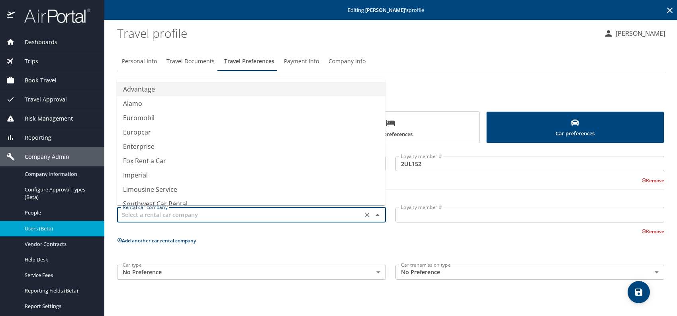
click at [145, 216] on input "text" at bounding box center [239, 214] width 240 height 10
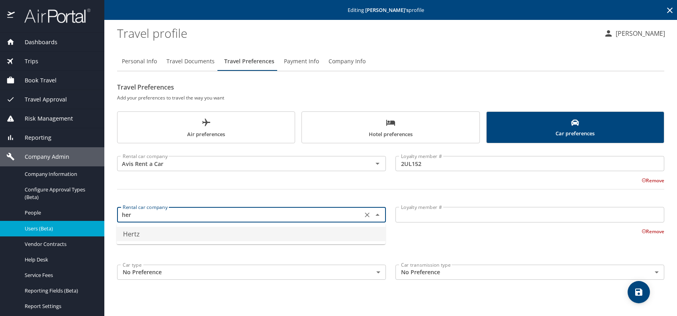
drag, startPoint x: 141, startPoint y: 236, endPoint x: 287, endPoint y: 231, distance: 147.0
click at [141, 236] on li "Hertz" at bounding box center [251, 234] width 269 height 14
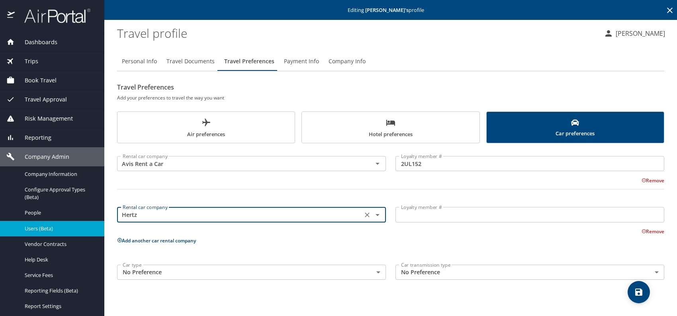
type input "Hertz"
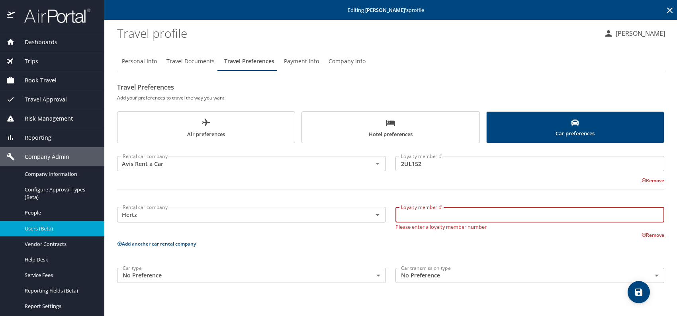
paste input "56522483"
type input "56522483"
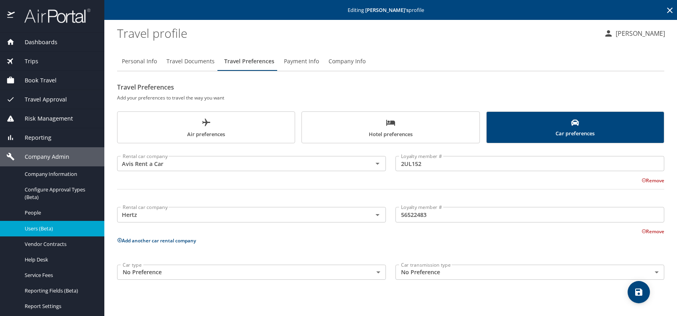
click at [163, 241] on button "Add another car rental company" at bounding box center [156, 240] width 79 height 7
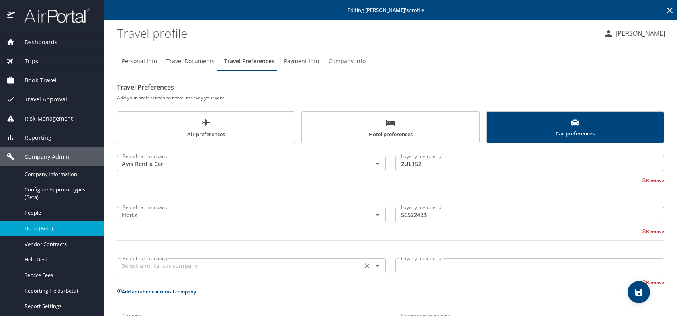
click at [147, 262] on input "text" at bounding box center [239, 266] width 240 height 10
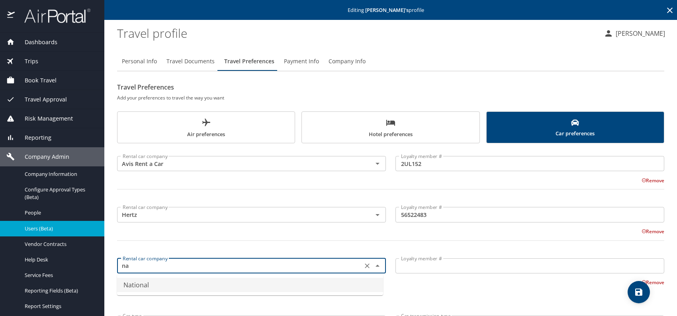
click at [154, 276] on ul "National" at bounding box center [250, 285] width 266 height 21
click at [146, 282] on li "National" at bounding box center [250, 285] width 266 height 14
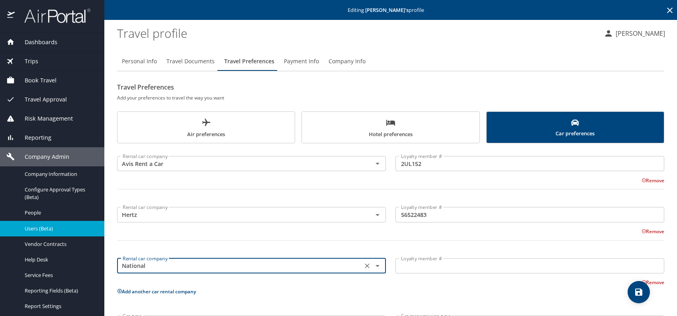
type input "National"
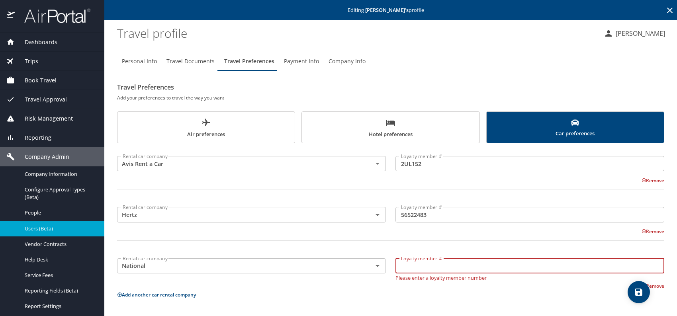
paste input "968020793"
type input "968020793"
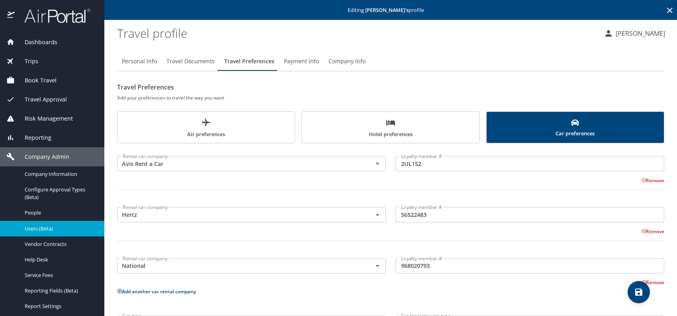
click at [425, 126] on span "Hotel preferences" at bounding box center [391, 128] width 168 height 21
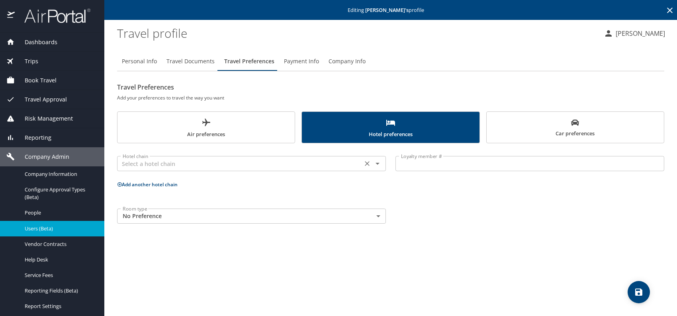
click at [250, 169] on div "Hotel chain" at bounding box center [251, 163] width 269 height 15
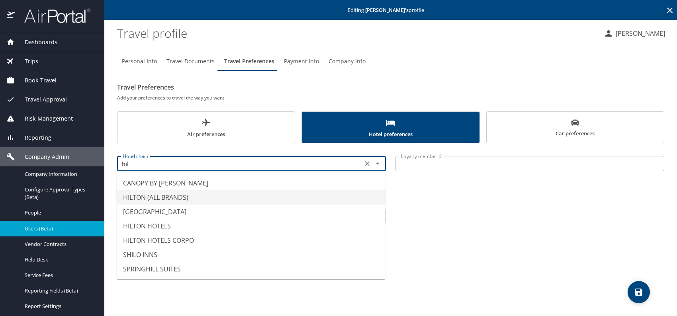
click at [168, 192] on li "HILTON (ALL BRANDS)" at bounding box center [251, 197] width 269 height 14
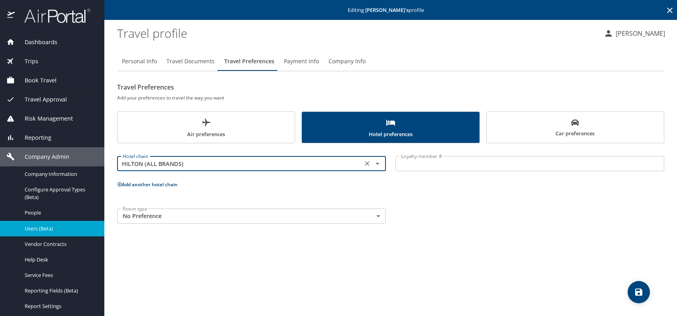
type input "HILTON (ALL BRANDS)"
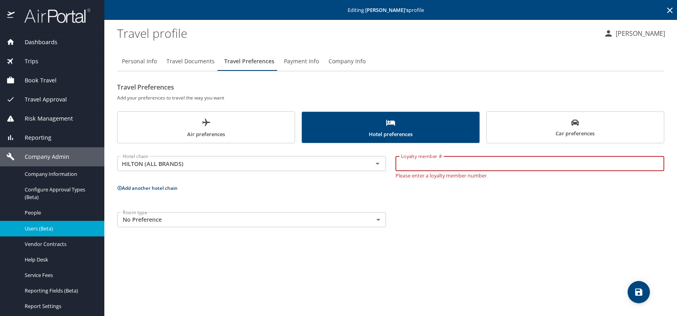
paste input "1067337897"
type input "1067337897"
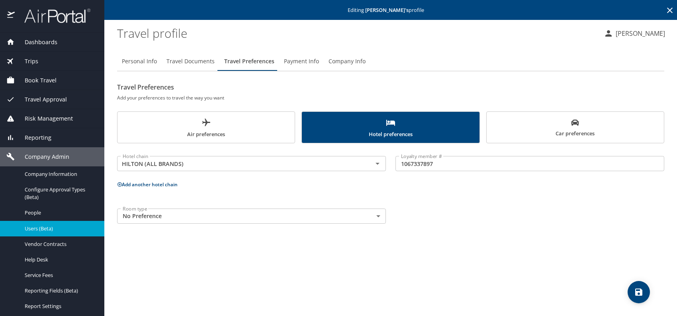
click at [166, 188] on p "Add another hotel chain" at bounding box center [390, 185] width 547 height 10
click at [154, 181] on button "Add another hotel chain" at bounding box center [147, 184] width 61 height 7
click at [175, 210] on input "text" at bounding box center [239, 214] width 240 height 10
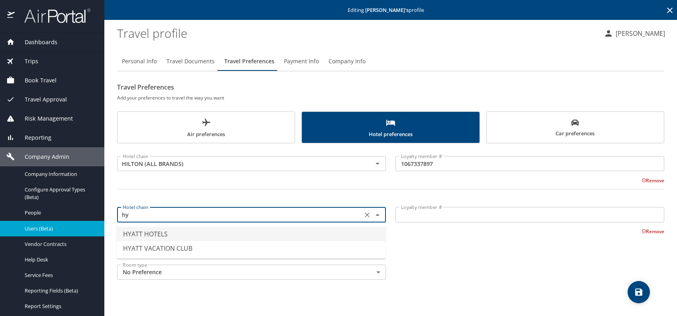
click at [163, 232] on li "HYATT HOTELS" at bounding box center [251, 234] width 269 height 14
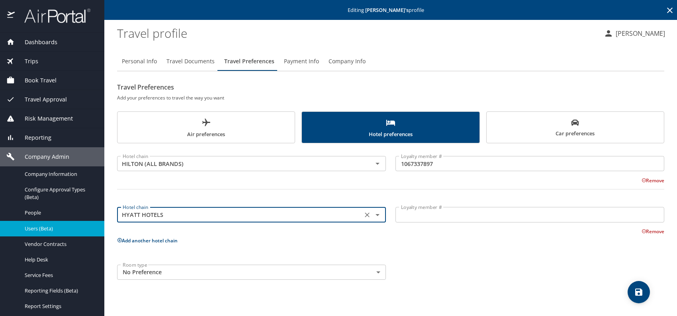
type input "HYATT HOTELS"
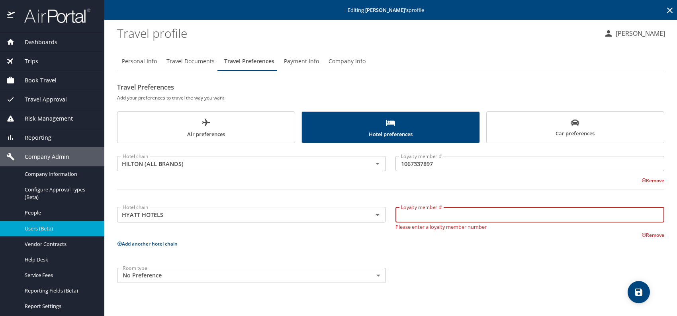
paste input "580522699I"
type input "580522699I"
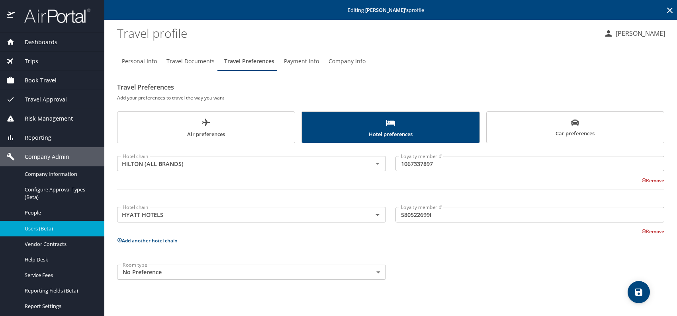
click at [143, 239] on button "Add another hotel chain" at bounding box center [147, 240] width 61 height 7
click at [146, 264] on input "text" at bounding box center [239, 266] width 240 height 10
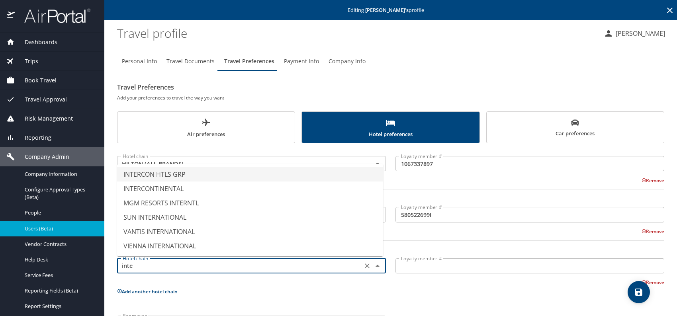
drag, startPoint x: 178, startPoint y: 170, endPoint x: 186, endPoint y: 172, distance: 8.2
click at [179, 170] on li "INTERCON HTLS GRP" at bounding box center [250, 174] width 266 height 14
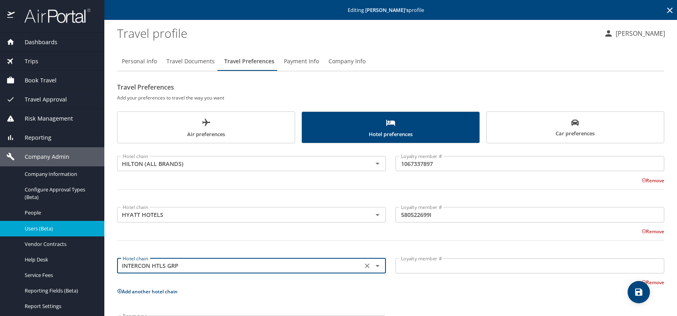
type input "INTERCON HTLS GRP"
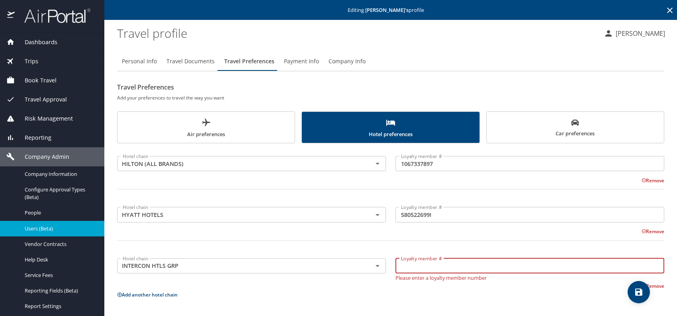
paste input "297722047"
type input "297722047"
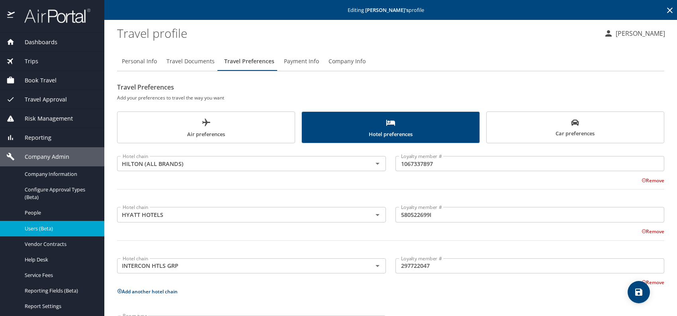
click at [147, 291] on button "Add another hotel chain" at bounding box center [147, 291] width 61 height 7
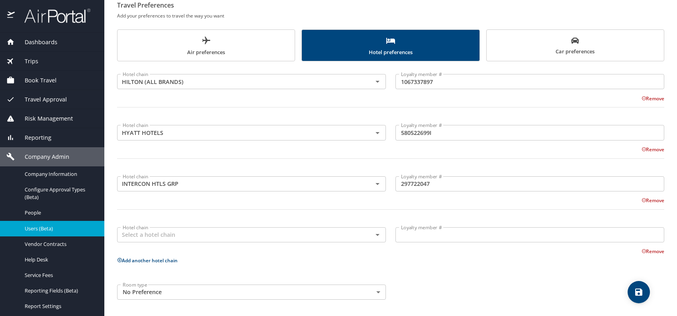
scroll to position [82, 0]
click at [153, 231] on input "text" at bounding box center [239, 234] width 240 height 10
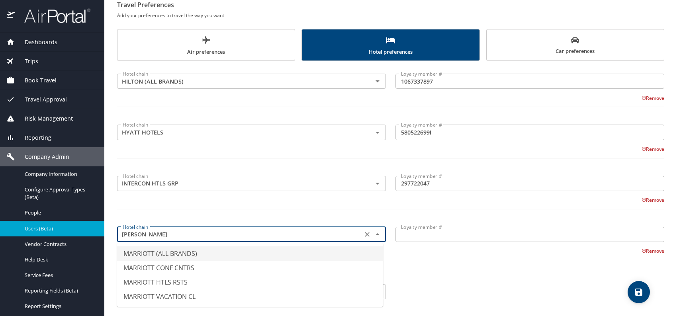
click at [162, 255] on li "MARRIOTT (ALL BRANDS)" at bounding box center [250, 253] width 266 height 14
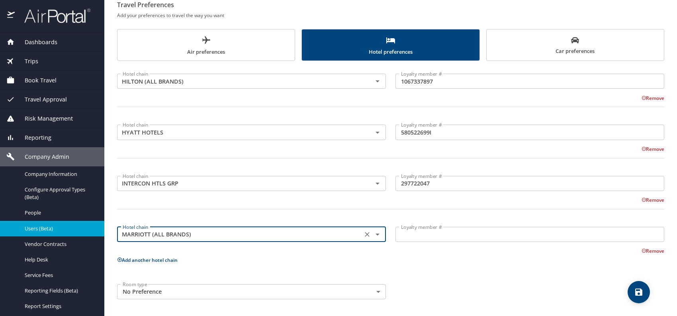
type input "MARRIOTT (ALL BRANDS)"
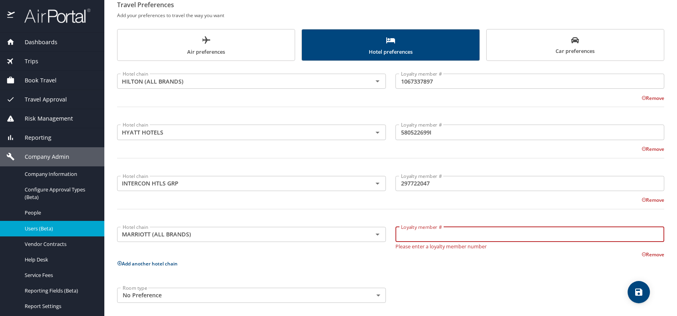
paste input "463193355"
type input "463193355"
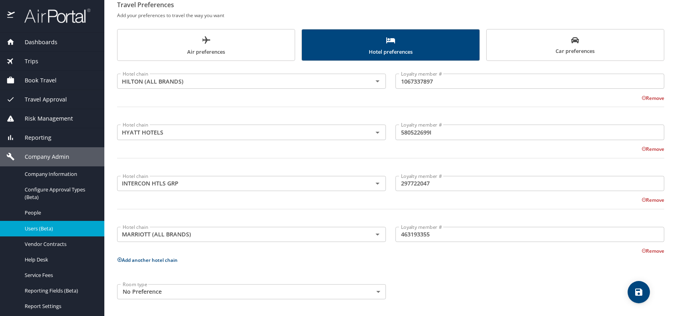
click at [150, 260] on button "Add another hotel chain" at bounding box center [147, 260] width 61 height 7
click at [150, 285] on input "text" at bounding box center [239, 285] width 240 height 10
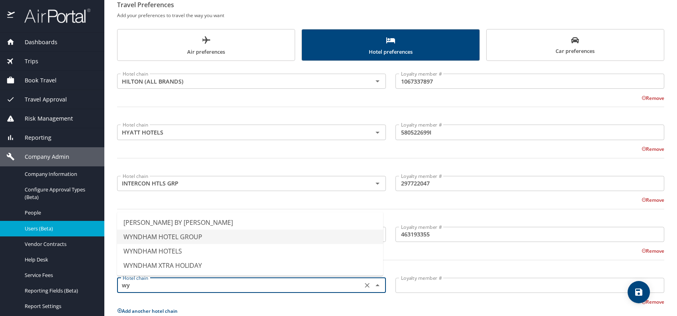
click at [187, 237] on li "WYNDHAM HOTEL GROUP" at bounding box center [250, 237] width 266 height 14
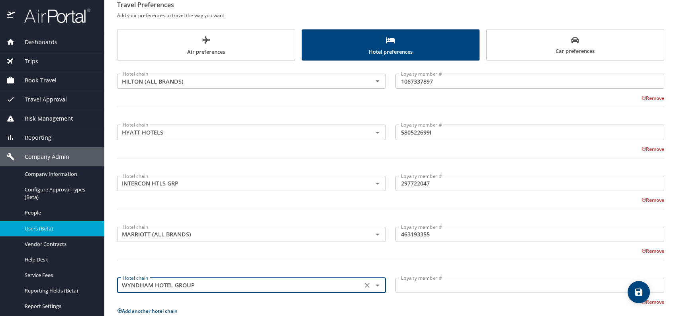
type input "WYNDHAM HOTEL GROUP"
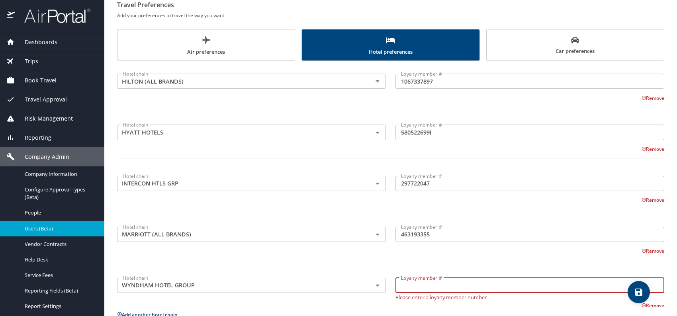
paste input "18079937"
type input "18079937"
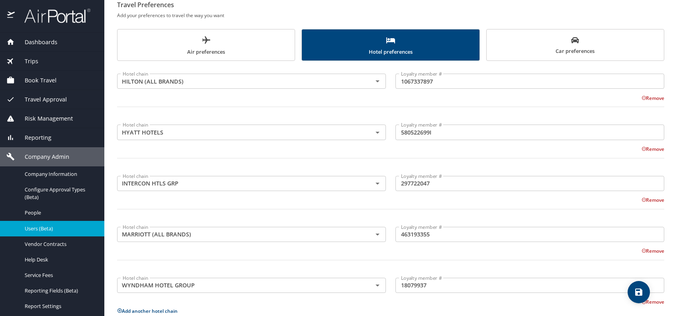
click at [637, 292] on icon "save" at bounding box center [638, 292] width 7 height 7
click at [54, 227] on span "Users (Beta)" at bounding box center [60, 229] width 70 height 8
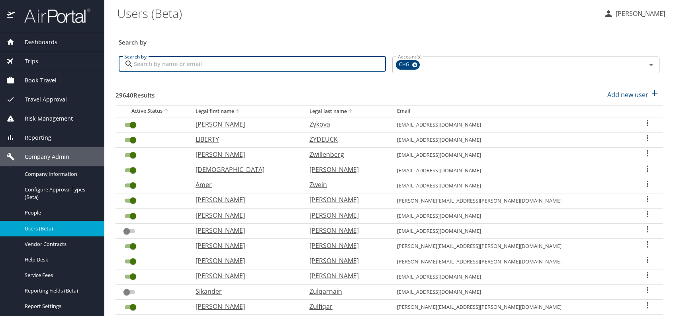
paste input "simrun14@yahoo.com"
type input "simrun14@yahoo.com"
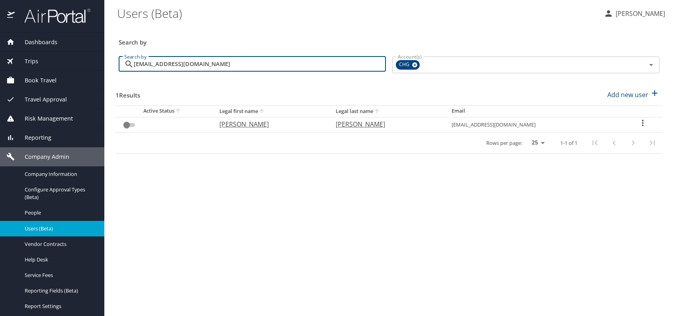
click at [250, 127] on p "Shamsher" at bounding box center [269, 124] width 100 height 10
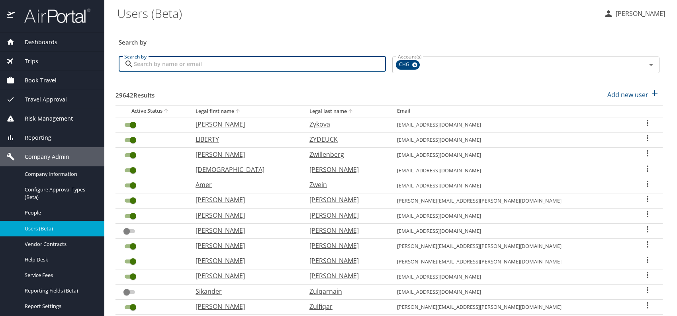
paste input "jlns21@msn.com"
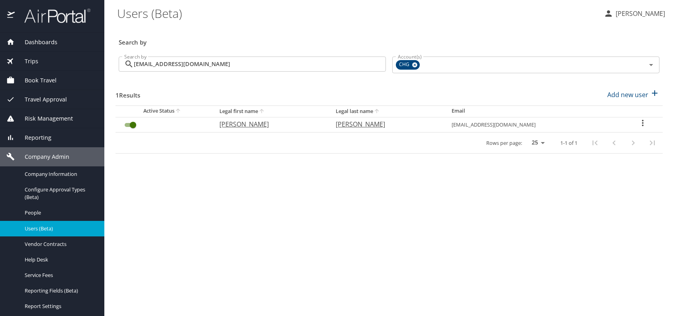
click at [248, 125] on p "james" at bounding box center [269, 124] width 100 height 10
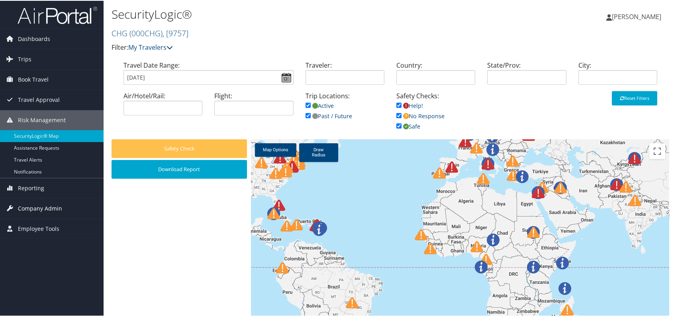
click at [31, 208] on span "Company Admin" at bounding box center [40, 208] width 44 height 20
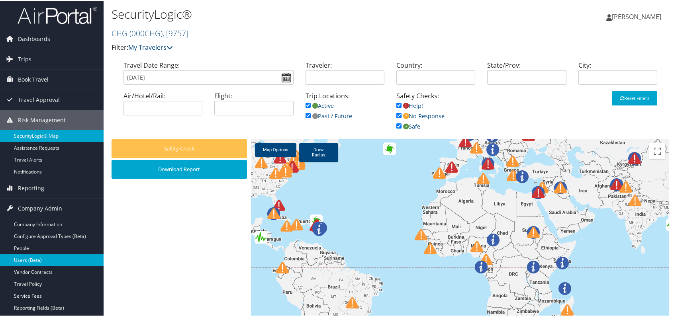
click at [38, 261] on link "Users (Beta)" at bounding box center [52, 260] width 104 height 12
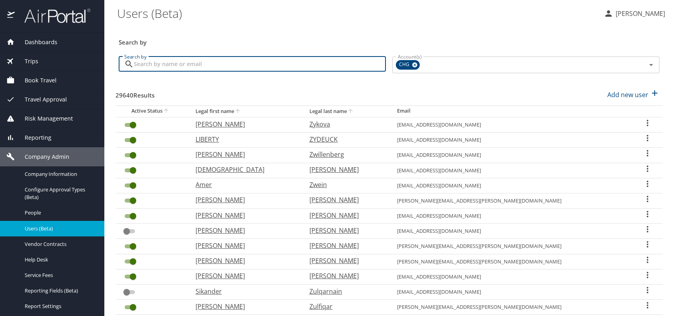
paste input "josephmnsr@hotmail.com"
click at [145, 62] on input "josephmnsr@hotmail.com" at bounding box center [260, 64] width 252 height 15
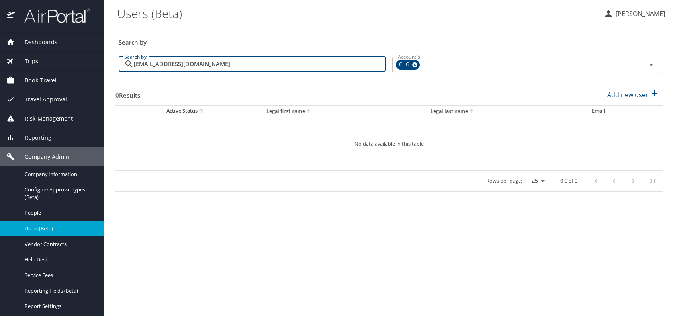
type input "josephmnsr@hotmail.com"
click at [619, 94] on p "Add new user" at bounding box center [627, 95] width 41 height 10
select select "US"
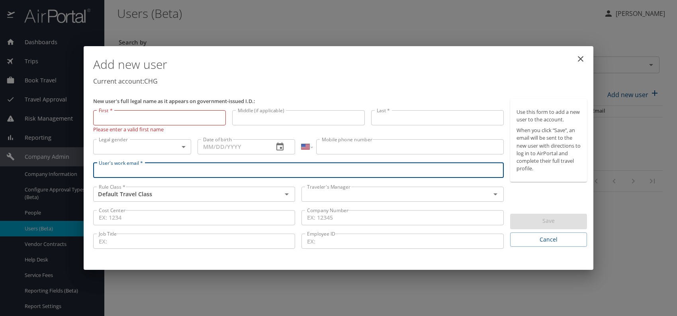
paste input "josephmnsr@hotmail.com"
drag, startPoint x: 110, startPoint y: 170, endPoint x: 127, endPoint y: 172, distance: 17.3
click at [110, 169] on input "josephmnsr@hotmail.com" at bounding box center [298, 170] width 410 height 15
type input "josephmnsr@hotmail.com"
click at [334, 193] on input "text" at bounding box center [391, 194] width 174 height 10
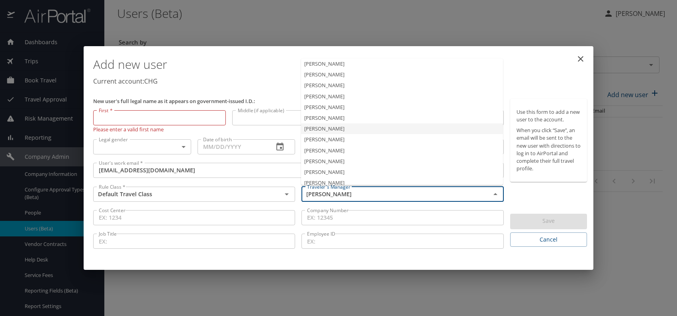
click at [315, 126] on li "Jeffery Bitton" at bounding box center [402, 128] width 202 height 11
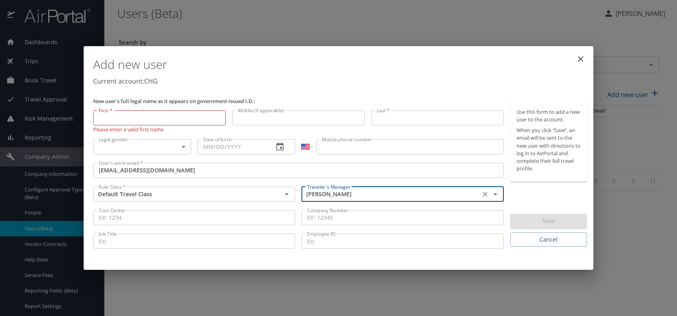
type input "Jeffery Bitton"
click at [178, 149] on body "Dashboards AirPortal 360™ Manager My Travel Dashboard Trips Airtinerary® Lookup…" at bounding box center [338, 158] width 677 height 316
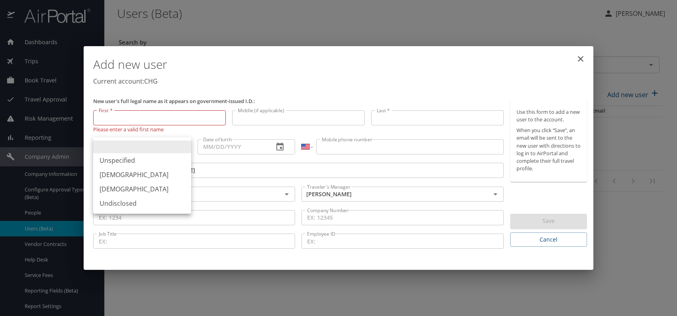
click at [122, 174] on li "[DEMOGRAPHIC_DATA]" at bounding box center [142, 175] width 98 height 14
type input "[DEMOGRAPHIC_DATA]"
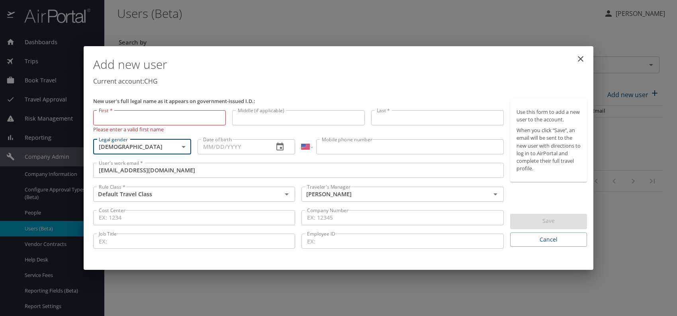
click at [210, 145] on input "Date of birth" at bounding box center [232, 146] width 70 height 15
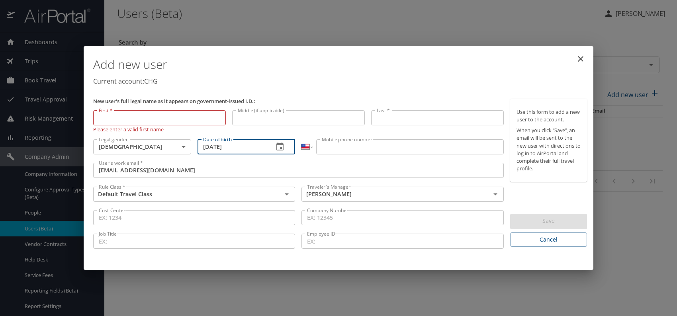
type input "01/14/1984"
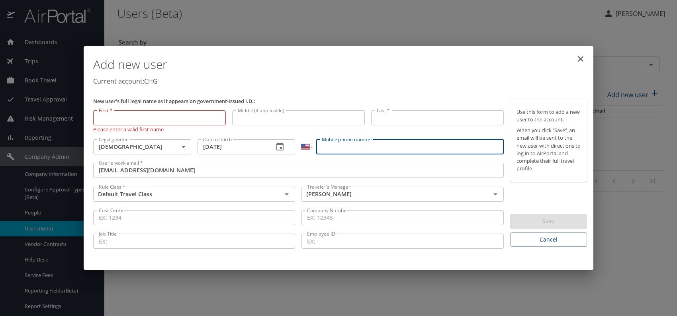
paste input "(614) 209-5304"
type input "(614) 209-5304"
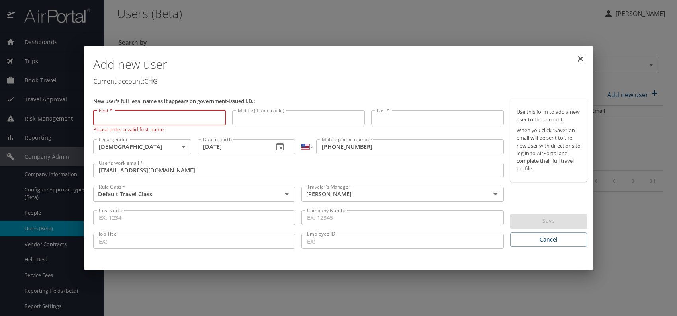
paste input "Joseph Mansour"
drag, startPoint x: 116, startPoint y: 118, endPoint x: 204, endPoint y: 119, distance: 87.6
click at [204, 119] on input "Joseph Mansour" at bounding box center [159, 117] width 133 height 15
type input "Joseph"
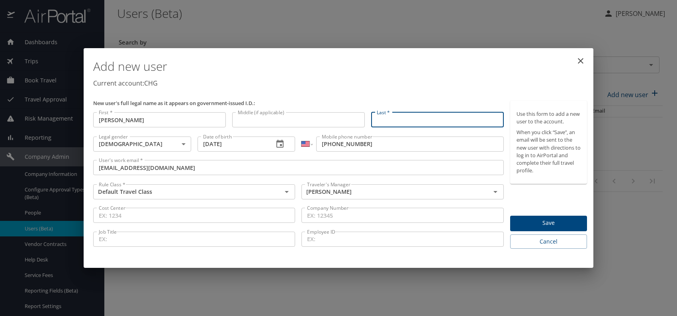
paste input "Joseph Mansour"
click at [397, 123] on input "Joseph Mansour" at bounding box center [437, 119] width 133 height 15
type input "Mansour"
click at [544, 223] on span "Save" at bounding box center [548, 223] width 64 height 10
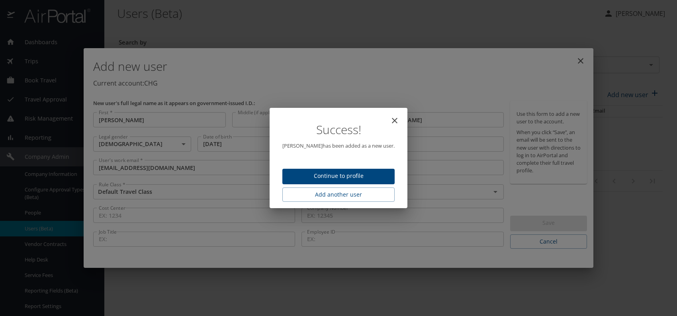
click at [348, 172] on span "Continue to profile" at bounding box center [339, 176] width 100 height 10
select select "US"
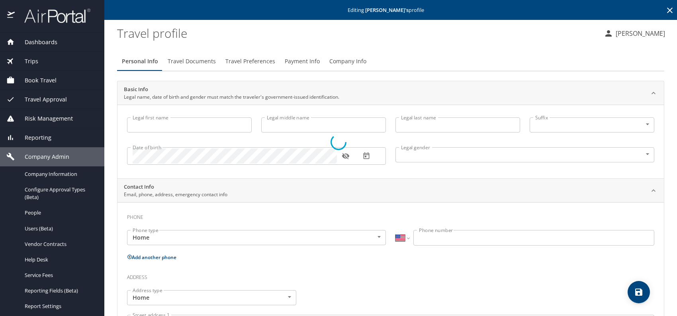
type input "Joseph"
type input "Mansour"
type input "[DEMOGRAPHIC_DATA]"
select select "US"
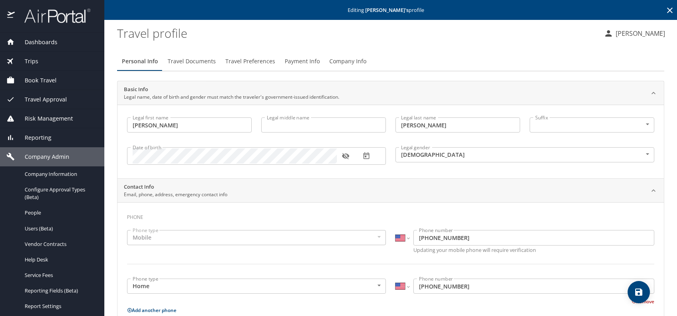
click at [251, 62] on span "Travel Preferences" at bounding box center [250, 62] width 50 height 10
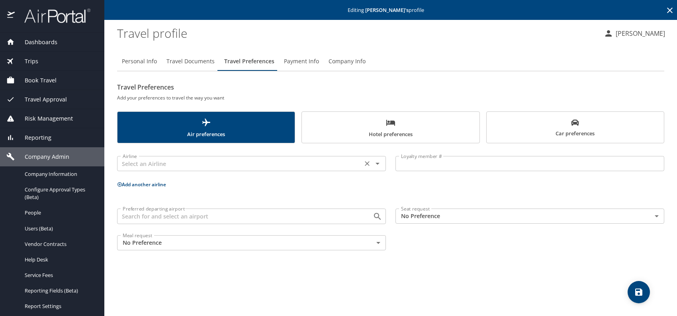
click at [200, 159] on input "text" at bounding box center [239, 163] width 240 height 10
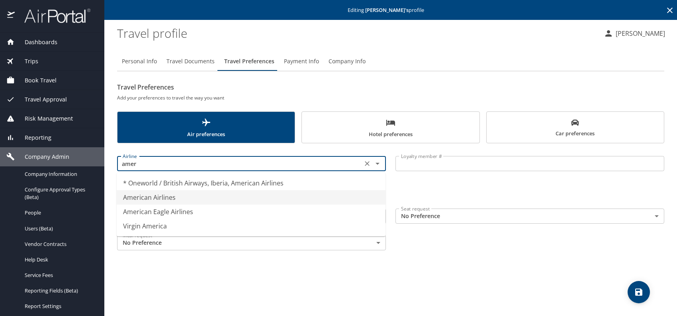
drag, startPoint x: 154, startPoint y: 191, endPoint x: 217, endPoint y: 194, distance: 62.6
click at [155, 191] on li "American Airlines" at bounding box center [251, 197] width 269 height 14
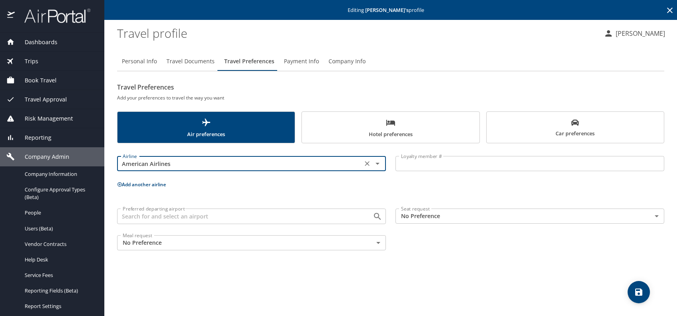
type input "American Airlines"
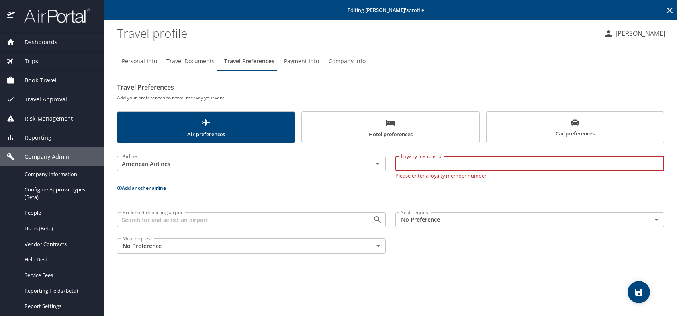
paste input "32PY0T4"
type input "32PY0T4"
click at [428, 219] on body "Dashboards AirPortal 360™ Manager My Travel Dashboard Trips Airtinerary® Lookup…" at bounding box center [338, 158] width 677 height 316
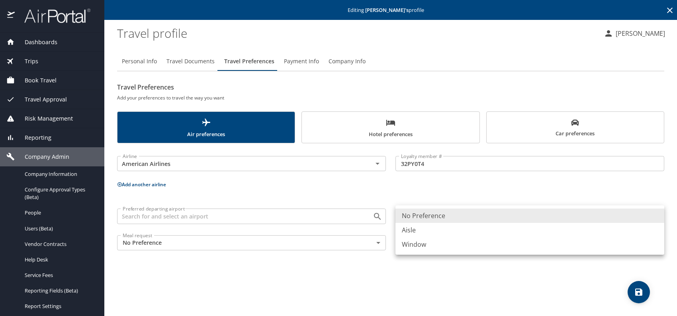
click at [423, 245] on li "Window" at bounding box center [529, 244] width 269 height 14
type input "Window"
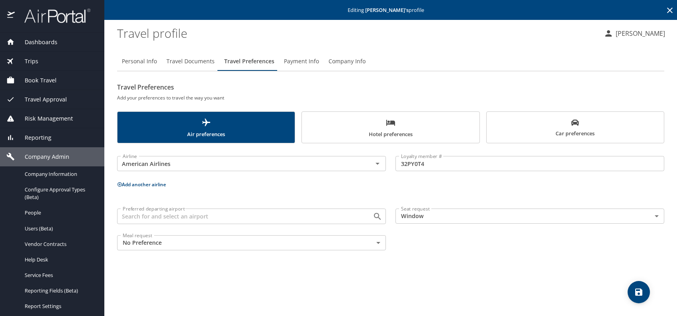
click at [149, 187] on button "Add another airline" at bounding box center [141, 184] width 49 height 7
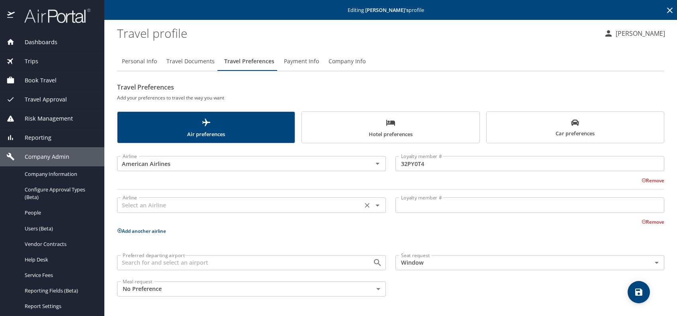
click at [156, 207] on input "text" at bounding box center [239, 205] width 240 height 10
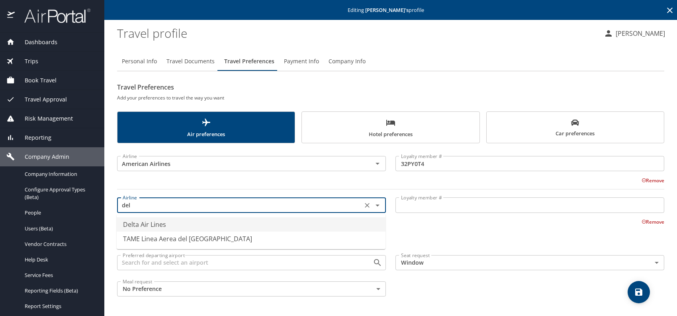
drag, startPoint x: 157, startPoint y: 225, endPoint x: 195, endPoint y: 221, distance: 38.4
click at [158, 225] on li "Delta Air Lines" at bounding box center [251, 224] width 269 height 14
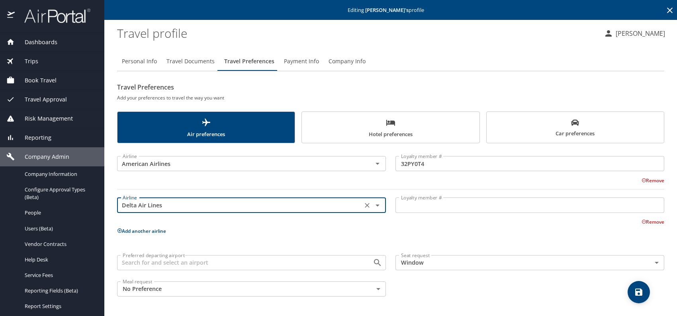
type input "Delta Air Lines"
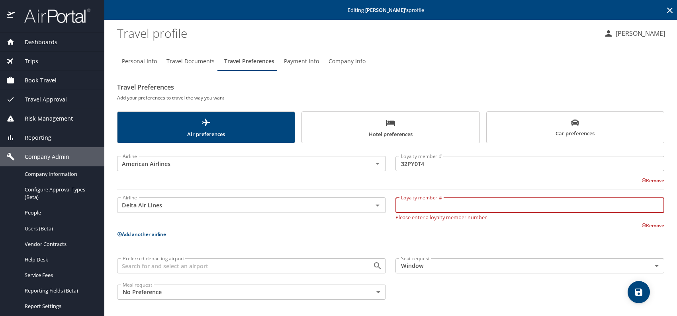
paste input "9757980355"
type input "9757980355"
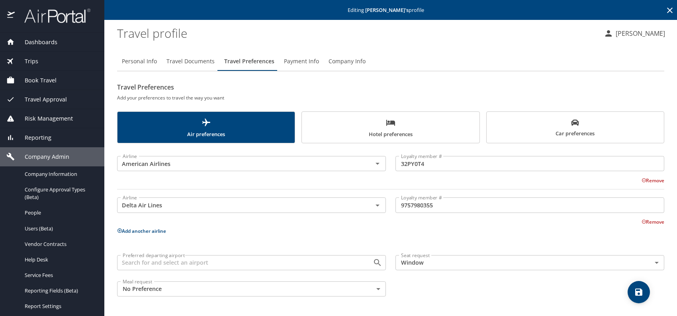
click at [135, 229] on button "Add another airline" at bounding box center [141, 231] width 49 height 7
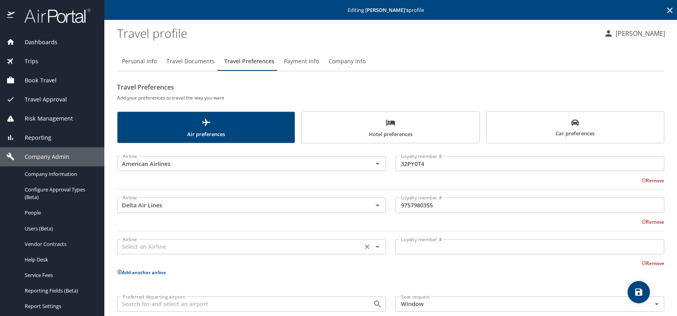
click at [187, 246] on input "text" at bounding box center [239, 247] width 240 height 10
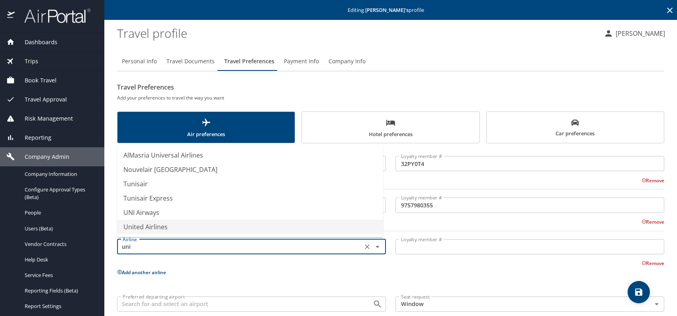
click at [159, 227] on li "United Airlines" at bounding box center [250, 227] width 266 height 14
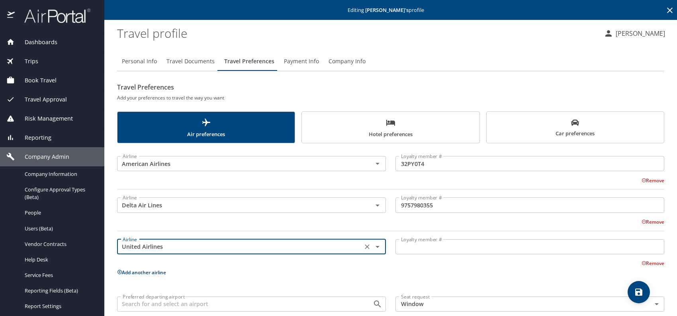
type input "United Airlines"
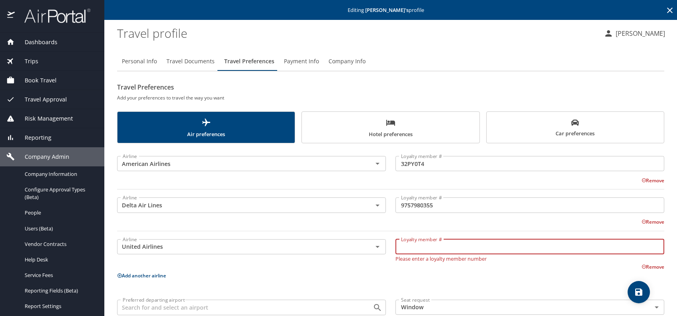
paste input "IRD64422"
type input "IRD64422"
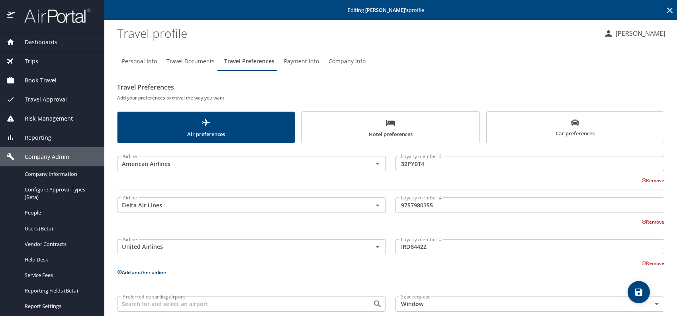
drag, startPoint x: 571, startPoint y: 125, endPoint x: 541, endPoint y: 135, distance: 31.5
click at [571, 125] on icon "scrollable force tabs example" at bounding box center [575, 123] width 8 height 8
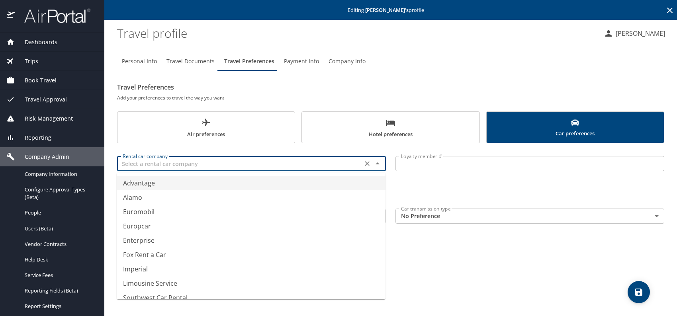
click at [244, 161] on input "text" at bounding box center [239, 163] width 240 height 10
click at [152, 184] on li "Enterprise" at bounding box center [251, 183] width 269 height 14
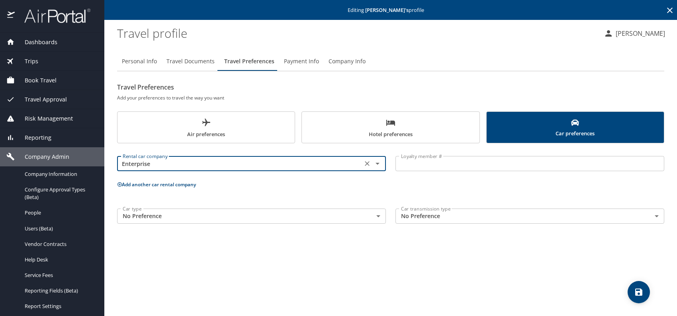
type input "Enterprise"
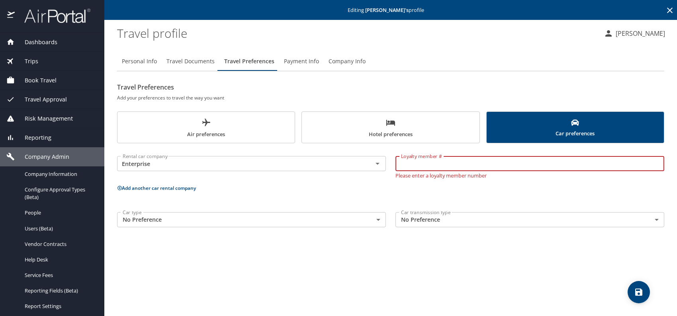
paste input "VWRSQJ9"
type input "VWRSQJ9"
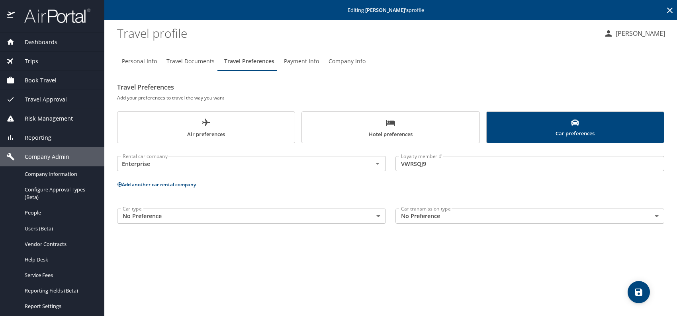
click at [368, 139] on button "Hotel preferences" at bounding box center [390, 127] width 178 height 32
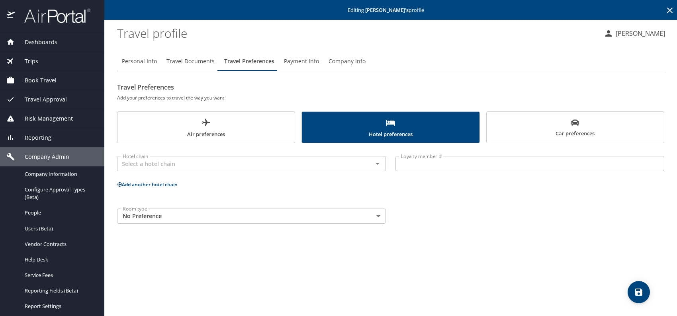
click at [291, 223] on body "Dashboards AirPortal 360™ Manager My Travel Dashboard Trips Airtinerary® Lookup…" at bounding box center [338, 158] width 677 height 316
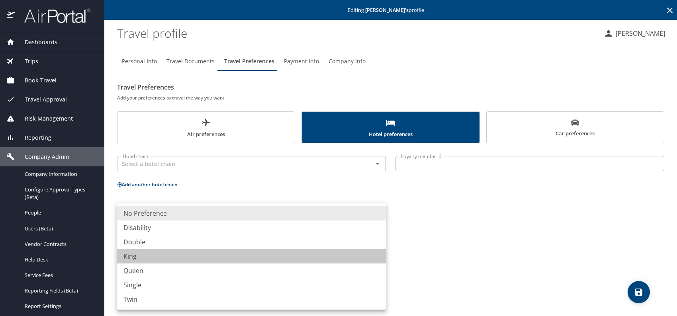
click at [137, 256] on li "King" at bounding box center [251, 256] width 269 height 14
type input "King"
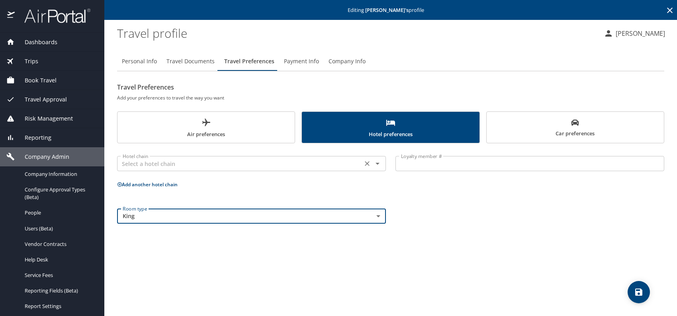
click at [229, 157] on div "Hotel chain" at bounding box center [251, 163] width 269 height 15
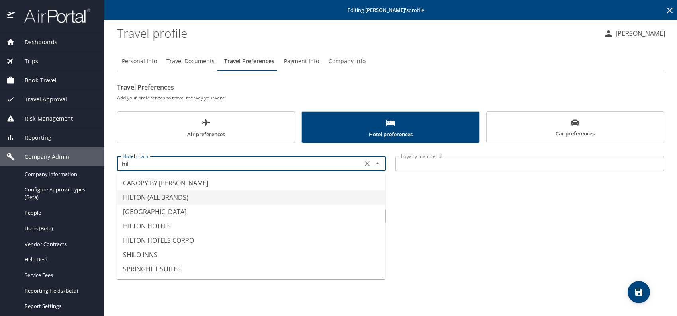
click at [162, 194] on li "HILTON (ALL BRANDS)" at bounding box center [251, 197] width 269 height 14
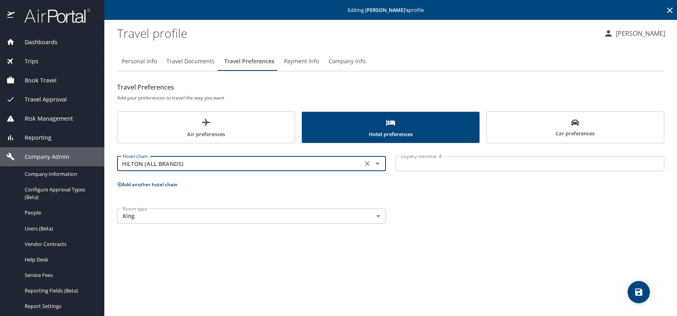
type input "HILTON (ALL BRANDS)"
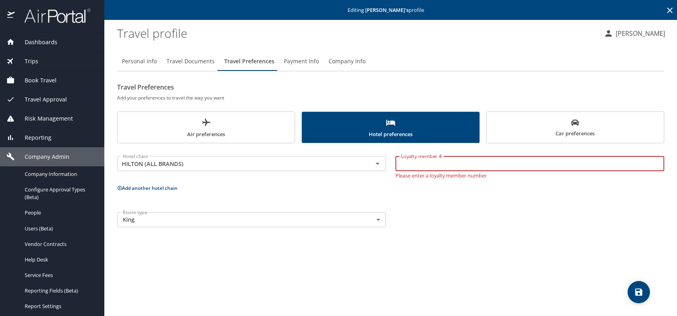
paste input "1422018711"
type input "1422018711"
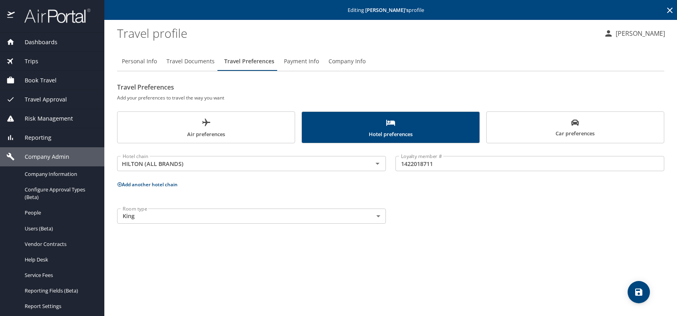
click at [159, 187] on button "Add another hotel chain" at bounding box center [147, 184] width 61 height 7
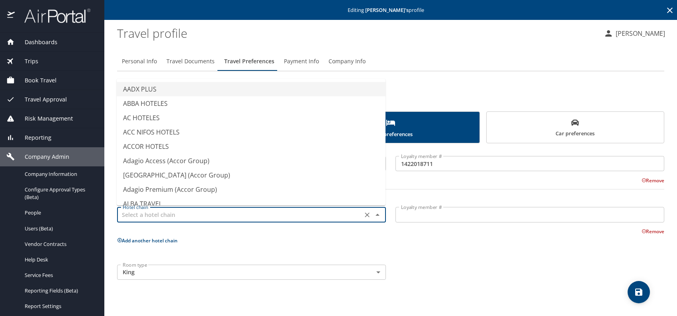
click at [205, 211] on input "text" at bounding box center [239, 214] width 240 height 10
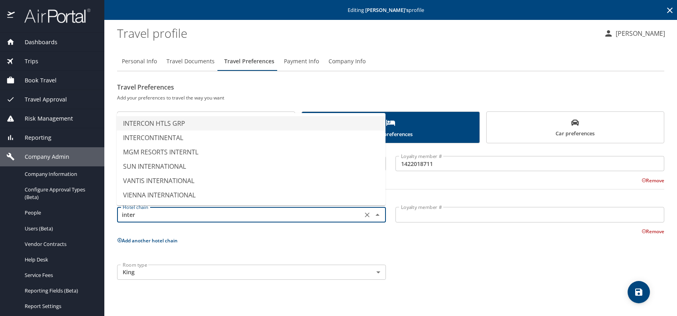
click at [190, 125] on li "INTERCON HTLS GRP" at bounding box center [251, 123] width 269 height 14
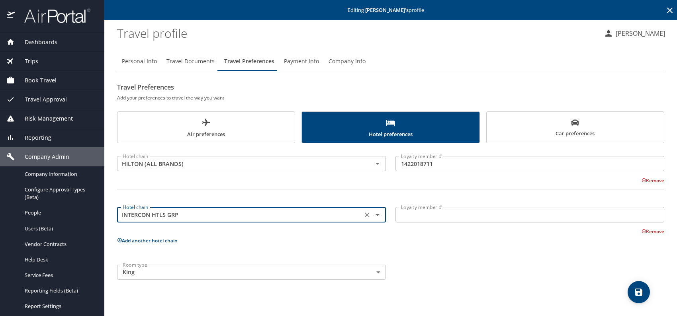
type input "INTERCON HTLS GRP"
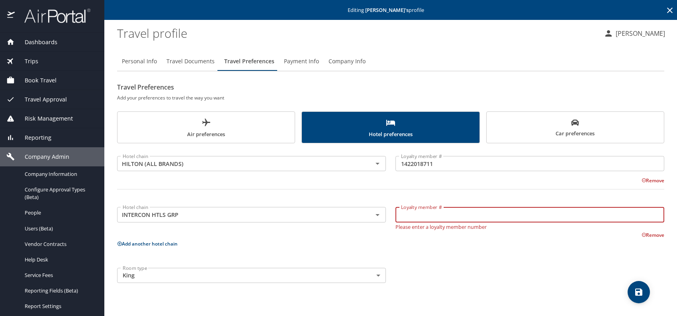
paste input "233013772"
type input "233013772"
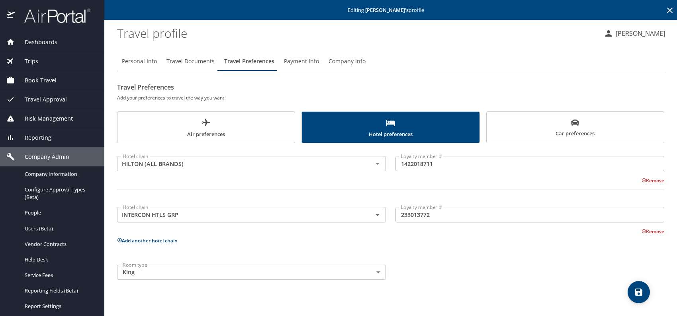
click at [512, 260] on div "Hotel chain HILTON (ALL BRANDS) Hotel chain Loyalty member # 1422018711 Loyalty…" at bounding box center [390, 216] width 547 height 136
click at [636, 287] on button "save" at bounding box center [638, 292] width 22 height 22
click at [46, 223] on link "Users (Beta)" at bounding box center [52, 229] width 104 height 16
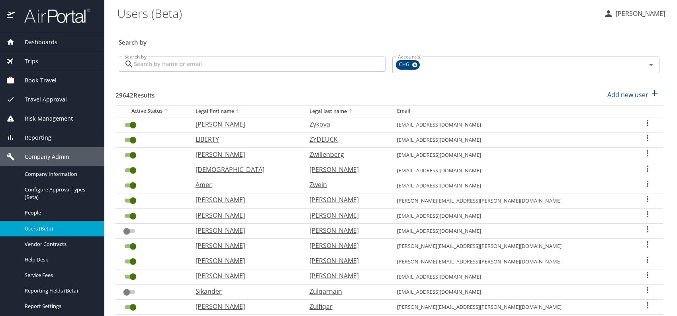
click at [284, 21] on \(Beta\) "Users (Beta)" at bounding box center [357, 13] width 480 height 25
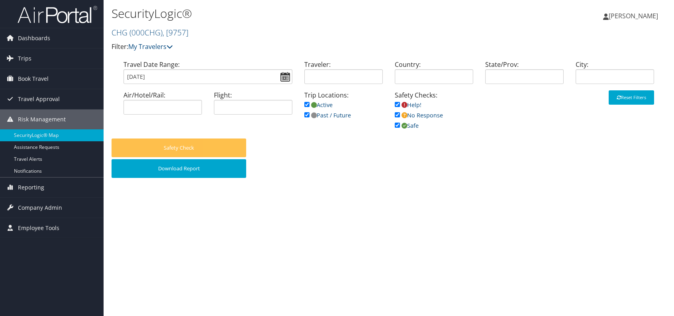
click at [28, 184] on span "Reporting" at bounding box center [31, 188] width 26 height 20
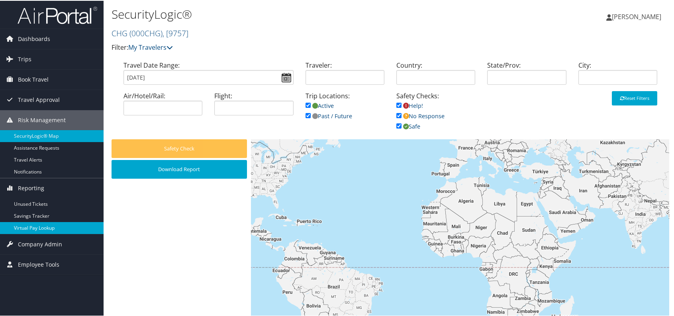
click at [40, 223] on link "Virtual Pay Lookup" at bounding box center [52, 227] width 104 height 12
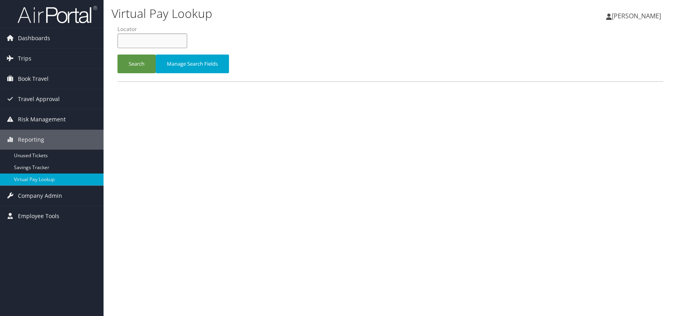
paste input "WHYIKX"
type input "WHYIKX"
click at [124, 57] on button "Search" at bounding box center [136, 64] width 38 height 19
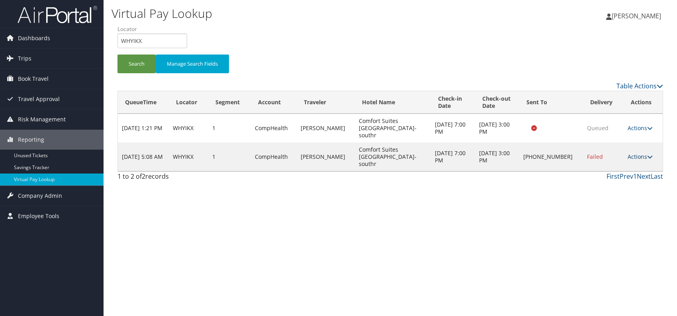
click at [637, 153] on link "Actions" at bounding box center [639, 157] width 25 height 8
click at [603, 170] on link "Logs" at bounding box center [615, 171] width 68 height 14
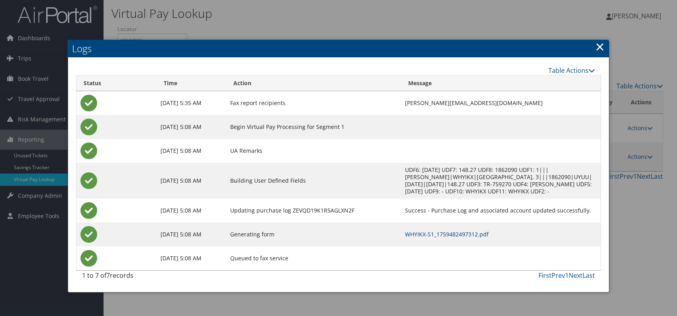
click at [407, 233] on link "WHYIKX-S1_1759482497312.pdf" at bounding box center [447, 235] width 84 height 8
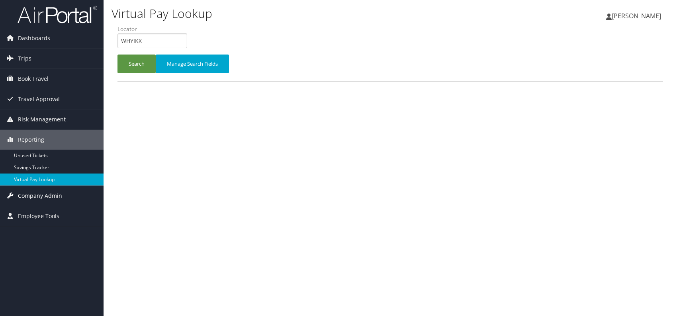
click at [53, 192] on span "Company Admin" at bounding box center [40, 196] width 44 height 20
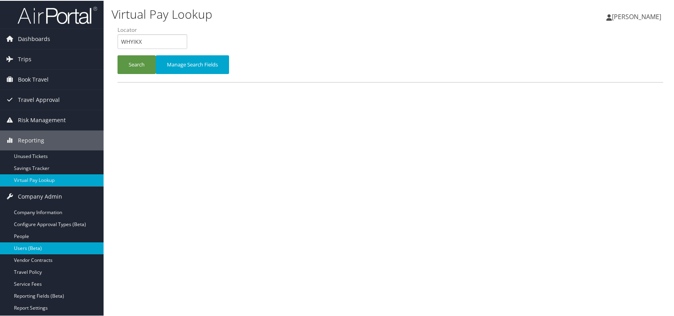
click at [51, 248] on link "Users (Beta)" at bounding box center [52, 248] width 104 height 12
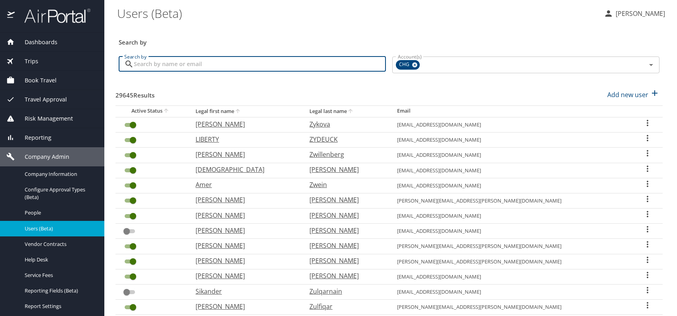
paste input "[PERSON_NAME]"
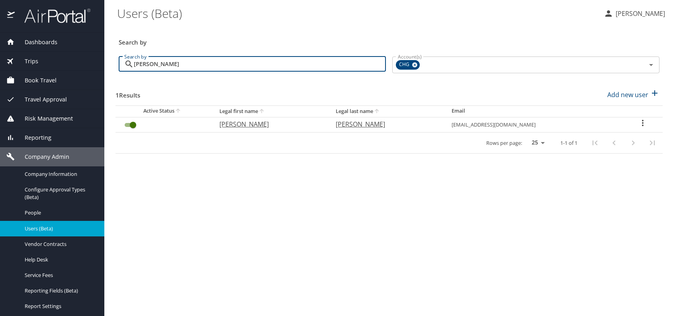
type input "Amritpal Singh Anand"
click at [253, 125] on p "Amritpal Singh" at bounding box center [269, 124] width 100 height 10
select select "US"
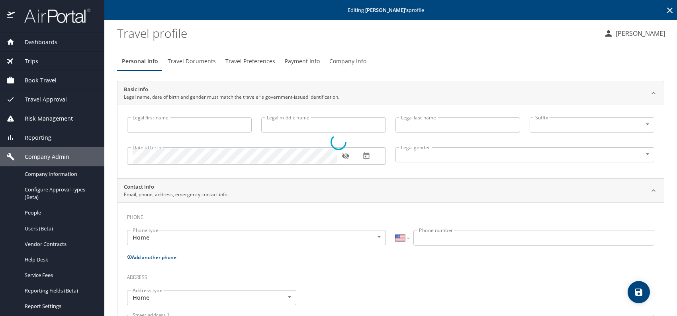
type input "Amritpal Singh"
type input "[PERSON_NAME]"
type input "[DEMOGRAPHIC_DATA]"
select select "US"
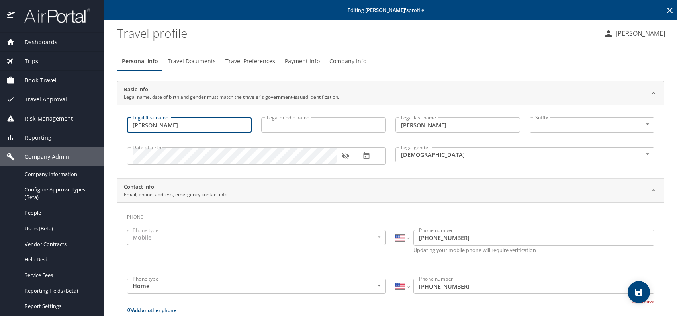
click at [186, 121] on input "Amritpal Singh" at bounding box center [189, 124] width 125 height 15
type input "[PERSON_NAME]"
click at [640, 290] on icon "save" at bounding box center [638, 292] width 7 height 7
select select "US"
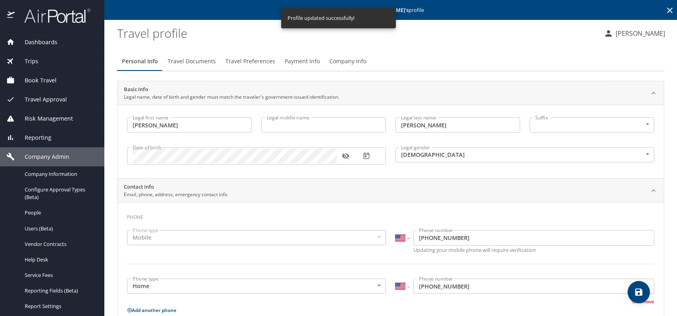
select select "US"
drag, startPoint x: 285, startPoint y: 16, endPoint x: 324, endPoint y: 17, distance: 38.2
click at [324, 17] on div "Profile updated successfully!" at bounding box center [338, 18] width 115 height 20
copy div "Profile updated"
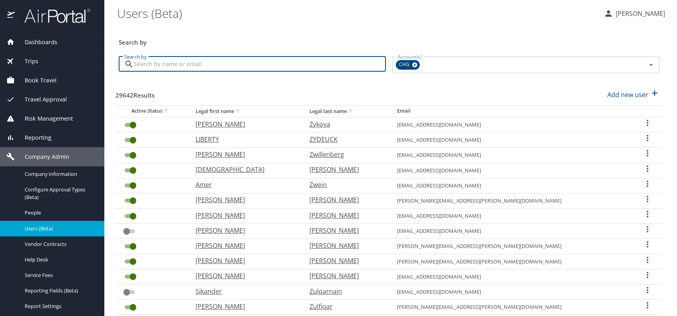
drag, startPoint x: 160, startPoint y: 56, endPoint x: 144, endPoint y: 64, distance: 18.2
paste input "[EMAIL_ADDRESS][DOMAIN_NAME]"
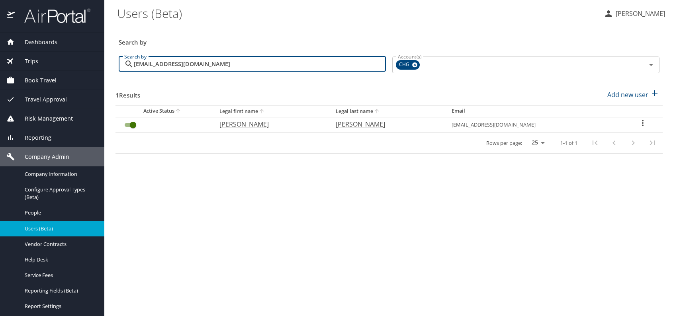
type input "[EMAIL_ADDRESS][DOMAIN_NAME]"
click at [248, 123] on p "[PERSON_NAME]" at bounding box center [269, 124] width 100 height 10
select select "US"
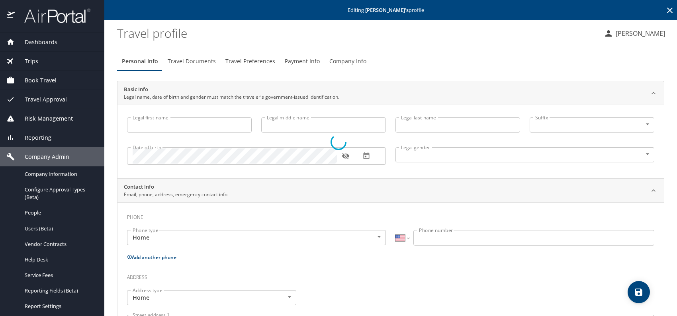
type input "[PERSON_NAME]"
type input "[DEMOGRAPHIC_DATA]"
select select "US"
